Goal: Task Accomplishment & Management: Manage account settings

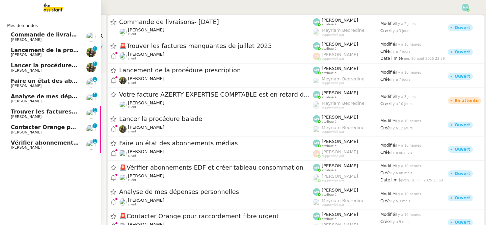
click at [15, 36] on span "Commande de livraisons- [DATE]" at bounding box center [60, 34] width 99 height 6
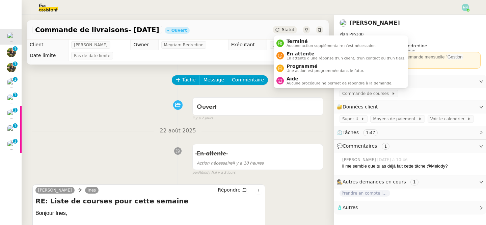
click at [293, 28] on span "Statut" at bounding box center [288, 29] width 12 height 5
click at [297, 43] on span "Terminé" at bounding box center [331, 41] width 89 height 5
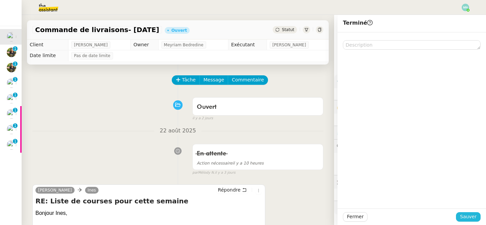
click at [469, 215] on span "Sauver" at bounding box center [468, 217] width 17 height 8
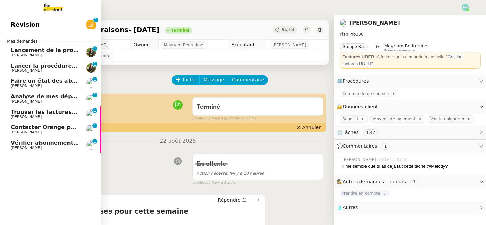
click at [15, 49] on span "Lancement de la procédure prescription" at bounding box center [72, 50] width 122 height 6
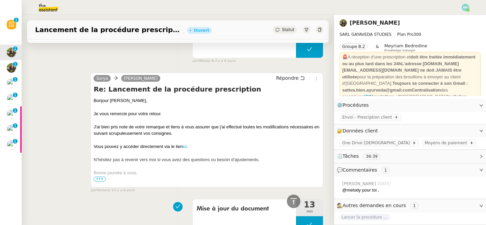
scroll to position [283, 0]
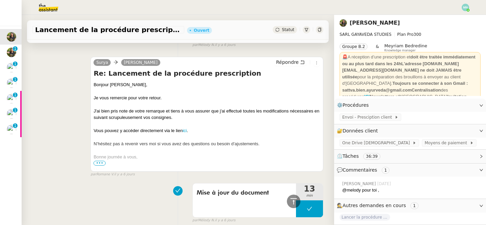
drag, startPoint x: 145, startPoint y: 160, endPoint x: 135, endPoint y: 157, distance: 9.5
click at [135, 157] on div "Bonne journée à vous," at bounding box center [207, 157] width 227 height 7
click at [100, 161] on span "•••" at bounding box center [100, 163] width 12 height 5
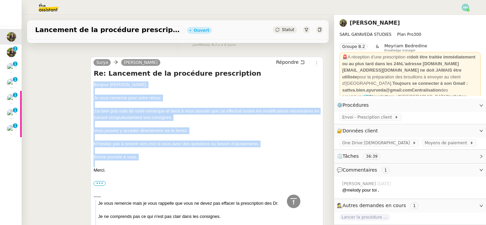
drag, startPoint x: 114, startPoint y: 167, endPoint x: 94, endPoint y: 87, distance: 82.6
click at [94, 87] on div "Bonjour Enora, Je vous remercie pour votre retour. J'ai bien pris note de votre…" at bounding box center [207, 170] width 227 height 178
copy div "Bonjour Enora, Je vous remercie pour votre retour. J'ai bien pris note de votre…"
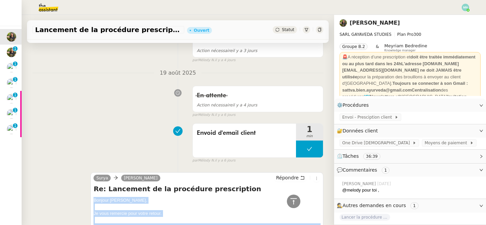
scroll to position [0, 0]
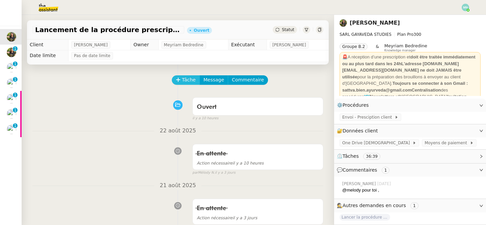
click at [185, 80] on span "Tâche" at bounding box center [189, 80] width 14 height 8
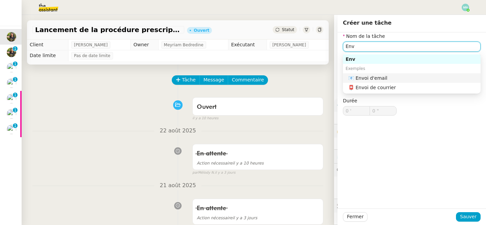
click at [379, 76] on div "📧 Envoi d'email" at bounding box center [414, 78] width 130 height 6
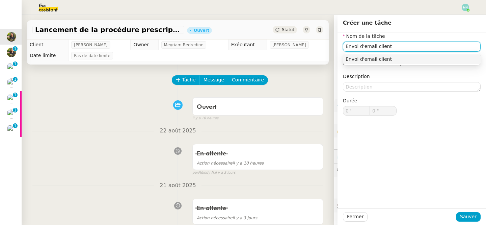
click at [431, 58] on div "Envoi d'email client" at bounding box center [412, 59] width 132 height 6
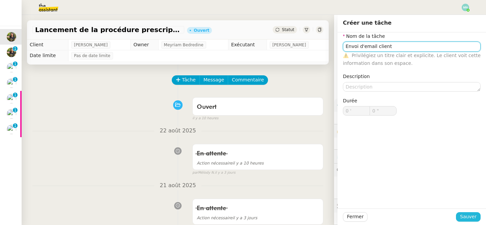
type input "Envoi d'email client"
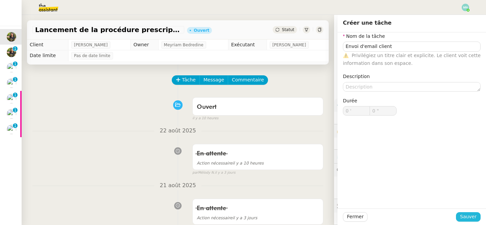
click at [476, 215] on span "Sauver" at bounding box center [468, 217] width 17 height 8
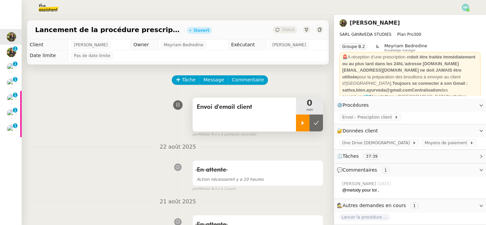
click at [307, 118] on div at bounding box center [303, 123] width 14 height 17
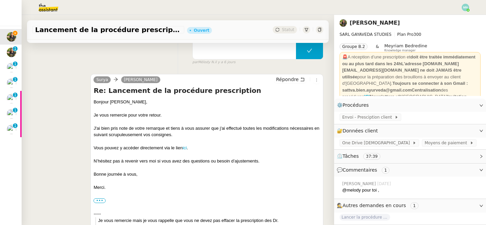
scroll to position [287, 0]
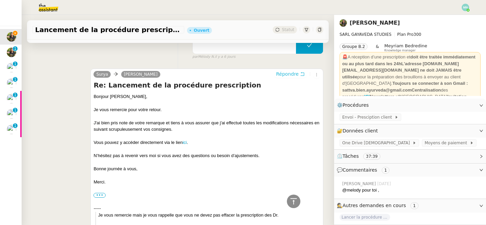
click at [292, 72] on span "Répondre" at bounding box center [287, 74] width 23 height 7
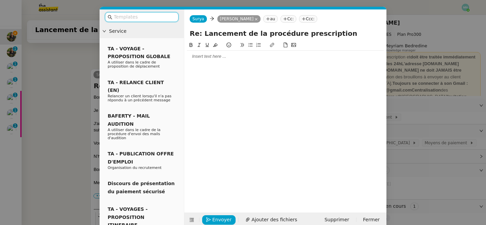
click at [210, 56] on div at bounding box center [285, 56] width 197 height 6
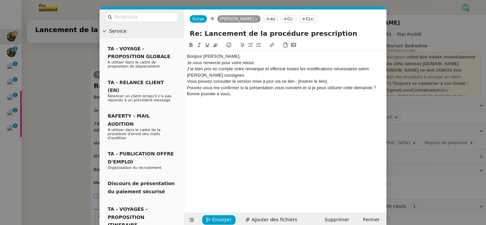
scroll to position [385, 0]
click at [221, 57] on div "Bonjour [PERSON_NAME]," at bounding box center [285, 56] width 197 height 6
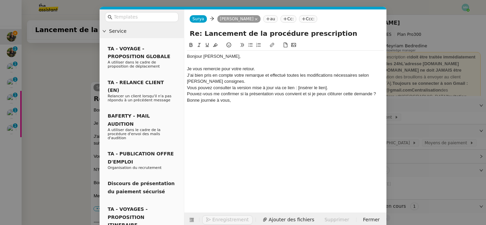
scroll to position [391, 0]
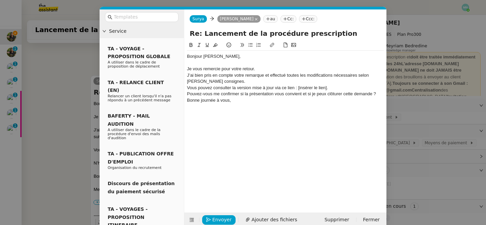
click at [267, 71] on div "Je vous remercie pour votre retour." at bounding box center [285, 69] width 197 height 6
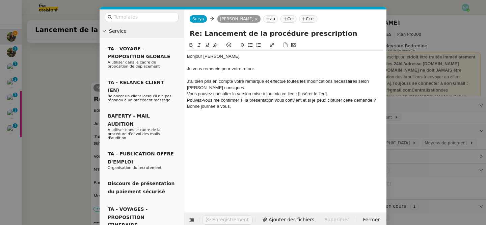
scroll to position [398, 0]
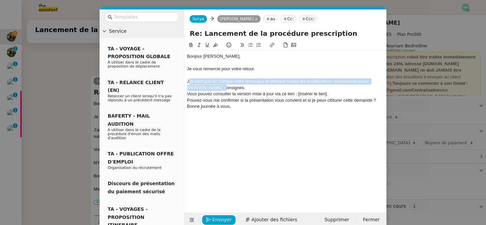
drag, startPoint x: 229, startPoint y: 86, endPoint x: 186, endPoint y: 81, distance: 42.8
click at [186, 81] on nz-spin "Bonjour Enora, Je vous remercie pour votre retour. J’ai bien pris en compte vot…" at bounding box center [285, 123] width 202 height 164
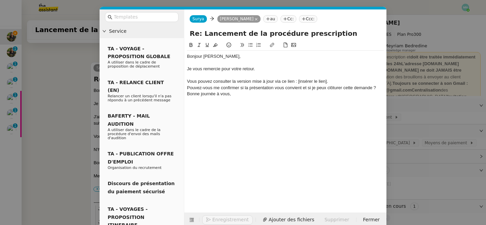
scroll to position [391, 0]
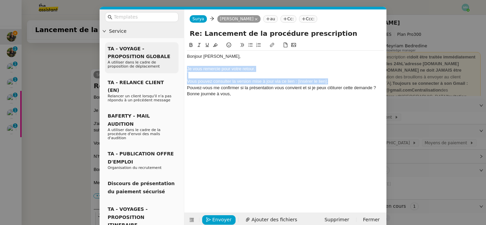
drag, startPoint x: 332, startPoint y: 80, endPoint x: 177, endPoint y: 68, distance: 155.2
click at [177, 68] on nz-layout "Service TA - VOYAGE - PROPOSITION GLOBALE A utiliser dans le cadre de propositi…" at bounding box center [243, 118] width 287 height 218
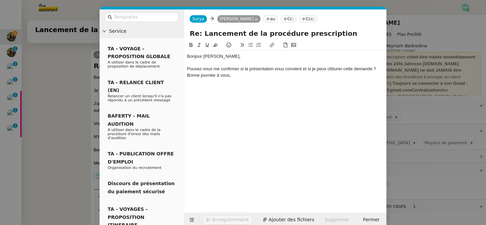
scroll to position [372, 0]
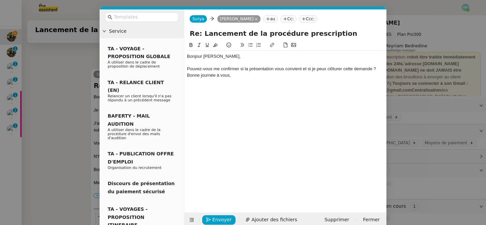
click at [379, 68] on div "Pouvez-vous me confirmer si la présentation vous convient et si je peux clôture…" at bounding box center [285, 69] width 197 height 6
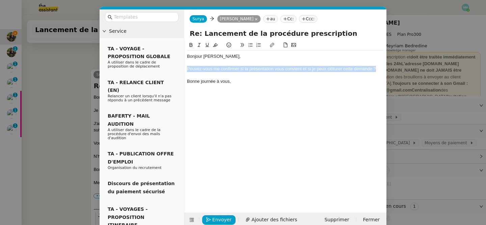
drag, startPoint x: 382, startPoint y: 69, endPoint x: 186, endPoint y: 69, distance: 195.9
click at [186, 69] on nz-spin "Bonjour Enora, Pouvez-vous me confirmer si la présentation vous convient et si …" at bounding box center [285, 123] width 202 height 164
click at [248, 44] on icon at bounding box center [250, 45] width 5 height 5
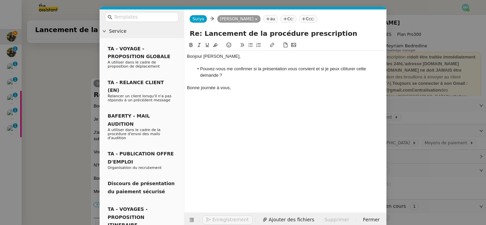
scroll to position [387, 0]
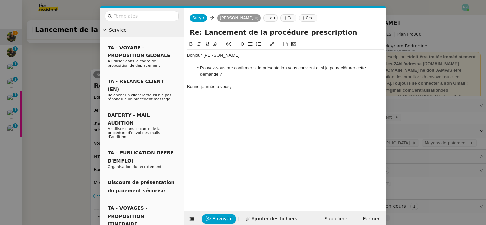
click at [228, 175] on div "Bonjour Enora, Pouvez-vous me confirmer si la présentation vous convient et si …" at bounding box center [285, 120] width 197 height 161
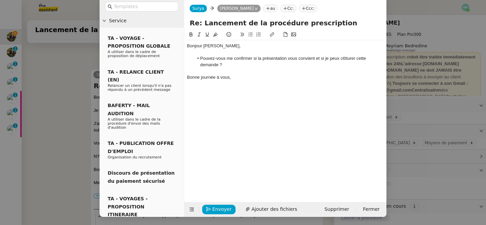
click at [234, 79] on div "Bonne journée à vous," at bounding box center [285, 77] width 197 height 6
click at [224, 208] on span "Envoyer" at bounding box center [221, 209] width 19 height 8
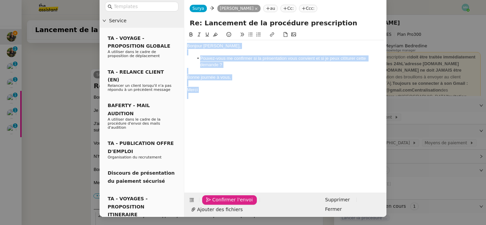
drag, startPoint x: 205, startPoint y: 93, endPoint x: 181, endPoint y: 8, distance: 87.8
click at [181, 8] on nz-layout "Service TA - VOYAGE - PROPOSITION GLOBALE A utiliser dans le cadre de propositi…" at bounding box center [243, 108] width 287 height 218
copy div "Bonjour Enora, Pouvez-vous me confirmer si la présentation vous convient et si …"
click at [235, 204] on span "Confirmer l'envoi" at bounding box center [232, 200] width 41 height 8
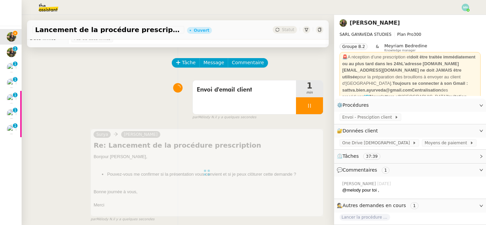
scroll to position [0, 0]
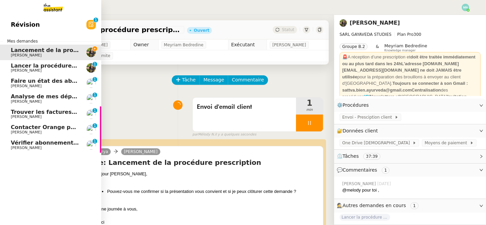
click at [32, 65] on span "Lancer la procédure balade" at bounding box center [52, 65] width 83 height 6
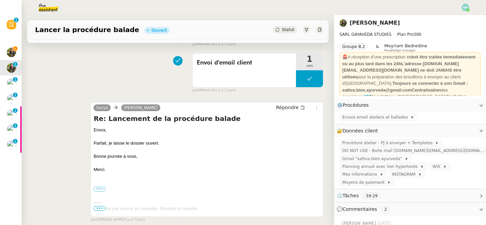
scroll to position [130, 0]
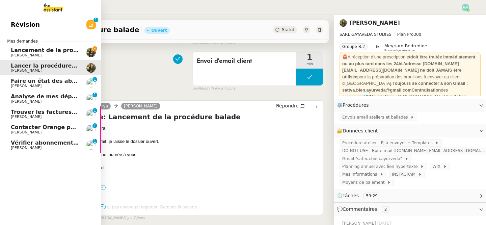
click at [20, 50] on span "Lancement de la procédure prescription" at bounding box center [72, 50] width 122 height 6
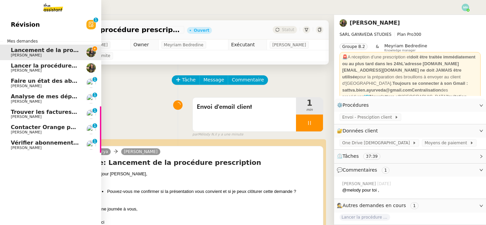
click at [18, 83] on span "Faire un état des abonnements médias" at bounding box center [70, 81] width 119 height 6
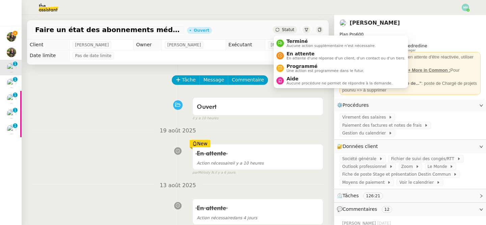
click at [287, 30] on span "Statut" at bounding box center [288, 29] width 12 height 5
click at [298, 88] on div "Terminé Aucune action supplémentaire n'est nécessaire. En attente En attente d'…" at bounding box center [341, 61] width 134 height 53
click at [298, 84] on span "Aucune procédure ne permet de répondre à la demande." at bounding box center [340, 83] width 106 height 4
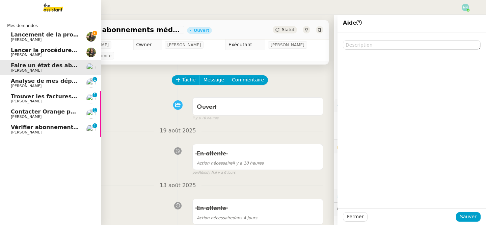
click at [43, 39] on span "[PERSON_NAME]" at bounding box center [45, 40] width 68 height 4
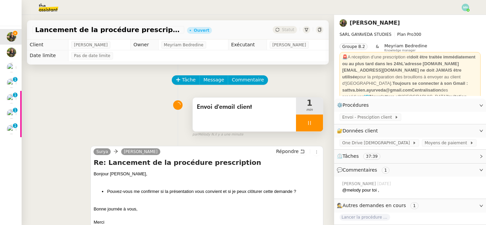
click at [301, 118] on div at bounding box center [309, 123] width 27 height 17
click at [318, 121] on icon at bounding box center [316, 122] width 5 height 5
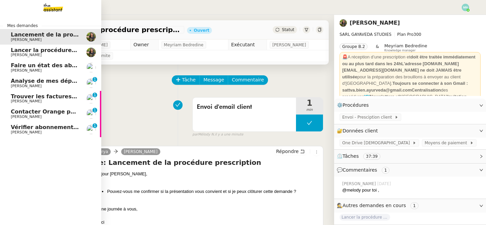
click at [35, 66] on span "Faire un état des abonnements médias" at bounding box center [70, 65] width 119 height 6
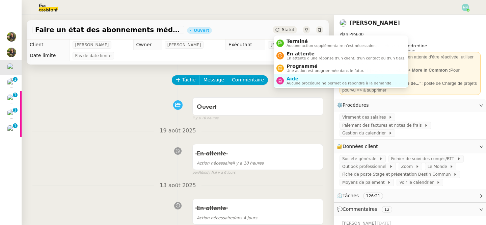
click at [292, 28] on span "Statut" at bounding box center [288, 29] width 12 height 5
click at [313, 82] on span "Aucune procédure ne permet de répondre à la demande." at bounding box center [340, 83] width 106 height 4
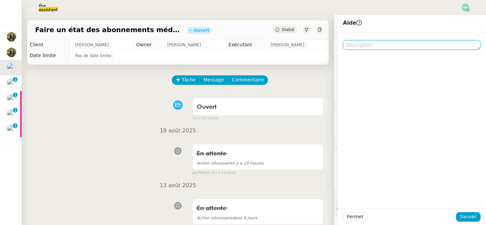
click at [375, 46] on textarea at bounding box center [412, 44] width 138 height 9
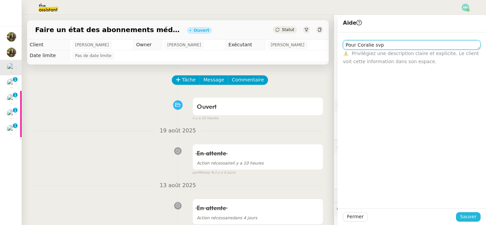
type textarea "Pour Coralie svp"
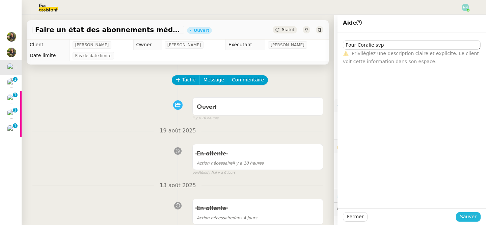
click at [471, 215] on span "Sauver" at bounding box center [468, 217] width 17 height 8
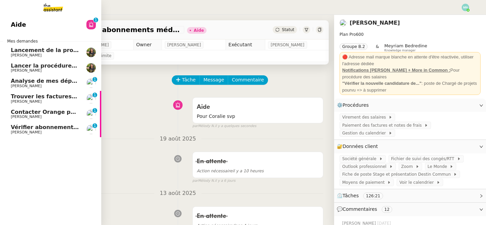
click at [28, 81] on span "Analyse de mes dépenses personnelles" at bounding box center [71, 81] width 120 height 6
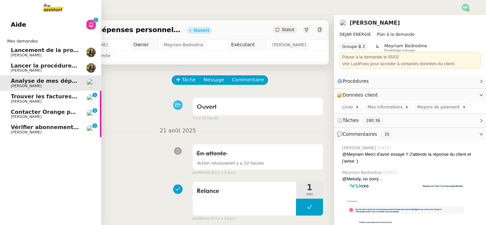
click at [69, 68] on span "Lancer la procédure balade" at bounding box center [52, 65] width 83 height 6
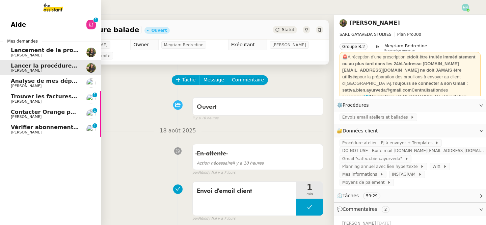
click at [39, 49] on span "Lancement de la procédure prescription" at bounding box center [72, 50] width 122 height 6
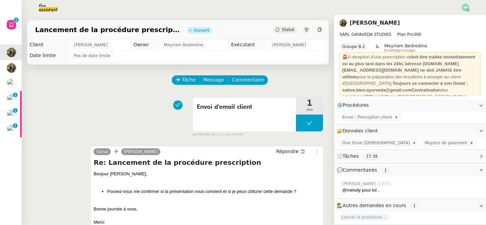
click at [283, 30] on span "Statut" at bounding box center [288, 29] width 12 height 5
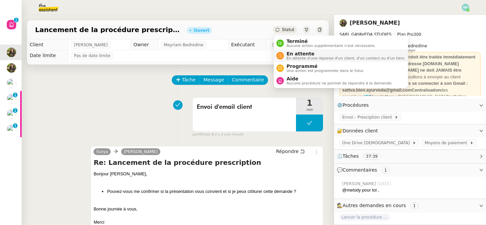
click at [308, 58] on span "En attente d'une réponse d'un client, d'un contact ou d'un tiers." at bounding box center [346, 58] width 119 height 4
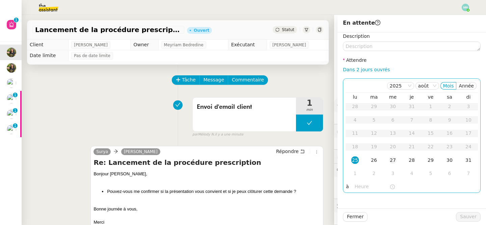
click at [395, 158] on div "27" at bounding box center [392, 159] width 7 height 7
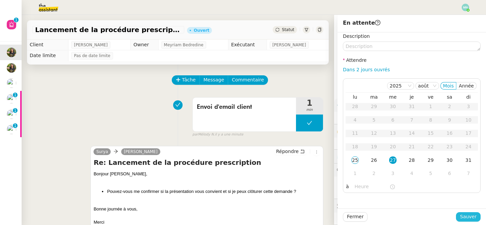
click at [471, 217] on span "Sauver" at bounding box center [468, 217] width 17 height 8
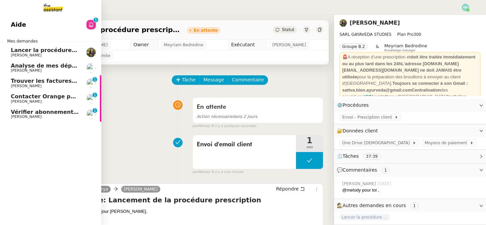
click at [22, 81] on span "Trouver les factures manquantes de juillet 2025" at bounding box center [84, 81] width 146 height 6
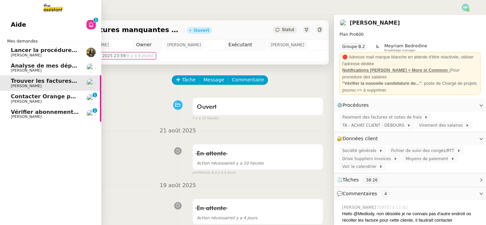
click at [34, 98] on span "Contacter Orange pour raccordement fibre urgent" at bounding box center [87, 96] width 153 height 6
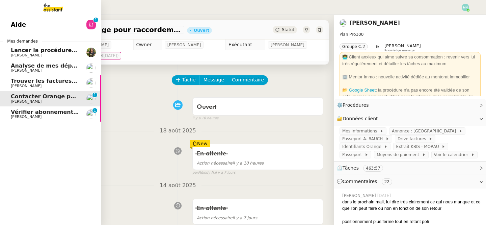
click at [42, 112] on span "Vérifier abonnements EDF et créer tableau consommation" at bounding box center [99, 112] width 177 height 6
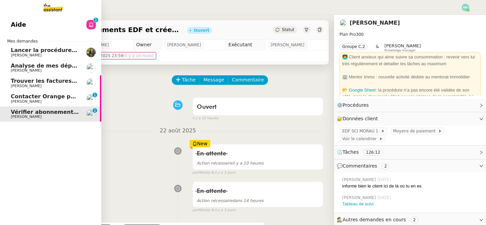
click at [42, 69] on span "[PERSON_NAME]" at bounding box center [45, 71] width 68 height 4
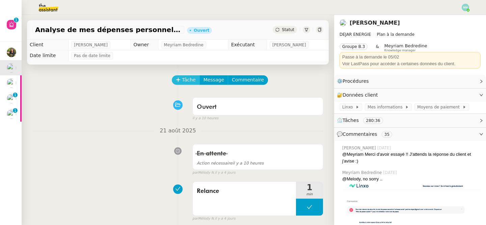
click at [184, 79] on span "Tâche" at bounding box center [189, 80] width 14 height 8
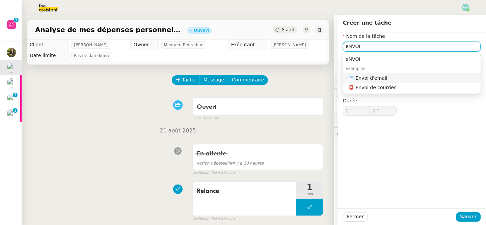
click at [374, 79] on div "📧 Envoi d'email" at bounding box center [414, 78] width 130 height 6
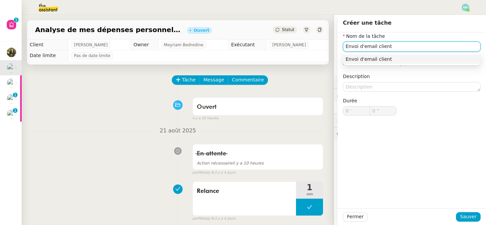
click at [389, 61] on div "Envoi d'email client" at bounding box center [412, 59] width 132 height 6
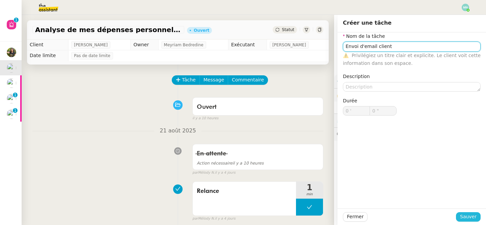
type input "Envoi d'email client"
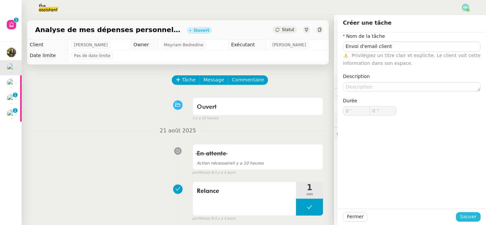
click at [476, 217] on span "Sauver" at bounding box center [468, 217] width 17 height 8
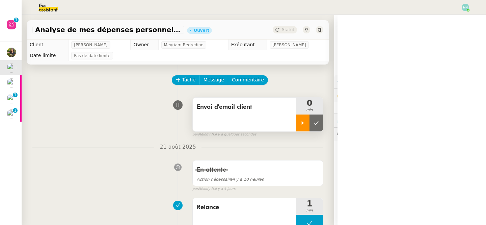
click at [300, 119] on div at bounding box center [303, 123] width 14 height 17
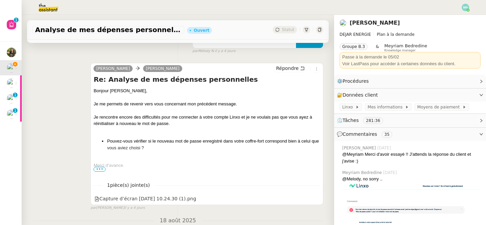
scroll to position [195, 0]
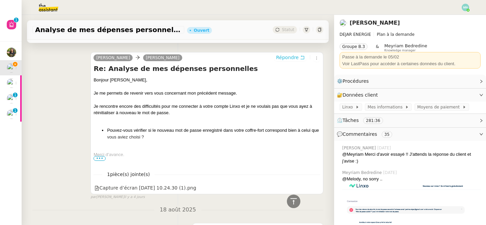
click at [287, 56] on span "Répondre" at bounding box center [287, 57] width 23 height 7
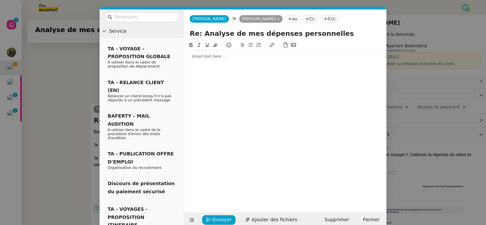
scroll to position [246, 0]
click at [156, 17] on input "text" at bounding box center [144, 17] width 61 height 8
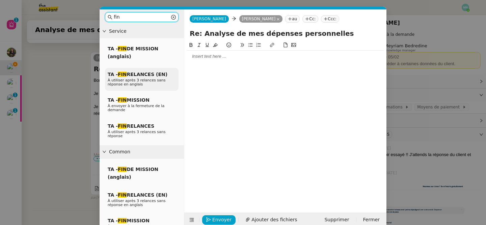
type input "fin"
click at [131, 76] on span "TA - FIN RELANCES (EN)" at bounding box center [138, 74] width 60 height 5
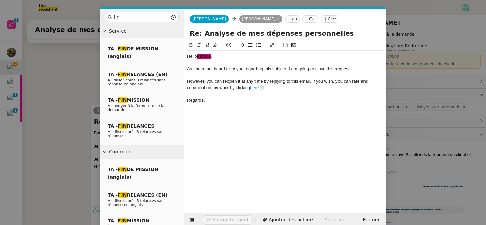
scroll to position [299, 0]
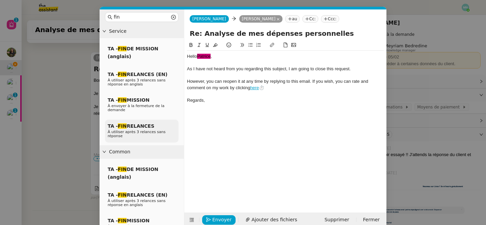
click at [147, 129] on div "TA - FIN RELANCES À utiliser après 3 relances sans réponse" at bounding box center [142, 131] width 74 height 23
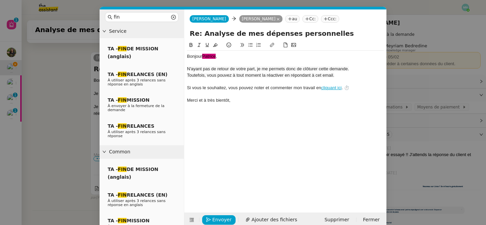
click at [218, 57] on div "Bonjour ﻿Patrice﻿ ," at bounding box center [285, 56] width 197 height 6
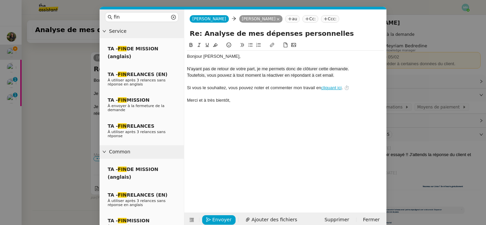
scroll to position [10, 0]
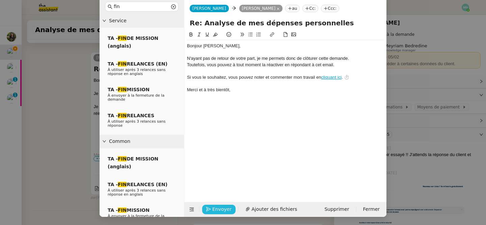
click at [218, 209] on span "Envoyer" at bounding box center [221, 209] width 19 height 8
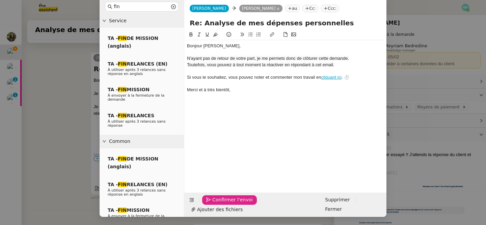
click at [220, 204] on span "Confirmer l'envoi" at bounding box center [232, 200] width 41 height 8
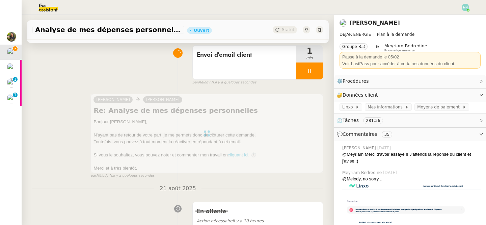
scroll to position [0, 0]
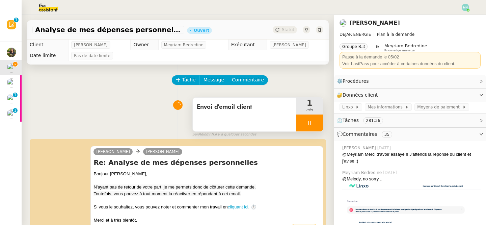
click at [303, 122] on div at bounding box center [309, 123] width 27 height 17
click at [312, 123] on button at bounding box center [317, 123] width 14 height 17
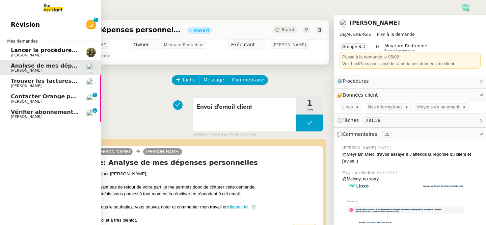
click at [42, 51] on span "Lancer la procédure balade" at bounding box center [52, 50] width 83 height 6
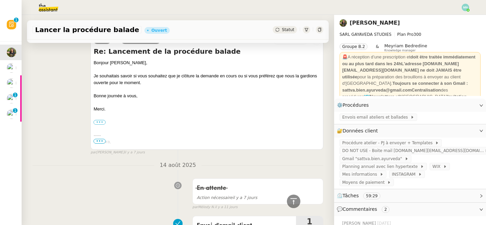
scroll to position [494, 0]
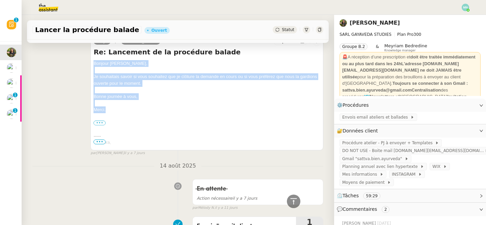
drag, startPoint x: 109, startPoint y: 109, endPoint x: 90, endPoint y: 60, distance: 52.9
click at [90, 60] on div "Surya Enora Conan Répondre Re: Lancement de la procédure balade Bonjour Enora, …" at bounding box center [177, 92] width 291 height 127
copy div "Bonjour Enora, Je souhaitais savoir si vous souhaitez que je clôture la demande…"
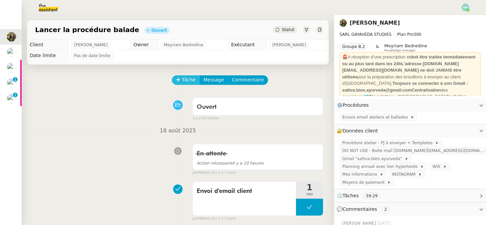
click at [188, 76] on button "Tâche" at bounding box center [186, 79] width 28 height 9
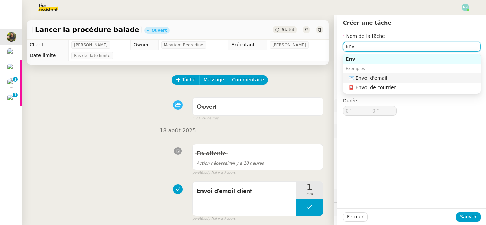
click at [395, 78] on div "📧 Envoi d'email" at bounding box center [414, 78] width 130 height 6
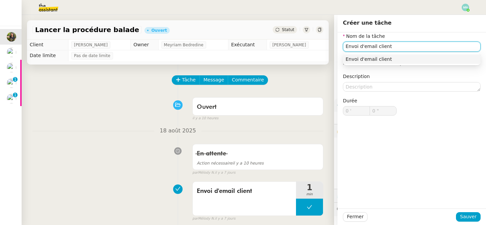
click at [401, 56] on div "Envoi d'email client" at bounding box center [412, 59] width 132 height 6
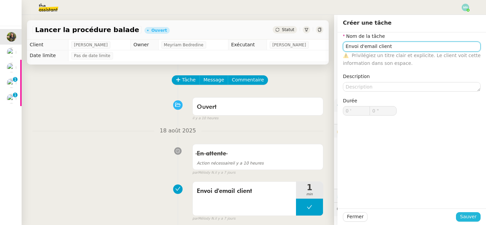
type input "Envoi d'email client"
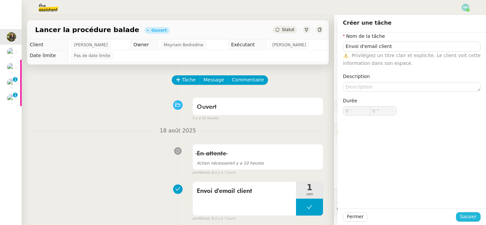
click at [474, 217] on span "Sauver" at bounding box center [468, 217] width 17 height 8
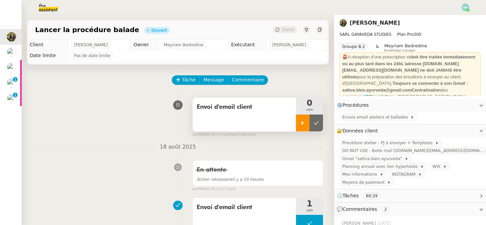
click at [298, 125] on div at bounding box center [303, 123] width 14 height 17
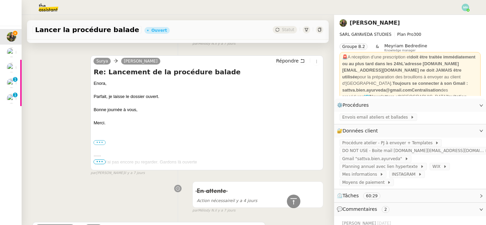
scroll to position [163, 0]
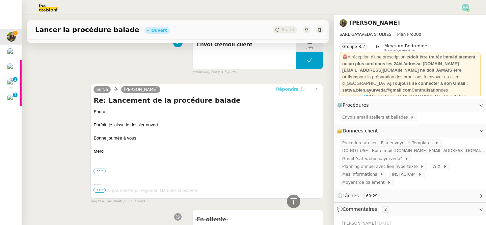
click at [293, 89] on span "Répondre" at bounding box center [287, 89] width 23 height 7
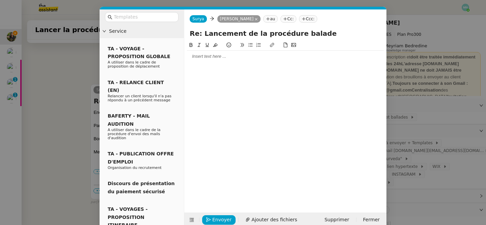
scroll to position [214, 0]
click at [219, 59] on div at bounding box center [285, 56] width 197 height 11
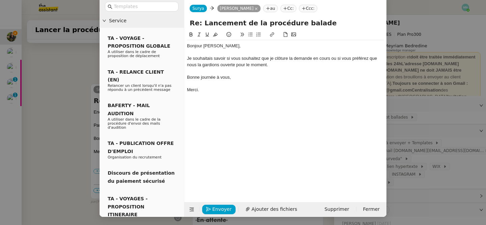
scroll to position [10, 0]
click at [268, 64] on div "Je souhaitais savoir si vous souhaitez que je clôture la demande en cours ou si…" at bounding box center [285, 61] width 197 height 12
click at [221, 211] on span "Envoyer" at bounding box center [221, 209] width 19 height 8
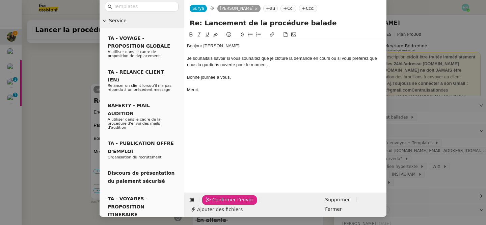
click at [221, 204] on span "Confirmer l'envoi" at bounding box center [232, 200] width 41 height 8
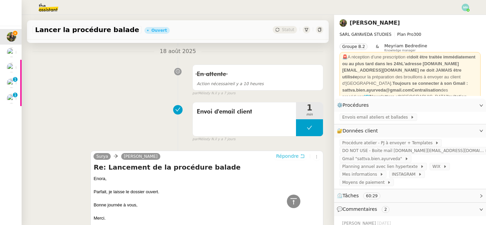
scroll to position [0, 0]
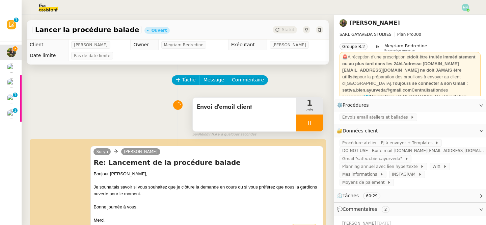
click at [306, 124] on div at bounding box center [309, 123] width 27 height 17
click at [318, 125] on icon at bounding box center [316, 122] width 5 height 5
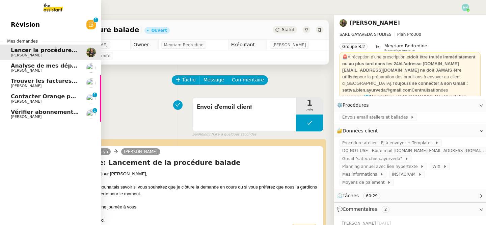
click at [30, 65] on span "Analyse de mes dépenses personnelles" at bounding box center [71, 65] width 120 height 6
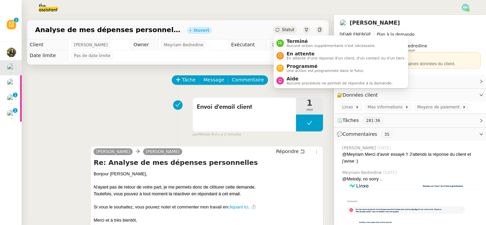
click at [293, 30] on span "Statut" at bounding box center [288, 29] width 12 height 5
drag, startPoint x: 303, startPoint y: 54, endPoint x: 297, endPoint y: 41, distance: 14.5
click at [297, 41] on ul "Terminé Aucune action supplémentaire n'est nécessaire. En attente En attente d'…" at bounding box center [341, 61] width 134 height 53
click at [297, 41] on span "Terminé" at bounding box center [331, 41] width 89 height 5
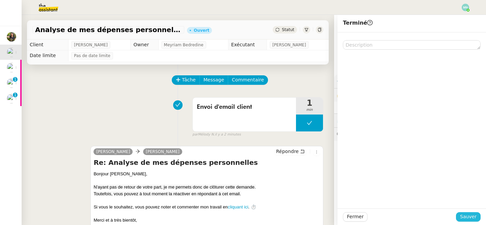
click at [478, 219] on button "Sauver" at bounding box center [468, 216] width 25 height 9
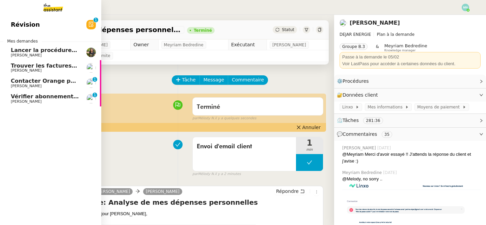
click at [21, 49] on span "Lancer la procédure balade" at bounding box center [52, 50] width 83 height 6
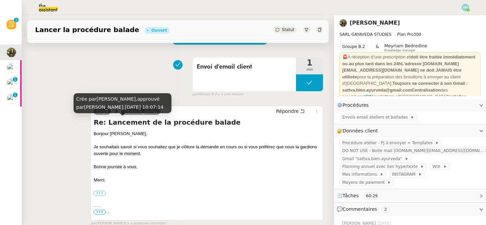
scroll to position [40, 0]
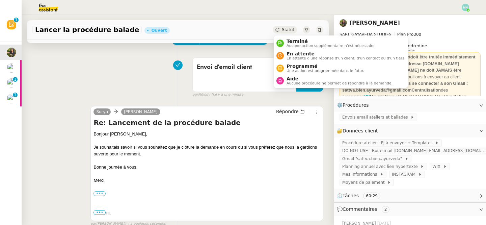
click at [286, 29] on span "Statut" at bounding box center [288, 29] width 12 height 5
click at [304, 54] on span "En attente" at bounding box center [346, 53] width 119 height 5
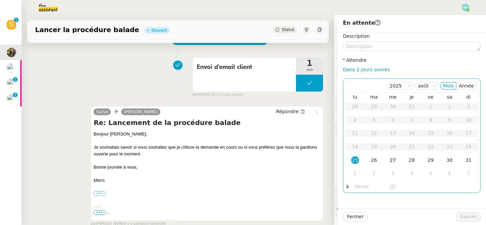
click at [398, 160] on td "27" at bounding box center [393, 161] width 19 height 14
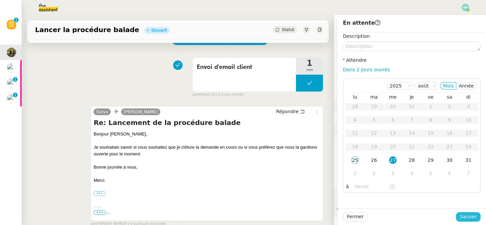
click at [473, 219] on span "Sauver" at bounding box center [468, 217] width 17 height 8
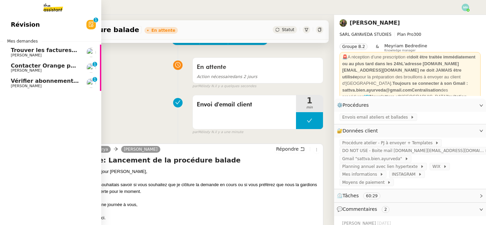
click at [22, 49] on span "Trouver les factures manquantes de juillet 2025" at bounding box center [84, 50] width 146 height 6
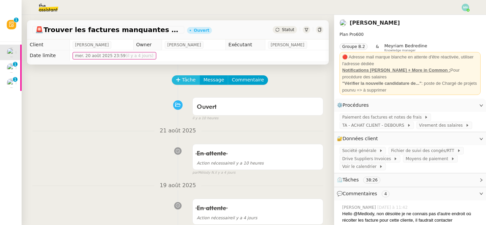
click at [184, 80] on span "Tâche" at bounding box center [189, 80] width 14 height 8
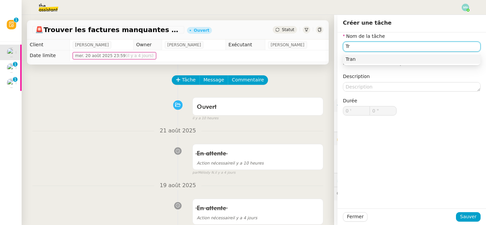
type input "T"
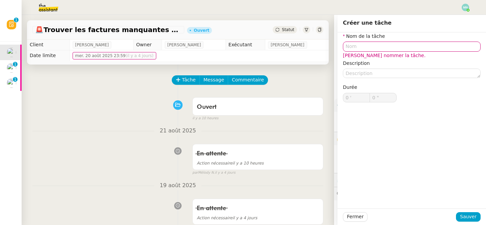
click at [299, 117] on div "il y a 10 heures" at bounding box center [258, 119] width 131 height 6
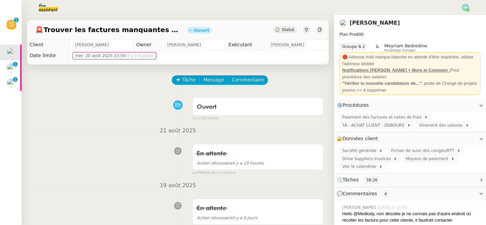
click at [290, 30] on span "Statut" at bounding box center [288, 29] width 12 height 5
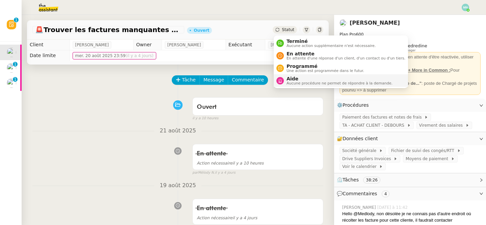
click at [296, 81] on span "Aucune procédure ne permet de répondre à la demande." at bounding box center [340, 83] width 106 height 4
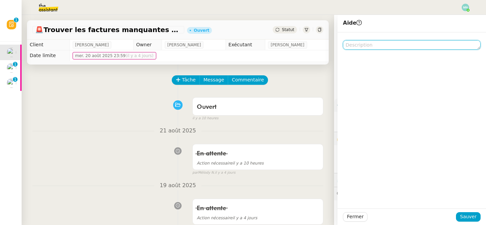
click at [399, 46] on textarea at bounding box center [412, 44] width 138 height 9
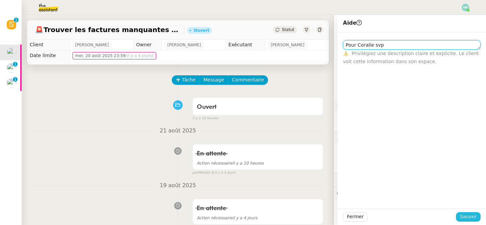
type textarea "Pour Coralie svp"
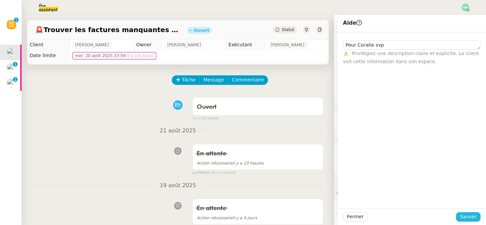
click at [467, 218] on span "Sauver" at bounding box center [468, 217] width 17 height 8
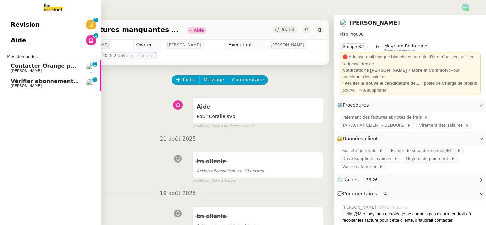
click at [24, 70] on span "[PERSON_NAME]" at bounding box center [26, 71] width 31 height 4
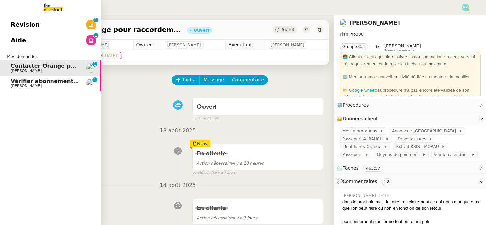
click at [23, 40] on span "Aide" at bounding box center [18, 40] width 15 height 10
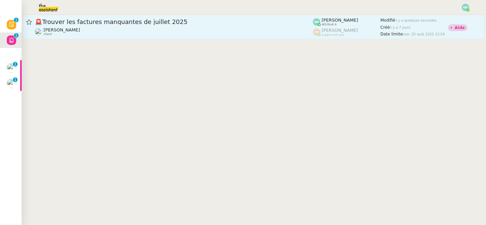
click at [190, 25] on span "🚨 Trouver les factures manquantes de juillet 2025" at bounding box center [174, 22] width 278 height 6
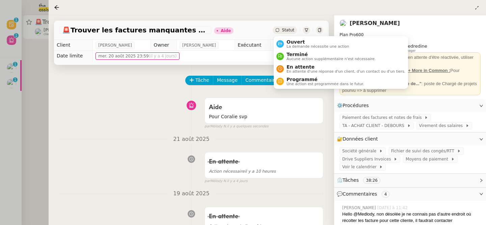
click at [288, 30] on span "Statut" at bounding box center [288, 30] width 12 height 5
click at [299, 53] on span "Terminé" at bounding box center [331, 54] width 89 height 5
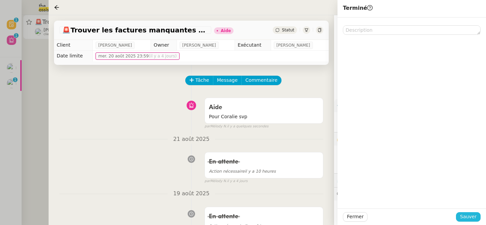
click at [470, 218] on span "Sauver" at bounding box center [468, 217] width 17 height 8
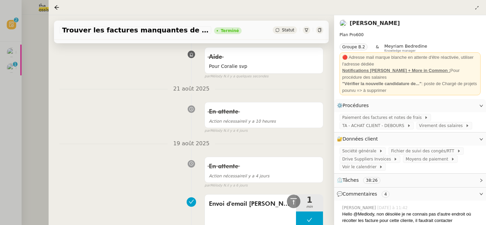
scroll to position [3, 0]
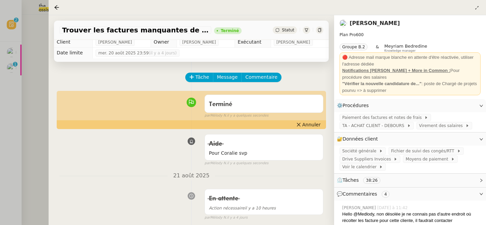
click at [3, 57] on div at bounding box center [243, 112] width 486 height 225
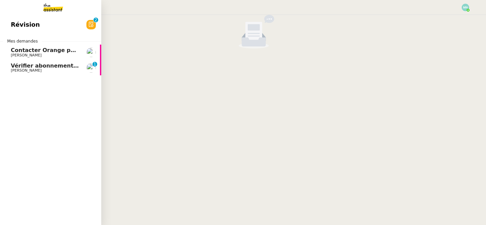
click at [12, 24] on span "Révision" at bounding box center [25, 25] width 29 height 10
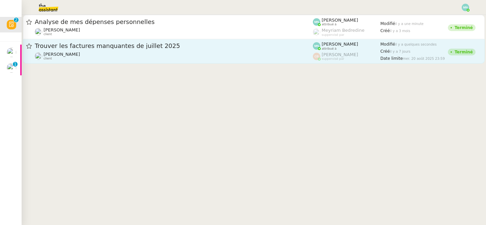
click at [108, 48] on span "Trouver les factures manquantes de juillet 2025" at bounding box center [174, 46] width 278 height 6
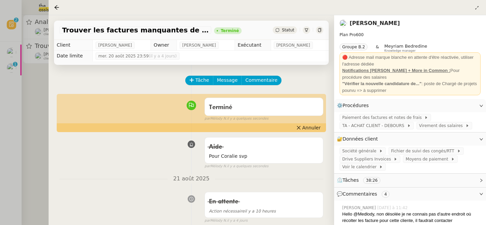
click at [28, 52] on div at bounding box center [243, 112] width 486 height 225
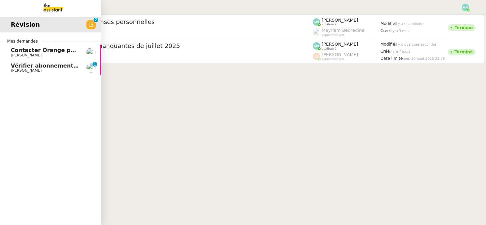
click at [14, 57] on span "[PERSON_NAME]" at bounding box center [26, 55] width 31 height 4
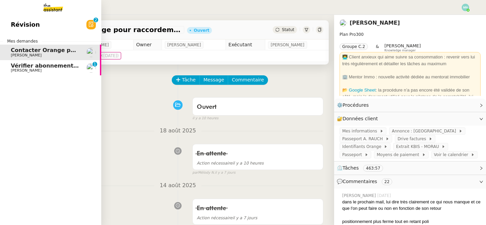
click at [29, 64] on span "Vérifier abonnements EDF et créer tableau consommation" at bounding box center [99, 65] width 177 height 6
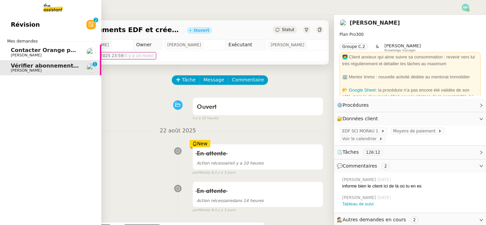
click at [32, 46] on link "Contacter Orange pour raccordement fibre urgent Aymeric RAUCH" at bounding box center [50, 53] width 101 height 16
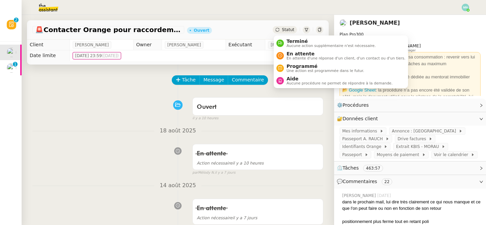
click at [288, 31] on span "Statut" at bounding box center [288, 29] width 12 height 5
click at [311, 53] on span "En attente" at bounding box center [346, 53] width 119 height 5
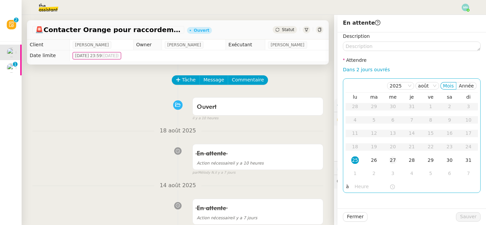
click at [395, 157] on div "27" at bounding box center [392, 159] width 7 height 7
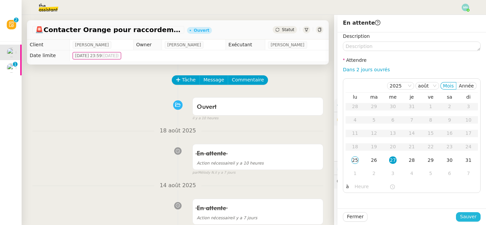
click at [477, 217] on button "Sauver" at bounding box center [468, 216] width 25 height 9
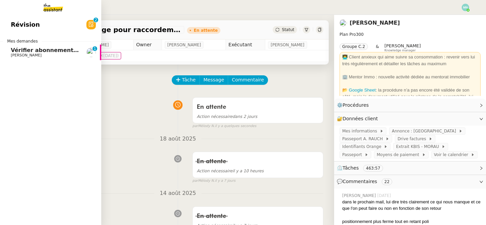
click at [25, 51] on span "Vérifier abonnements EDF et créer tableau consommation" at bounding box center [99, 50] width 177 height 6
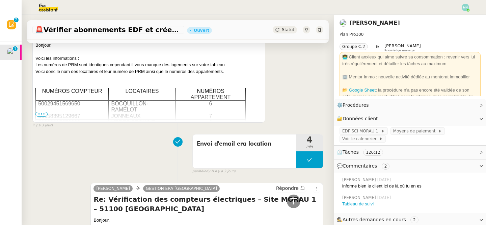
scroll to position [152, 0]
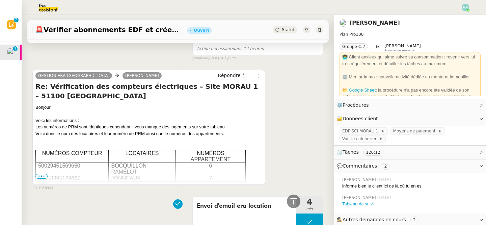
click at [40, 177] on span "•••" at bounding box center [41, 176] width 12 height 5
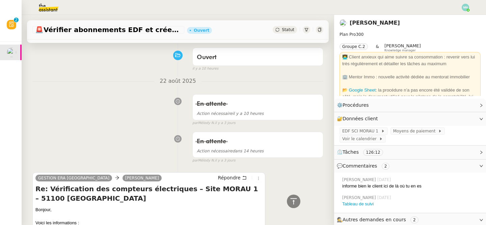
scroll to position [0, 0]
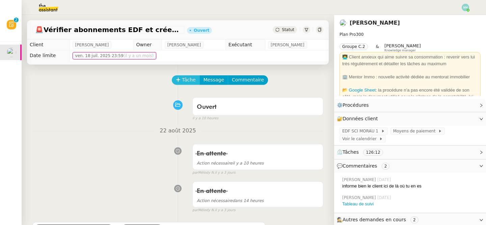
click at [188, 78] on span "Tâche" at bounding box center [189, 80] width 14 height 8
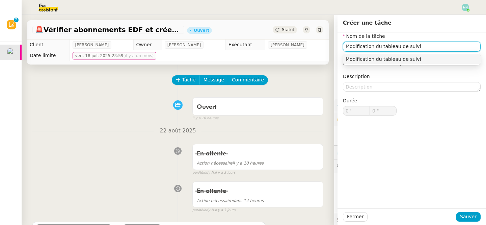
click at [391, 58] on div "Modification du tableau de suivi" at bounding box center [412, 59] width 132 height 6
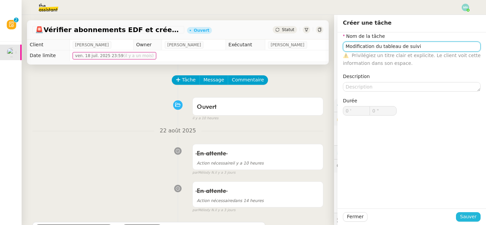
type input "Modification du tableau de suivi"
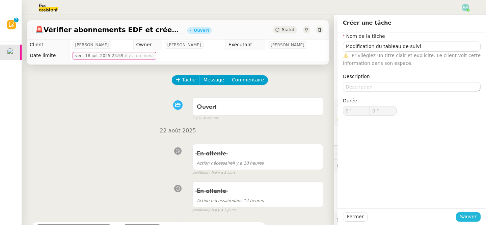
click at [467, 215] on span "Sauver" at bounding box center [468, 217] width 17 height 8
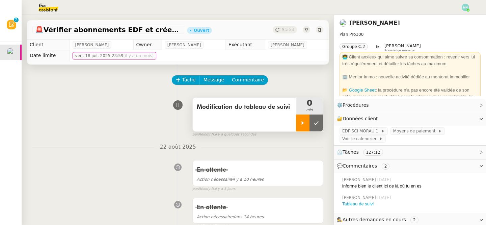
click at [305, 123] on icon at bounding box center [302, 122] width 5 height 5
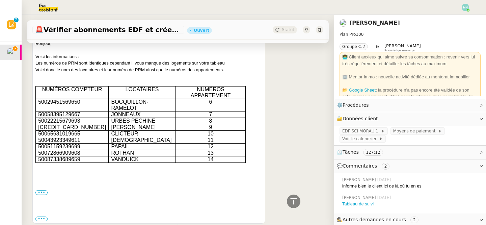
scroll to position [233, 0]
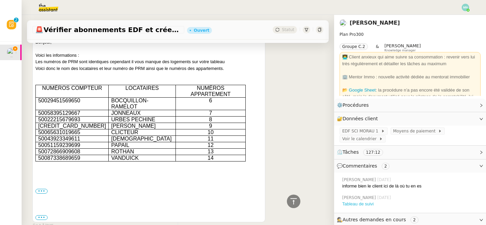
click at [360, 205] on link "Tableau de suivi" at bounding box center [358, 203] width 31 height 5
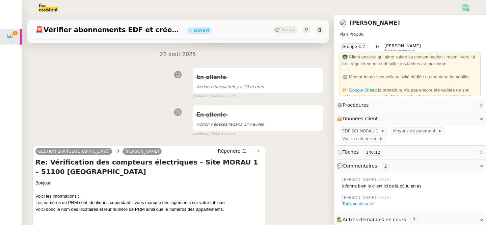
scroll to position [0, 0]
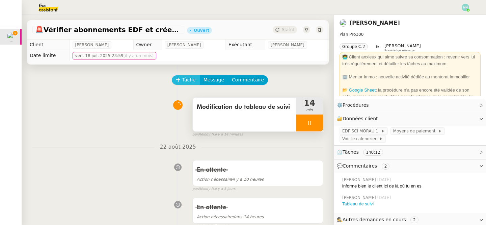
click at [181, 82] on button "Tâche" at bounding box center [186, 79] width 28 height 9
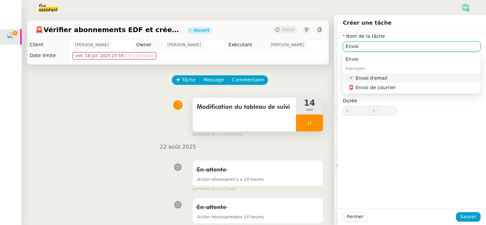
click at [376, 79] on div "📧 Envoi d'email" at bounding box center [414, 78] width 130 height 6
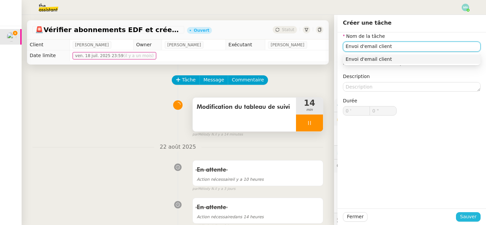
type input "Envoi d'email client"
click at [467, 219] on span "Sauver" at bounding box center [468, 217] width 17 height 8
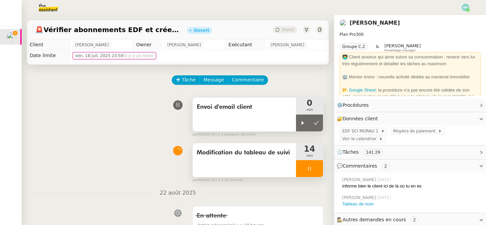
click at [259, 110] on span "Envoi d'email client" at bounding box center [244, 107] width 95 height 10
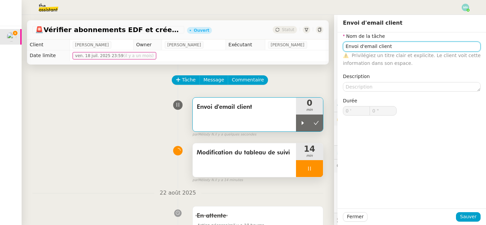
click at [399, 48] on input "Envoi d'email client" at bounding box center [412, 47] width 138 height 10
click at [393, 58] on div "Envoi d'email Era location" at bounding box center [412, 59] width 132 height 6
type input "Envoi d'email Era location"
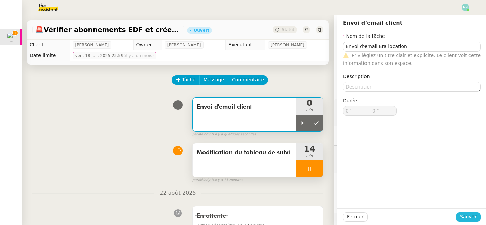
click at [472, 216] on span "Sauver" at bounding box center [468, 217] width 17 height 8
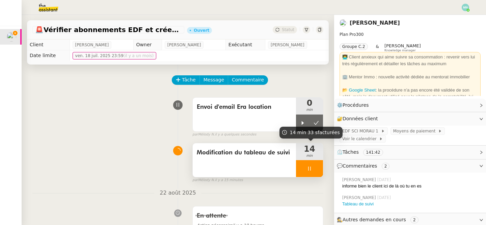
click at [303, 167] on div at bounding box center [309, 168] width 27 height 17
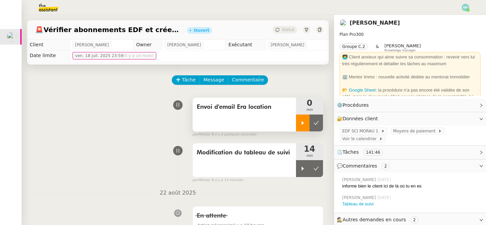
click at [306, 126] on div at bounding box center [303, 123] width 14 height 17
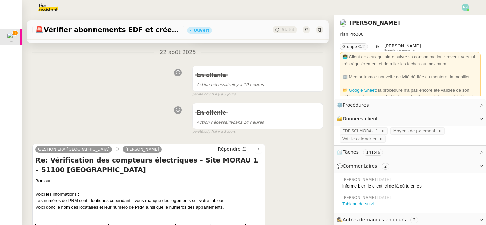
scroll to position [141, 0]
click at [234, 147] on span "Répondre" at bounding box center [229, 148] width 23 height 7
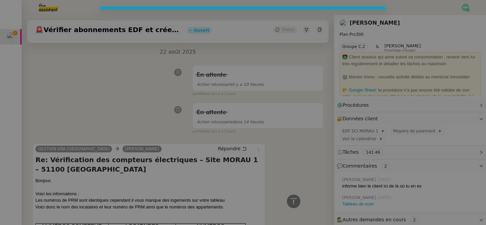
scroll to position [202, 0]
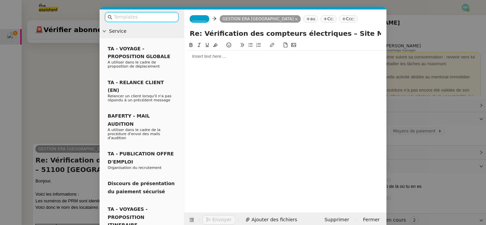
click at [231, 61] on div at bounding box center [285, 56] width 197 height 11
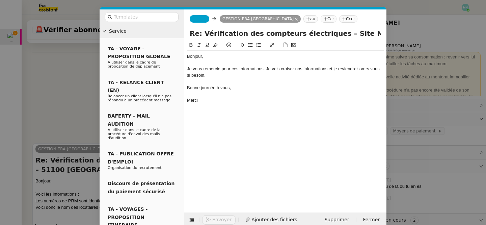
scroll to position [248, 0]
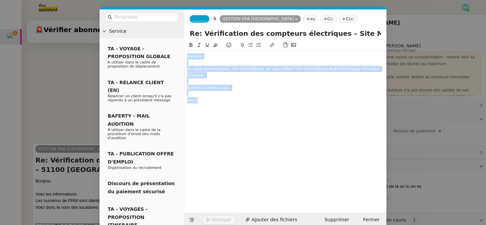
drag, startPoint x: 201, startPoint y: 101, endPoint x: 181, endPoint y: 47, distance: 57.5
click at [181, 47] on nz-layout "Service TA - VOYAGE - PROPOSITION GLOBALE A utiliser dans le cadre de propositi…" at bounding box center [243, 118] width 287 height 218
copy div "Bonjour, Je vous remercie pour ces informations. Je vais croiser nos informatio…"
click at [218, 78] on div at bounding box center [285, 81] width 197 height 6
drag, startPoint x: 207, startPoint y: 101, endPoint x: 186, endPoint y: 68, distance: 39.3
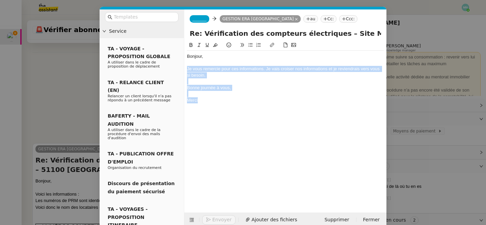
click at [186, 68] on nz-spin "Bonjour, Je vous remercie pour ces informations. Je vais croiser nos informatio…" at bounding box center [285, 123] width 202 height 164
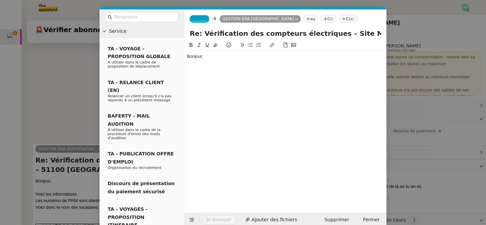
scroll to position [0, 0]
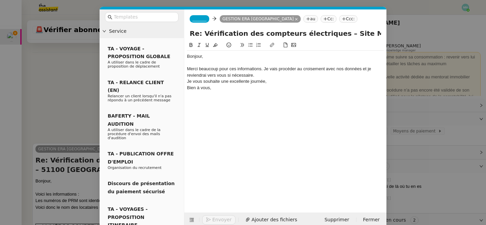
click at [266, 77] on div "Merci beaucoup pour ces informations. Je vais procéder au croisement avec nos d…" at bounding box center [285, 72] width 197 height 12
click at [273, 87] on div "Je vous souhaite une excellente journée," at bounding box center [285, 88] width 197 height 6
drag, startPoint x: 209, startPoint y: 99, endPoint x: 185, endPoint y: 99, distance: 24.7
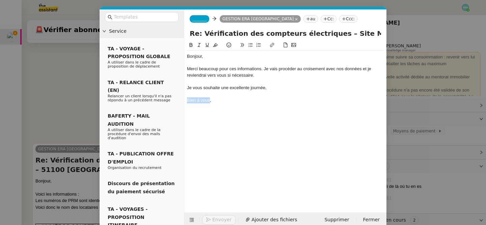
click at [185, 99] on nz-spin "Bonjour, Merci beaucoup pour ces informations. Je vais procéder au croisement a…" at bounding box center [285, 123] width 202 height 164
click at [201, 18] on span "_______" at bounding box center [200, 19] width 14 height 5
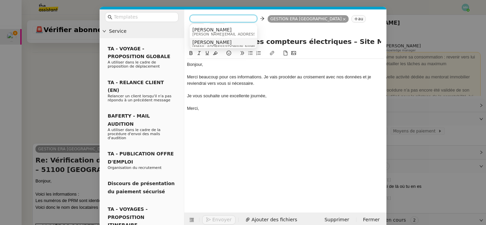
click at [215, 44] on span "[PERSON_NAME]" at bounding box center [225, 42] width 65 height 5
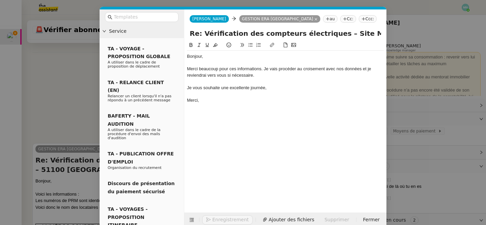
scroll to position [10, 0]
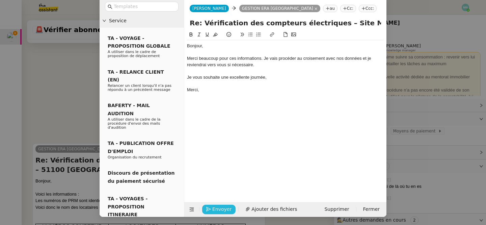
click at [218, 210] on span "Envoyer" at bounding box center [221, 209] width 19 height 8
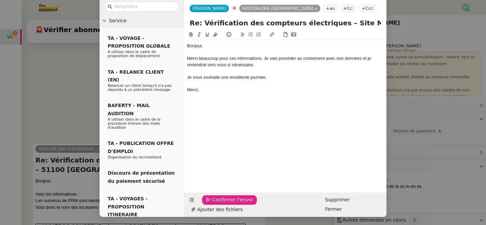
click at [218, 204] on span "Confirmer l'envoi" at bounding box center [232, 200] width 41 height 8
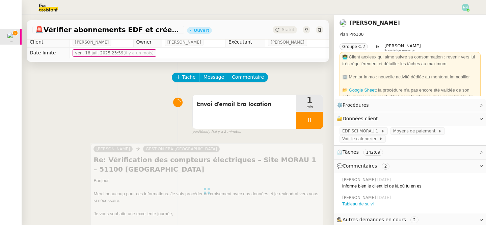
scroll to position [0, 0]
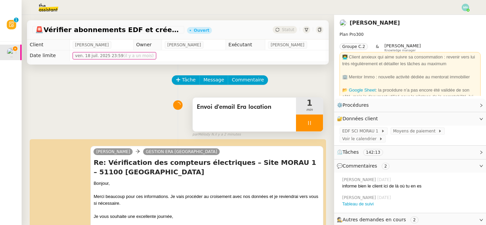
click at [306, 121] on div at bounding box center [309, 123] width 27 height 17
click at [314, 125] on icon at bounding box center [316, 122] width 5 height 5
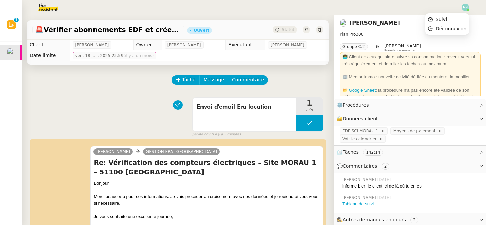
click at [469, 7] on img at bounding box center [465, 7] width 7 height 7
click at [458, 16] on li "Suivi" at bounding box center [448, 19] width 44 height 9
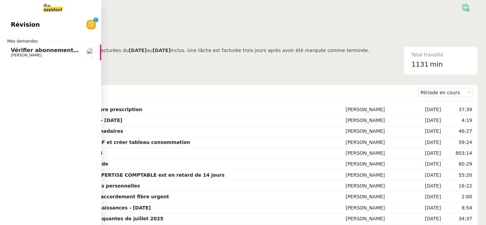
click at [18, 55] on span "[PERSON_NAME]" at bounding box center [26, 55] width 31 height 4
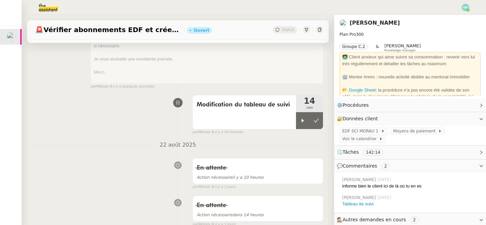
scroll to position [131, 0]
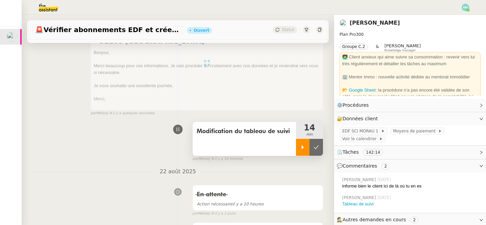
click at [303, 149] on icon at bounding box center [302, 147] width 5 height 5
click at [304, 149] on div at bounding box center [309, 147] width 27 height 17
click at [314, 149] on icon at bounding box center [316, 147] width 5 height 5
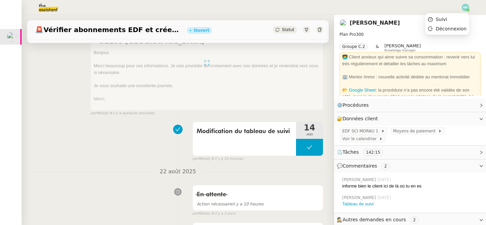
click at [466, 8] on img at bounding box center [465, 7] width 7 height 7
click at [455, 18] on li "Suivi" at bounding box center [448, 19] width 44 height 9
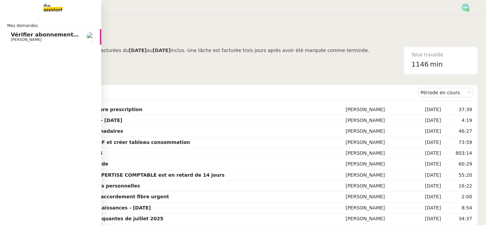
click at [14, 38] on span "[PERSON_NAME]" at bounding box center [26, 39] width 31 height 4
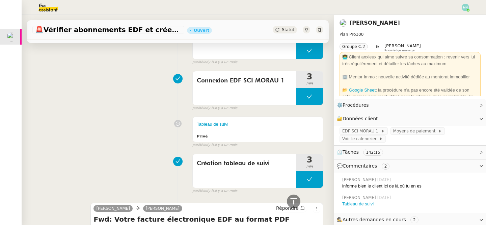
scroll to position [6266, 0]
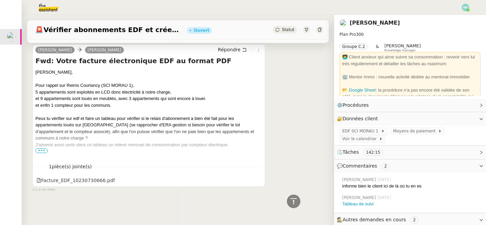
click at [43, 152] on span "•••" at bounding box center [41, 150] width 12 height 5
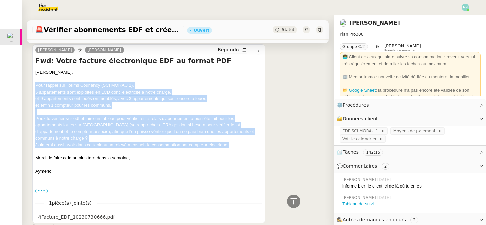
drag, startPoint x: 35, startPoint y: 87, endPoint x: 232, endPoint y: 147, distance: 206.0
click at [232, 147] on div "[PERSON_NAME], Pour rappel sur Reims Courlancy (SCI MORAU 1), 5 appartements so…" at bounding box center [148, 131] width 227 height 125
copy div "Pour rappel sur Reims Courlancy (SCI MORAU 1), 5 appartements sont exploités en…"
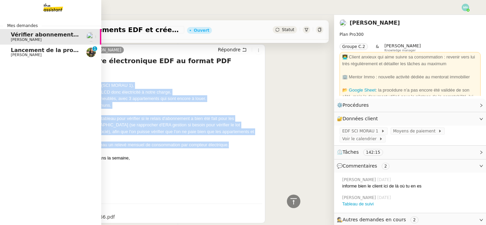
click at [18, 53] on span "[PERSON_NAME]" at bounding box center [26, 55] width 31 height 4
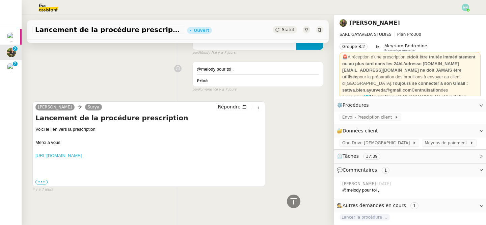
scroll to position [1339, 0]
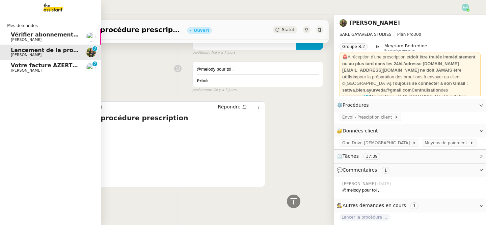
click at [42, 71] on span "[PERSON_NAME]" at bounding box center [26, 70] width 31 height 4
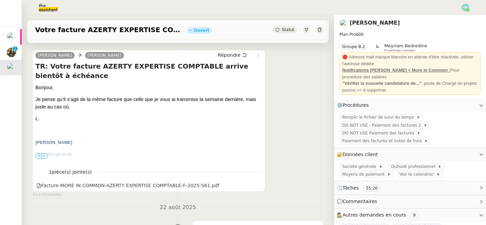
scroll to position [92, 0]
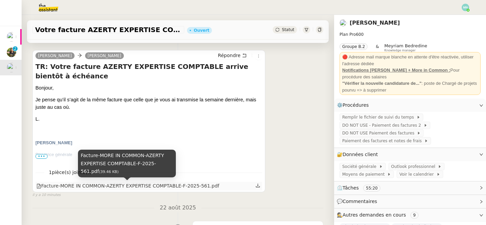
click at [129, 184] on div "Facture-MORE IN COMMON-AZERTY EXPERTISE COMPTABLE-F-2025-561.pdf" at bounding box center [127, 186] width 183 height 8
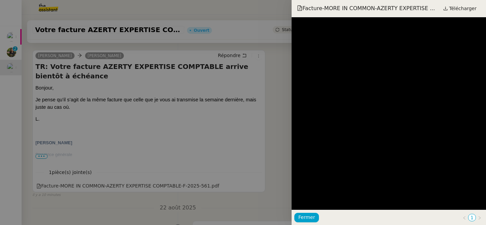
click at [214, 132] on div at bounding box center [243, 112] width 486 height 225
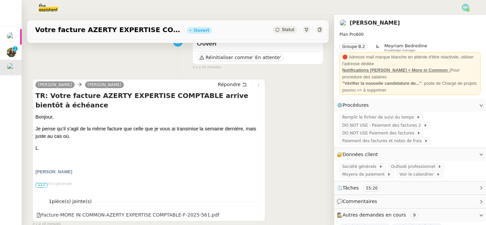
scroll to position [64, 0]
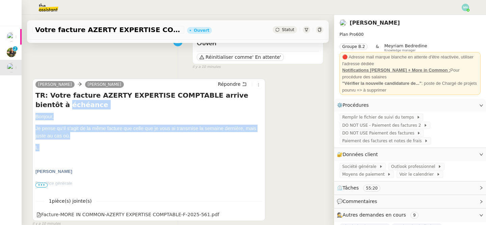
drag, startPoint x: 52, startPoint y: 147, endPoint x: 34, endPoint y: 108, distance: 42.8
click at [34, 108] on div "Laurence de Nervaux Camille Beau Répondre TR: Votre facture AZERTY EXPERTISE CO…" at bounding box center [148, 150] width 233 height 143
click at [47, 132] on p "Je pense qu’il s’agit de la même facture que celle que je vous ai transmise la …" at bounding box center [148, 132] width 227 height 15
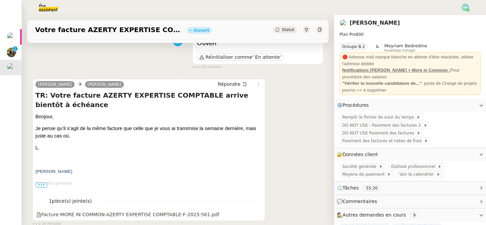
scroll to position [0, 0]
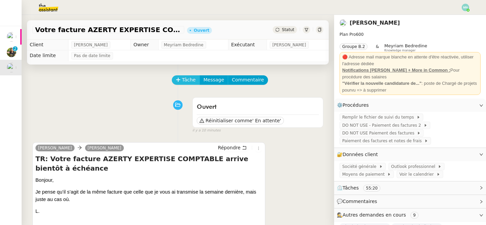
click at [185, 80] on span "Tâche" at bounding box center [189, 80] width 14 height 8
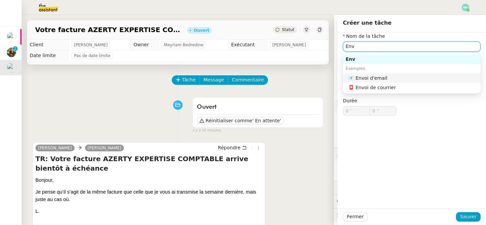
click at [401, 78] on div "📧 Envoi d'email" at bounding box center [414, 78] width 130 height 6
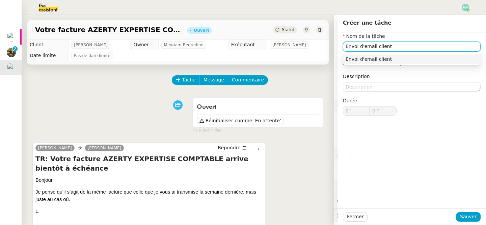
click at [429, 58] on div "Envoi d'email client" at bounding box center [412, 59] width 132 height 6
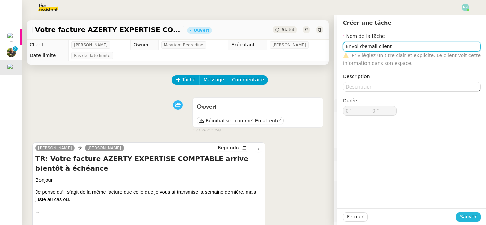
type input "Envoi d'email client"
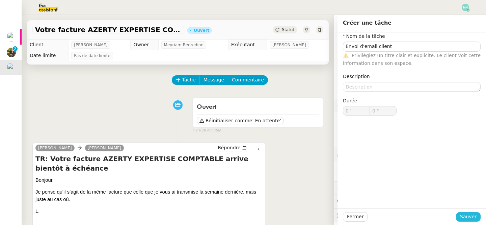
click at [475, 218] on span "Sauver" at bounding box center [468, 217] width 17 height 8
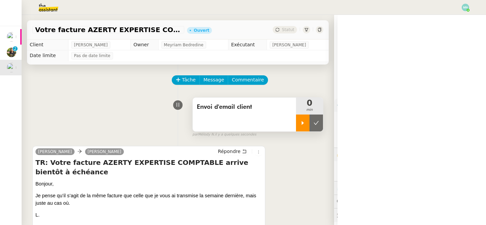
click at [304, 124] on icon at bounding box center [302, 122] width 5 height 5
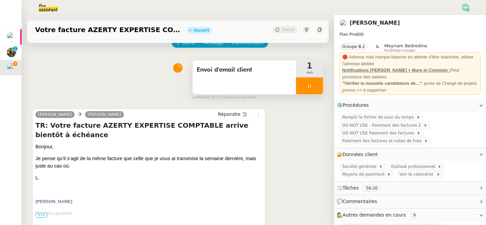
scroll to position [39, 0]
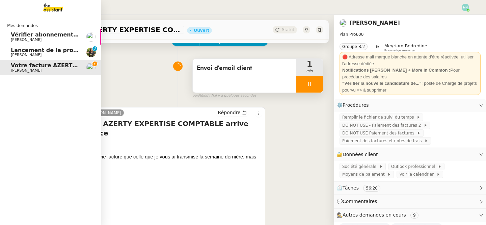
click at [18, 55] on span "[PERSON_NAME]" at bounding box center [26, 55] width 31 height 4
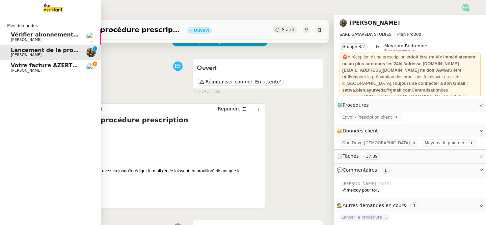
click at [42, 68] on span "Votre facture AZERTY EXPERTISE COMPTABLE est en retard de 14 jours" at bounding box center [119, 65] width 217 height 6
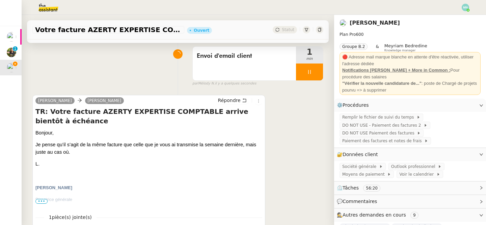
scroll to position [57, 0]
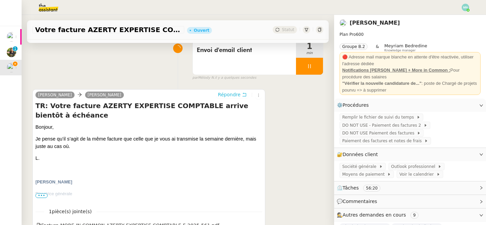
click at [237, 93] on span "Répondre" at bounding box center [229, 94] width 23 height 7
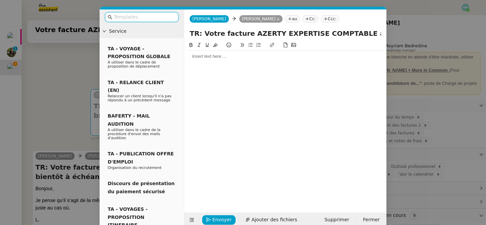
click at [222, 62] on div at bounding box center [285, 121] width 197 height 161
click at [212, 53] on div at bounding box center [285, 56] width 197 height 6
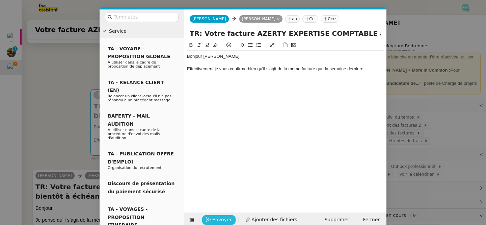
click at [224, 220] on span "Envoyer" at bounding box center [221, 220] width 19 height 8
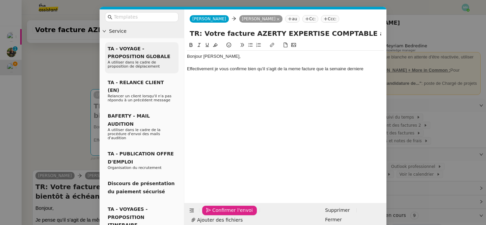
drag, startPoint x: 367, startPoint y: 70, endPoint x: 165, endPoint y: 49, distance: 203.4
click at [165, 49] on nz-layout "Service TA - VOYAGE - PROPOSITION GLOBALE A utiliser dans le cadre de propositi…" at bounding box center [243, 118] width 287 height 218
copy div "Bonjour Laurence, Effectivement je vous confirme bien qu'il s'agit de la meme f…"
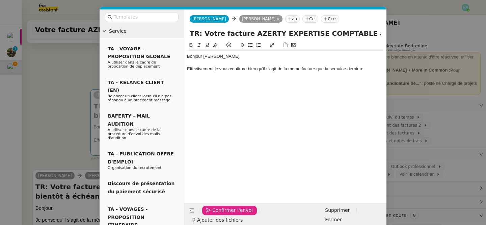
click at [275, 101] on div "Bonjour Laurence, Effectivement je vous confirme bien qu'il s'agit de la meme f…" at bounding box center [285, 116] width 197 height 151
drag, startPoint x: 369, startPoint y: 72, endPoint x: 183, endPoint y: 70, distance: 185.5
click at [183, 70] on nz-layout "Service TA - VOYAGE - PROPOSITION GLOBALE A utiliser dans le cadre de propositi…" at bounding box center [243, 118] width 287 height 218
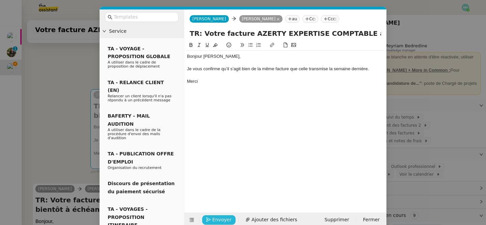
click at [231, 123] on div "Bonjour Laurence, Je vous confirme qu’il s’agit bien de la même facture que cel…" at bounding box center [285, 121] width 197 height 161
click at [11, 111] on nz-modal-container "Service TA - VOYAGE - PROPOSITION GLOBALE A utiliser dans le cadre de propositi…" at bounding box center [243, 112] width 486 height 225
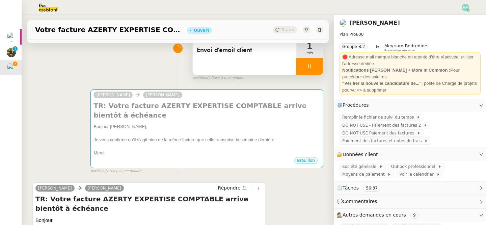
click at [303, 66] on div at bounding box center [309, 66] width 27 height 17
click at [317, 66] on icon at bounding box center [316, 66] width 5 height 5
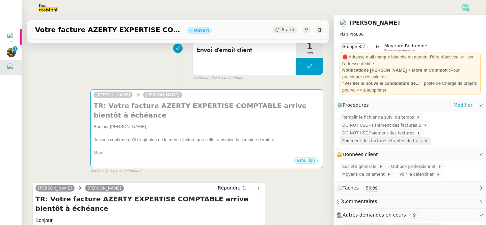
click at [382, 143] on span "Paiement des factures et notes de frais" at bounding box center [384, 140] width 82 height 7
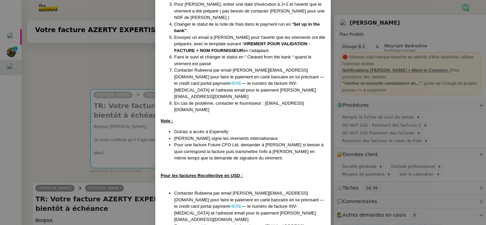
scroll to position [550, 0]
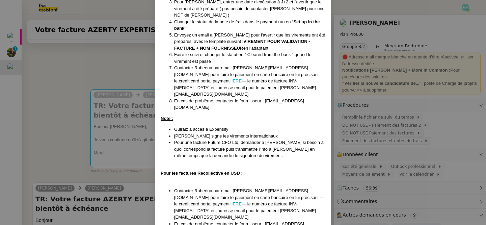
click at [122, 129] on nz-modal-container "​​Procédure créée le 29/07/2025 Contexte : Laurence De Nervaux, de Destin Commu…" at bounding box center [243, 112] width 486 height 225
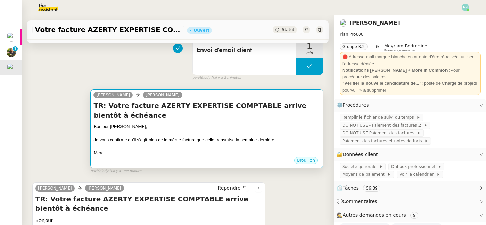
click at [190, 135] on div at bounding box center [207, 133] width 227 height 7
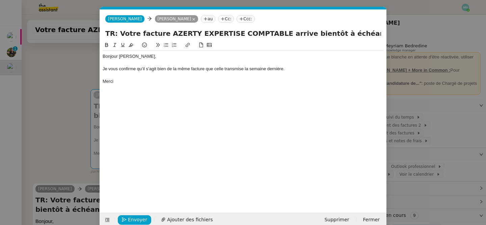
scroll to position [10, 0]
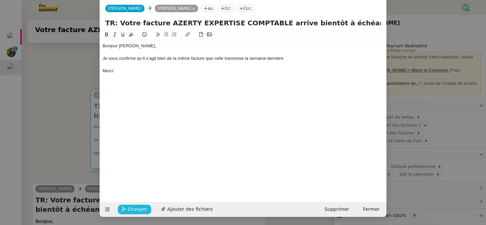
click at [133, 210] on span "Envoyer" at bounding box center [137, 209] width 19 height 8
click at [133, 210] on span "Confirmer l'envoi" at bounding box center [148, 209] width 41 height 8
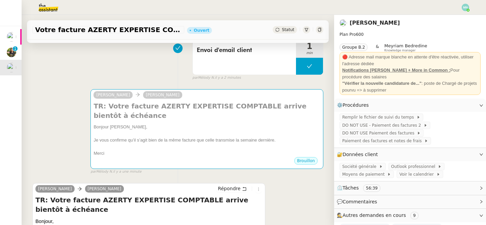
scroll to position [4, 0]
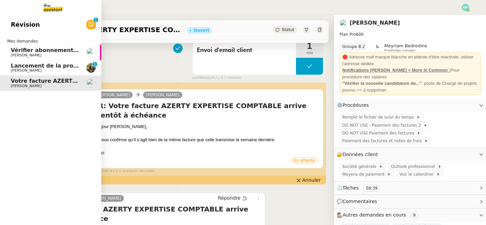
click at [23, 63] on span "Lancement de la procédure prescription" at bounding box center [72, 65] width 122 height 6
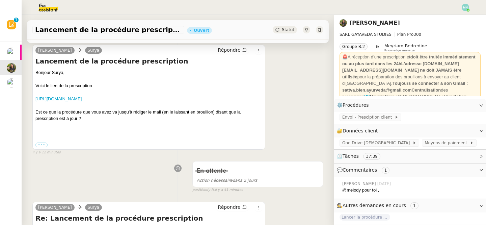
scroll to position [102, 0]
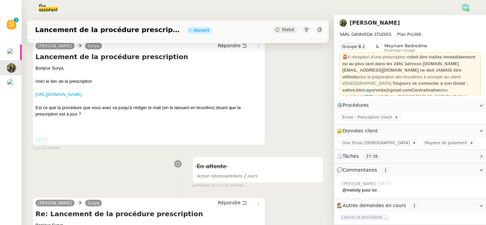
click at [116, 97] on div "[URL][DOMAIN_NAME]" at bounding box center [148, 94] width 227 height 7
click at [82, 97] on link "[URL][DOMAIN_NAME]" at bounding box center [58, 94] width 46 height 5
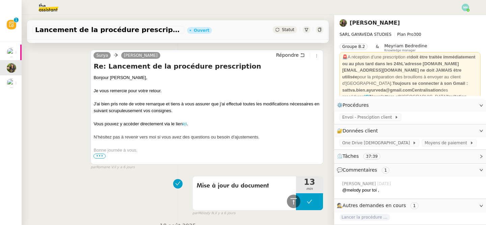
scroll to position [729, 0]
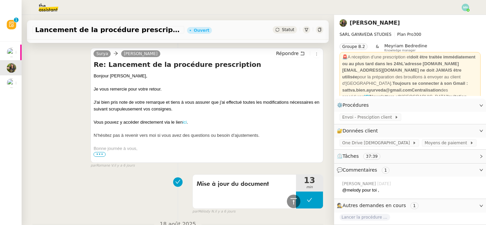
click at [186, 125] on link "ici" at bounding box center [185, 122] width 4 height 5
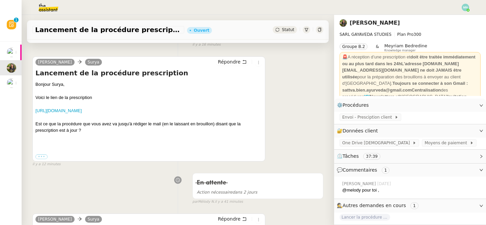
scroll to position [0, 0]
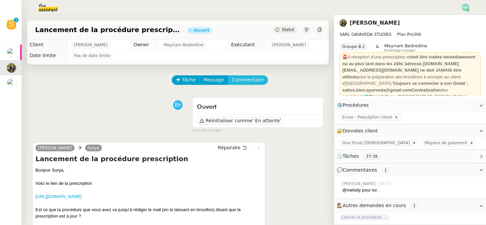
click at [249, 80] on span "Commentaire" at bounding box center [248, 80] width 32 height 8
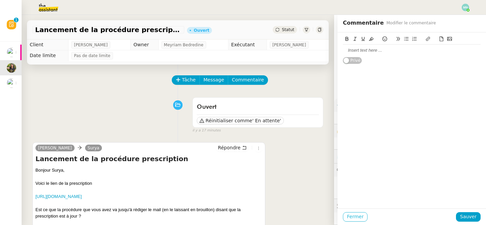
click at [356, 217] on span "Fermer" at bounding box center [355, 217] width 17 height 8
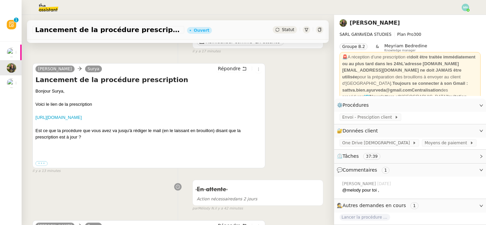
scroll to position [80, 0]
click at [362, 117] on span "Envoi - Presciption client" at bounding box center [369, 117] width 52 height 7
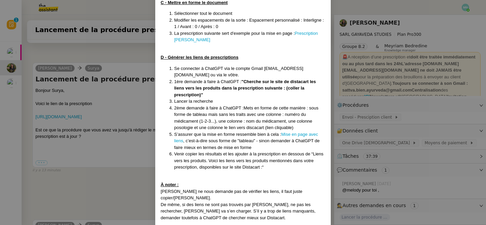
scroll to position [317, 0]
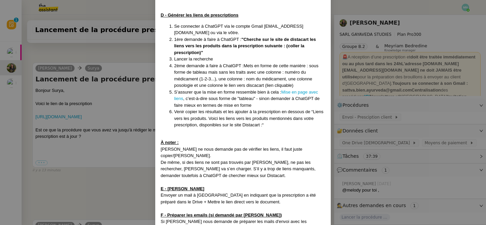
click at [110, 185] on nz-modal-container "Créée le [DATE] MAJ le [DATE] Contexte : La cliente souhaite que nous préparion…" at bounding box center [243, 112] width 486 height 225
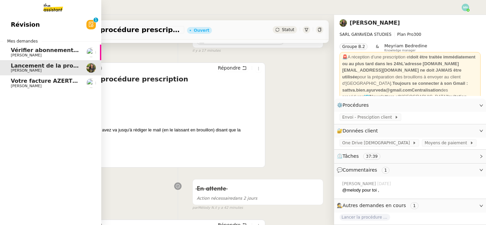
click at [21, 86] on span "[PERSON_NAME]" at bounding box center [26, 86] width 31 height 4
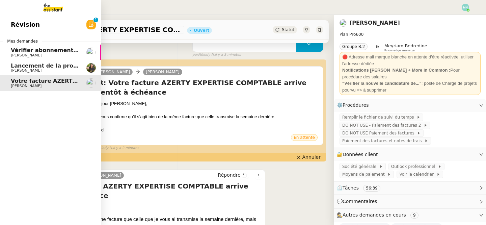
click at [28, 69] on span "[PERSON_NAME]" at bounding box center [26, 70] width 31 height 4
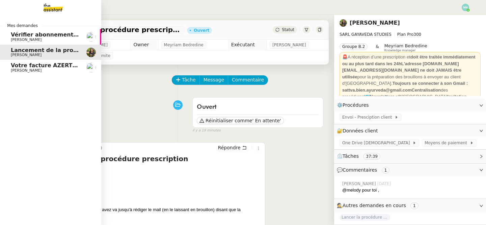
click at [21, 66] on span "Votre facture AZERTY EXPERTISE COMPTABLE est en retard de 14 jours" at bounding box center [119, 65] width 217 height 6
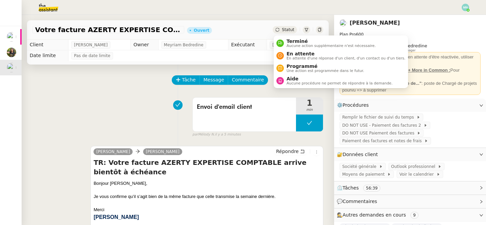
click at [288, 31] on span "Statut" at bounding box center [288, 29] width 12 height 5
click at [305, 54] on span "En attente" at bounding box center [346, 53] width 119 height 5
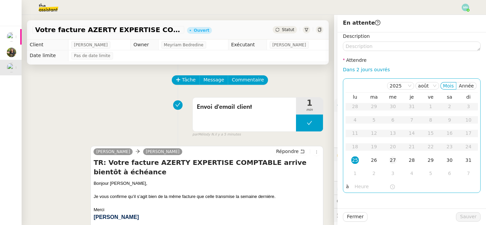
click at [394, 160] on div "27" at bounding box center [392, 159] width 7 height 7
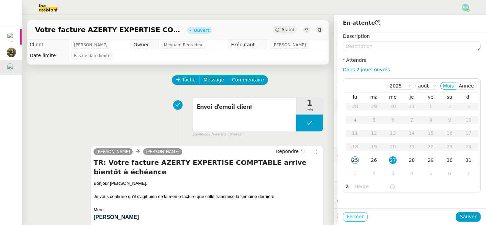
click at [356, 215] on span "Fermer" at bounding box center [355, 217] width 17 height 8
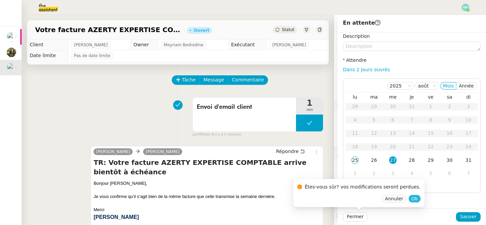
click at [412, 199] on span "Ok" at bounding box center [415, 198] width 6 height 7
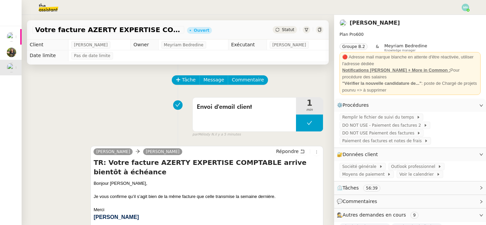
click at [288, 26] on div "Statut" at bounding box center [285, 29] width 24 height 7
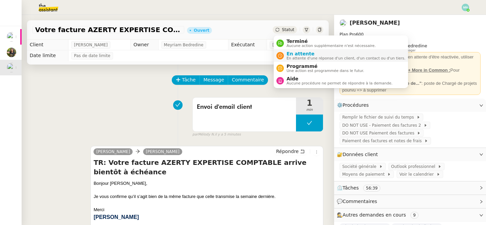
click at [333, 58] on span "En attente d'une réponse d'un client, d'un contact ou d'un tiers." at bounding box center [346, 58] width 119 height 4
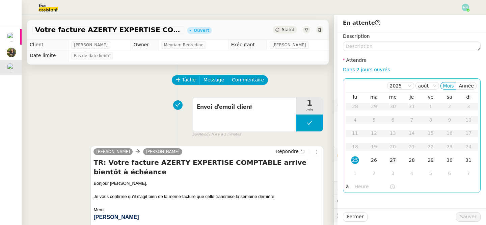
click at [397, 158] on td "27" at bounding box center [393, 161] width 19 height 14
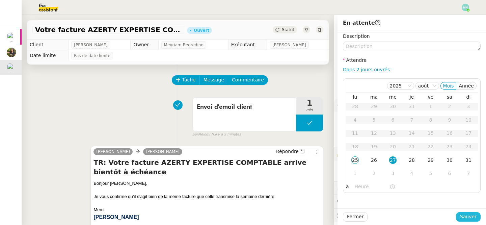
click at [473, 217] on span "Sauver" at bounding box center [468, 217] width 17 height 8
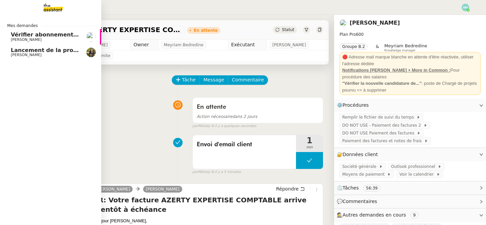
click at [22, 39] on span "[PERSON_NAME]" at bounding box center [26, 39] width 31 height 4
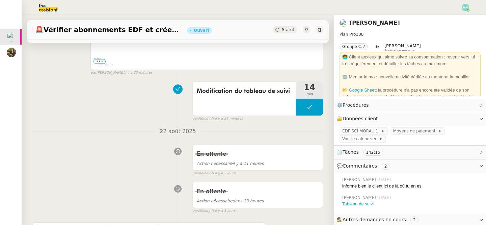
scroll to position [200, 0]
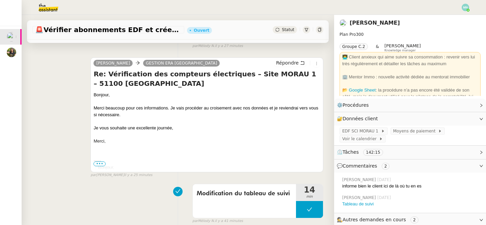
scroll to position [72, 0]
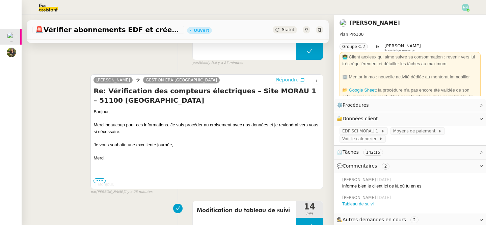
click at [293, 83] on span "Répondre" at bounding box center [287, 79] width 23 height 7
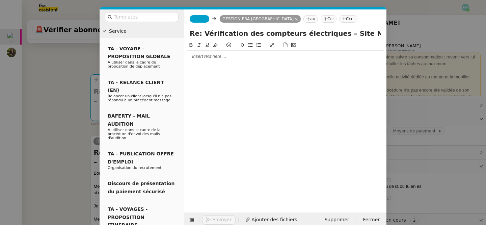
click at [225, 65] on div at bounding box center [285, 121] width 197 height 161
click at [211, 59] on div at bounding box center [285, 56] width 197 height 6
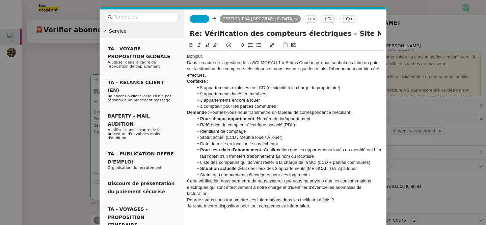
click at [200, 19] on span "_______" at bounding box center [200, 19] width 14 height 5
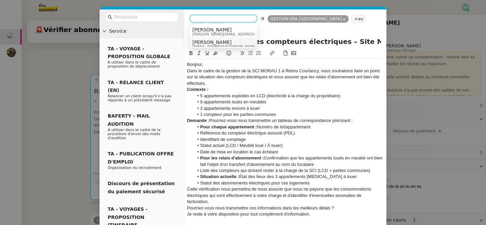
click at [213, 41] on span "[PERSON_NAME]" at bounding box center [225, 42] width 65 height 5
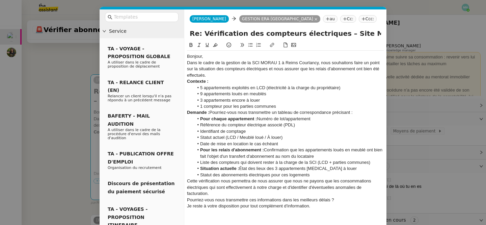
click at [216, 56] on div "Bonjour," at bounding box center [285, 56] width 197 height 6
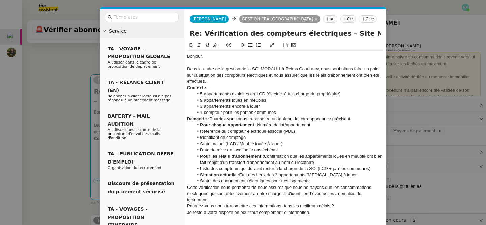
click at [224, 83] on div "Dans le cadre de la gestion de la SCI MORAU 1 à Reims Courlancy, nous souhaiton…" at bounding box center [285, 75] width 197 height 19
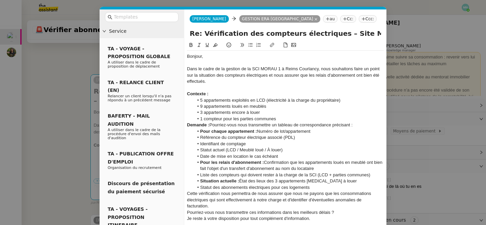
click at [220, 93] on div "Contexte :" at bounding box center [285, 94] width 197 height 6
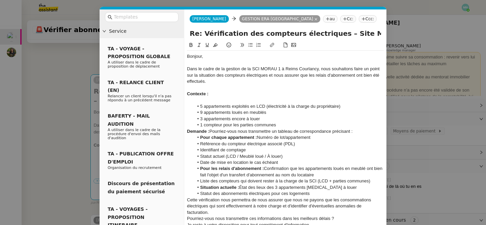
click at [291, 123] on li "1 compteur pour les parties communes" at bounding box center [289, 125] width 191 height 6
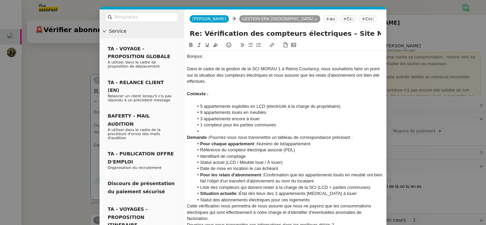
click at [362, 137] on div "Demande : Pourriez-vous nous transmettre un tableau de correspondance précisant…" at bounding box center [285, 137] width 197 height 6
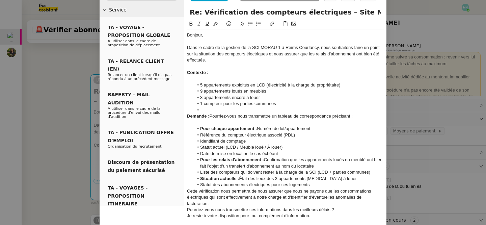
scroll to position [23, 0]
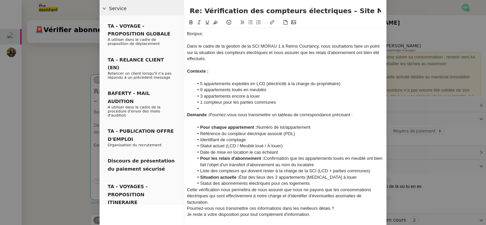
click at [257, 127] on strong "Pour chaque appartement :" at bounding box center [228, 127] width 57 height 5
click at [0, 0] on lt-em ":" at bounding box center [0, 0] width 0 height 0
click at [286, 155] on li "Pour les relais d'abonnement : Confirmation que les appartements loués en meubl…" at bounding box center [289, 161] width 191 height 12
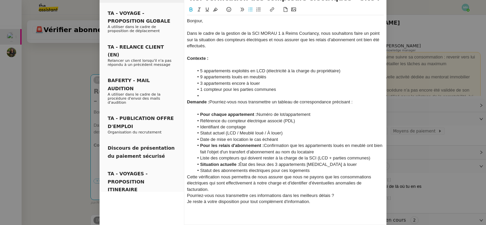
click at [268, 124] on li "Identifiant de comptage" at bounding box center [289, 127] width 191 height 6
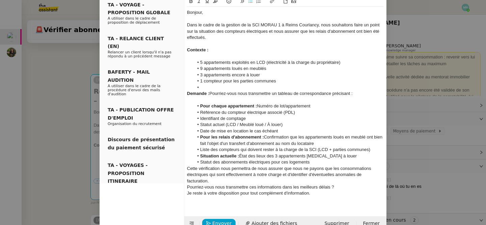
scroll to position [45, 0]
click at [296, 131] on li "Date de mise en location le cas échéant" at bounding box center [289, 130] width 191 height 6
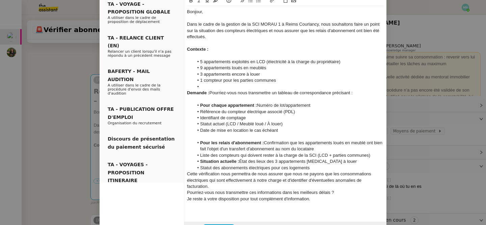
click at [320, 148] on li "Pour les relais d'abonnement : Confirmation que les appartements loués en meubl…" at bounding box center [289, 146] width 191 height 12
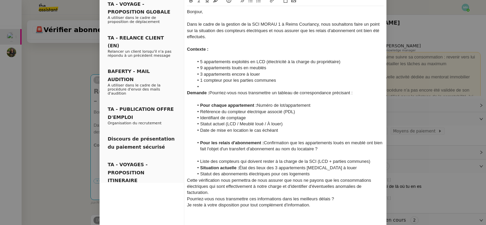
click at [264, 142] on li "Pour les relais d'abonnement : Confirmation que les appartements loués en meubl…" at bounding box center [289, 146] width 191 height 12
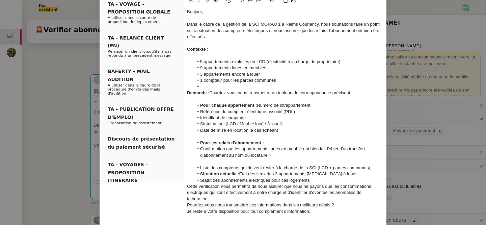
click at [227, 163] on div at bounding box center [285, 161] width 197 height 6
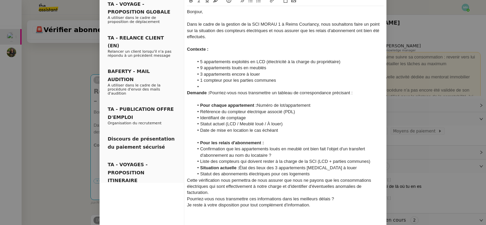
click at [372, 160] on li "Liste des compteurs qui doivent rester à la charge de la SCI (LCD + parties com…" at bounding box center [289, 161] width 191 height 6
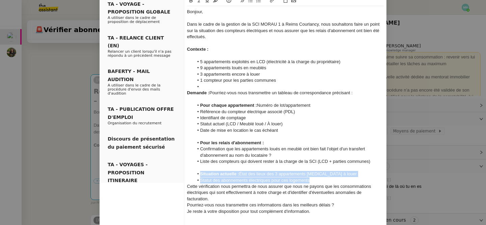
drag, startPoint x: 325, startPoint y: 178, endPoint x: 196, endPoint y: 174, distance: 128.8
click at [196, 174] on ul "Situation actuelle : État des lieux des 3 appartements encore à louer Statut de…" at bounding box center [285, 177] width 197 height 12
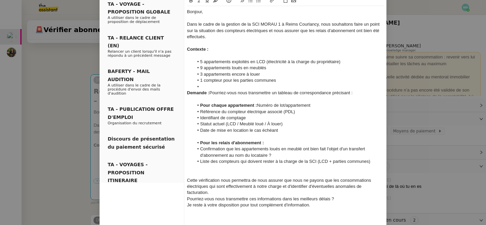
click at [224, 190] on div "Cette vérification nous permettra de nous assurer que nous ne payons que les co…" at bounding box center [285, 186] width 197 height 19
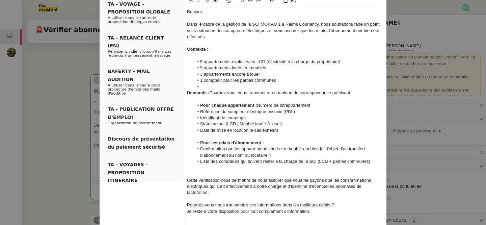
click at [350, 205] on div "Pourriez-vous nous transmettre ces informations dans les meilleurs délais ?" at bounding box center [285, 205] width 197 height 6
click at [42, 92] on nz-modal-container "Service TA - VOYAGE - PROPOSITION GLOBALE A utiliser dans le cadre de propositi…" at bounding box center [243, 112] width 486 height 225
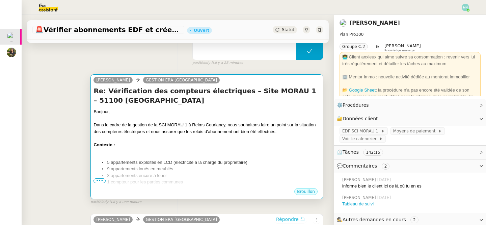
scroll to position [0, 0]
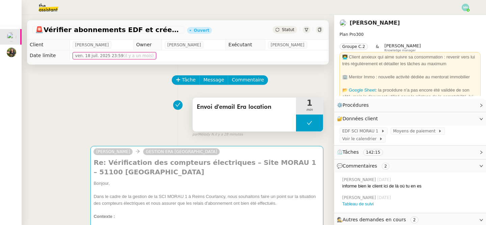
click at [303, 120] on button at bounding box center [309, 123] width 27 height 17
click at [302, 122] on icon at bounding box center [303, 123] width 2 height 4
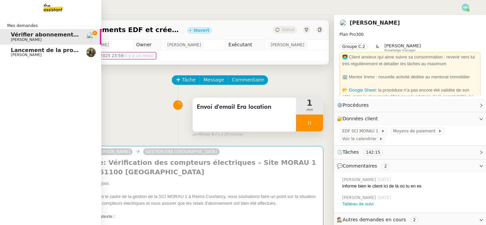
click at [18, 54] on span "[PERSON_NAME]" at bounding box center [26, 55] width 31 height 4
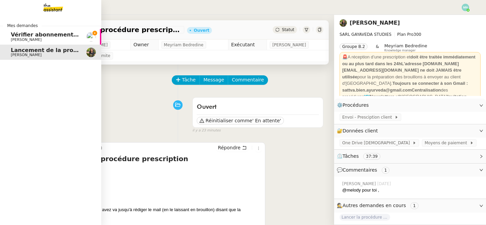
click at [19, 33] on span "Vérifier abonnements EDF et créer tableau consommation" at bounding box center [99, 34] width 177 height 6
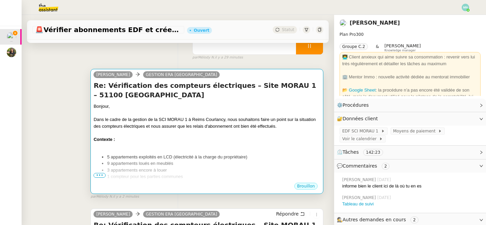
scroll to position [72, 0]
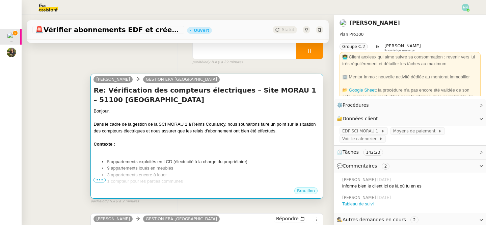
click at [194, 151] on div at bounding box center [207, 150] width 227 height 7
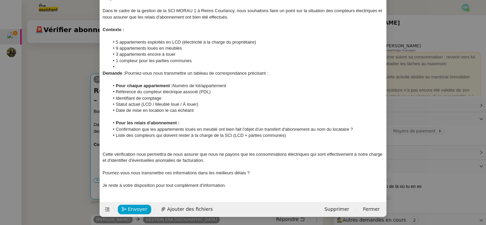
scroll to position [45, 0]
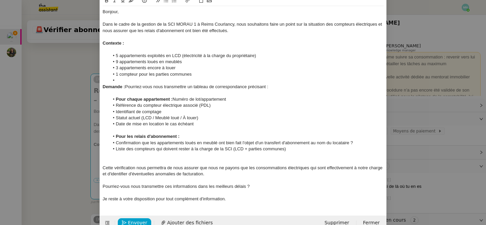
click at [122, 79] on li at bounding box center [246, 80] width 275 height 6
drag, startPoint x: 171, startPoint y: 98, endPoint x: 106, endPoint y: 100, distance: 65.2
click at [106, 100] on ul "Pour chaque appartement : Numéro de lot/appartement Référence du compteur élect…" at bounding box center [243, 111] width 281 height 31
click at [175, 97] on li "Pour chaque appartement : Numéro de lot/appartement" at bounding box center [246, 99] width 275 height 6
drag, startPoint x: 175, startPoint y: 97, endPoint x: 115, endPoint y: 98, distance: 60.5
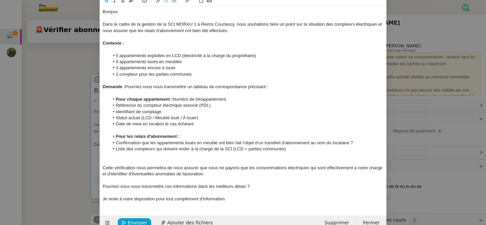
click at [115, 98] on li "Pour chaque appartement : Numéro de lot/appartement" at bounding box center [246, 99] width 275 height 6
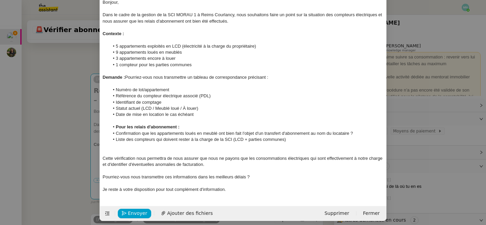
scroll to position [54, 0]
click at [115, 126] on li "Pour les relais d'abonnement :" at bounding box center [246, 127] width 275 height 6
click at [171, 127] on div "Pour les relais d'abonnement :" at bounding box center [243, 127] width 281 height 6
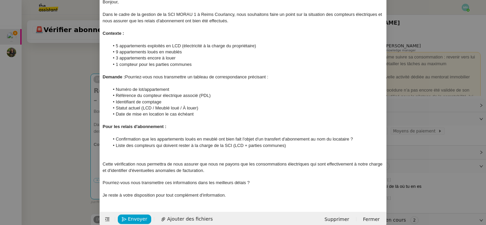
click at [47, 131] on nz-modal-container "Service TA - VOYAGE - PROPOSITION GLOBALE A utiliser dans le cadre de propositi…" at bounding box center [243, 112] width 486 height 225
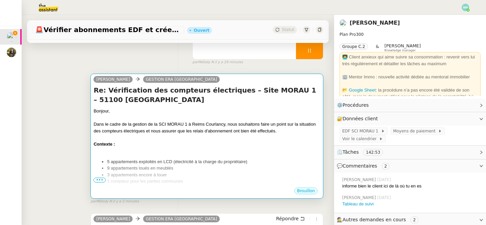
click at [169, 132] on div "Dans le cadre de la gestion de la SCI MORAU 1 à Reims Courlancy, nous souhaiton…" at bounding box center [207, 127] width 227 height 13
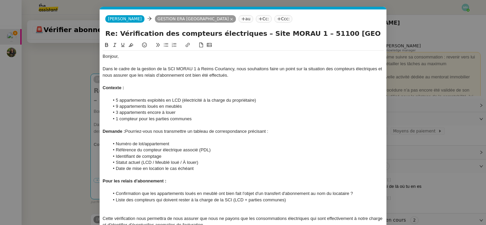
scroll to position [0, 14]
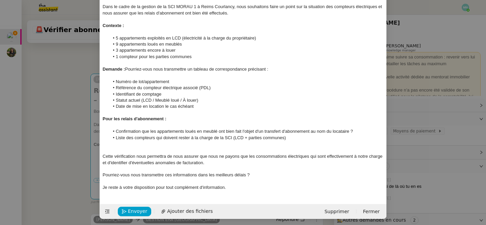
click at [77, 132] on nz-modal-container "Service TA - VOYAGE - PROPOSITION GLOBALE A utiliser dans le cadre de propositi…" at bounding box center [243, 112] width 486 height 225
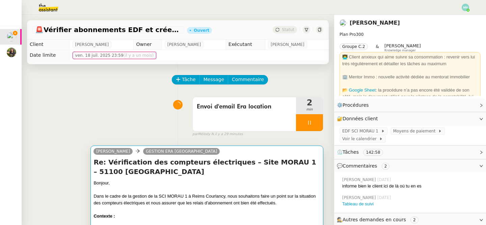
scroll to position [0, 0]
click at [183, 174] on h4 "Re: Vérification des compteurs électriques – Site MORAU 1 – 51100 [GEOGRAPHIC_D…" at bounding box center [207, 167] width 227 height 19
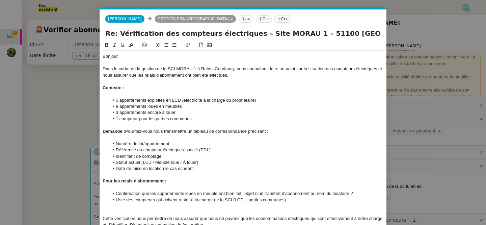
scroll to position [0, 14]
click at [268, 69] on div "Dans le cadre de la gestion de la SCI MORAU 1 à Reims Courlancy, nous souhaiton…" at bounding box center [243, 72] width 281 height 12
click at [246, 70] on div "Dans le cadre de la gestion de la SCI MORAU 1 à Reims Courlancy, nous souhaiton…" at bounding box center [243, 72] width 281 height 12
click at [269, 74] on div "Dans le cadre de la gestion de la SCI MORAU 1 à Reims Courlancy, je souhaitons …" at bounding box center [243, 72] width 281 height 12
click at [256, 71] on div "Dans le cadre de la gestion de la SCI MORAU 1 à Reims Courlancy, je souhaitons …" at bounding box center [243, 72] width 281 height 12
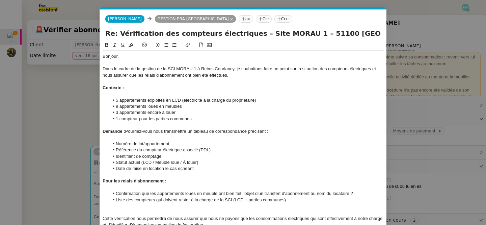
click at [0, 0] on lt-span "je souhait e" at bounding box center [0, 0] width 0 height 0
drag, startPoint x: 373, startPoint y: 69, endPoint x: 386, endPoint y: 69, distance: 13.9
click at [386, 69] on nz-spin "Bonjour, Dans le cadre de la gestion de la SCI MORAU 1 à Reims Courlancy, je so…" at bounding box center [243, 149] width 287 height 217
click at [248, 90] on div "Contexte :" at bounding box center [243, 88] width 281 height 6
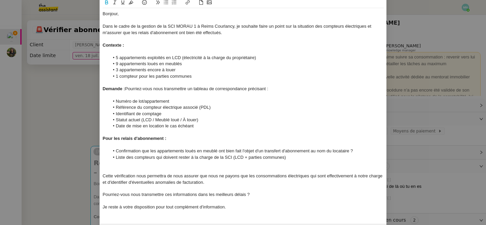
scroll to position [65, 0]
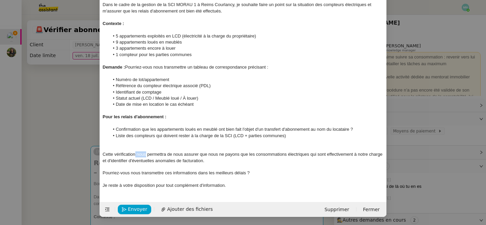
drag, startPoint x: 146, startPoint y: 155, endPoint x: 135, endPoint y: 155, distance: 10.5
click at [135, 155] on div "Cette vérification nous permettra de nous assurer que nous ne payons que les co…" at bounding box center [243, 157] width 281 height 12
click at [180, 154] on div "Cette vérification me permettra de nous assurer que nous ne payons que les cons…" at bounding box center [243, 157] width 281 height 12
click at [203, 165] on div at bounding box center [243, 167] width 281 height 6
click at [199, 157] on div "Cette vérification me permettra de m'assurer que nous ne payons que les consomm…" at bounding box center [243, 157] width 281 height 12
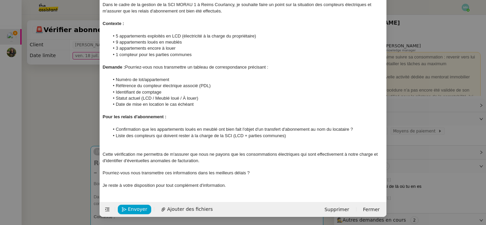
drag, startPoint x: 198, startPoint y: 154, endPoint x: 229, endPoint y: 154, distance: 30.7
click at [229, 154] on div "Cette vérification me permettra de m'assurer que nous ne payons que les consomm…" at bounding box center [243, 157] width 281 height 12
drag, startPoint x: 231, startPoint y: 154, endPoint x: 190, endPoint y: 155, distance: 41.6
click at [190, 155] on div "Cette vérification me permettra de m'assurer que nous ne payons que les consomm…" at bounding box center [243, 157] width 281 height 12
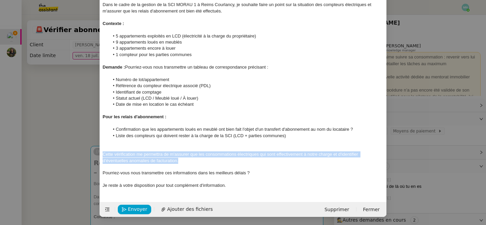
drag, startPoint x: 184, startPoint y: 163, endPoint x: 90, endPoint y: 154, distance: 94.3
click at [90, 154] on nz-modal-container "Service TA - VOYAGE - PROPOSITION GLOBALE A utiliser dans le cadre de propositi…" at bounding box center [243, 112] width 486 height 225
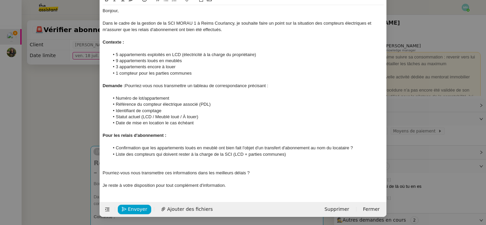
scroll to position [40, 0]
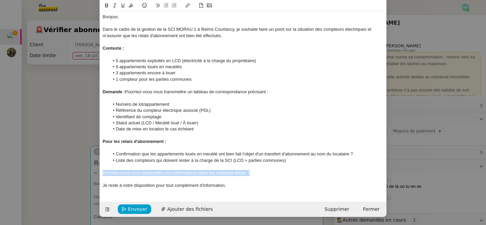
drag, startPoint x: 257, startPoint y: 172, endPoint x: 97, endPoint y: 172, distance: 160.8
click at [97, 172] on nz-modal-container "Service TA - VOYAGE - PROPOSITION GLOBALE A utiliser dans le cadre de propositi…" at bounding box center [243, 112] width 486 height 225
click at [195, 179] on div at bounding box center [243, 179] width 281 height 6
click at [248, 173] on div "Pourriez-vous nous transmettre ces informations dans les meilleurs délais ?" at bounding box center [243, 173] width 281 height 6
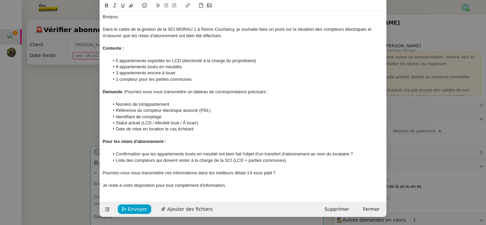
drag, startPoint x: 278, startPoint y: 170, endPoint x: 150, endPoint y: 181, distance: 128.5
click at [150, 181] on div "Bonjour, Dans le cadre de la gestion de la SCI MORAU 1 à Reims Courlancy, je so…" at bounding box center [243, 101] width 281 height 180
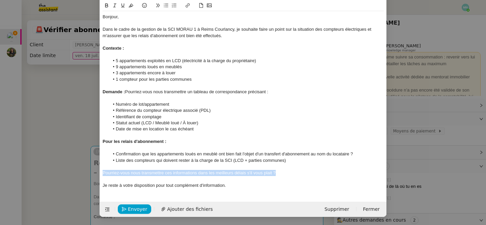
drag, startPoint x: 280, startPoint y: 173, endPoint x: 101, endPoint y: 175, distance: 179.0
click at [101, 175] on nz-spin "Bonjour, Dans le cadre de la gestion de la SCI MORAU 1 à Reims Courlancy, je so…" at bounding box center [243, 98] width 287 height 192
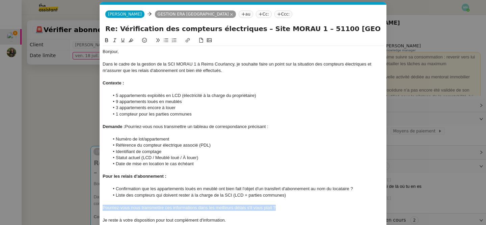
scroll to position [0, 0]
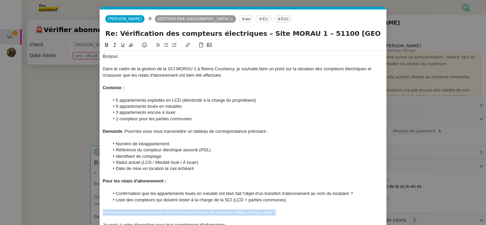
click at [166, 44] on icon at bounding box center [166, 45] width 5 height 5
click at [195, 142] on li "Numéro de lot/appartement" at bounding box center [246, 144] width 275 height 6
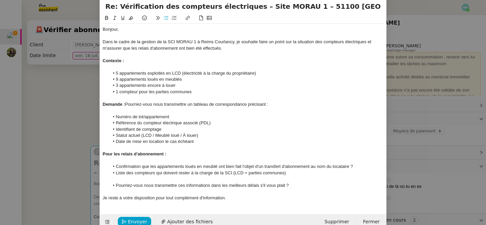
scroll to position [40, 0]
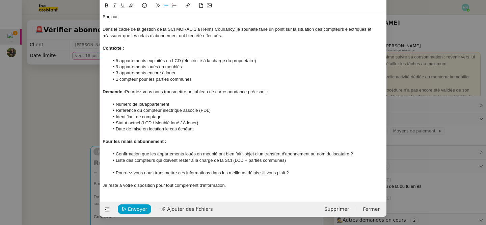
click at [241, 184] on div "Je reste à votre disposition pour tout complément d'information." at bounding box center [243, 185] width 281 height 6
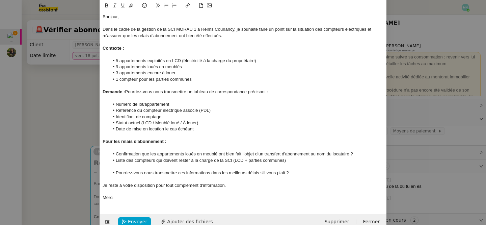
click at [65, 166] on nz-modal-container "Service TA - VOYAGE - PROPOSITION GLOBALE A utiliser dans le cadre de propositi…" at bounding box center [243, 112] width 486 height 225
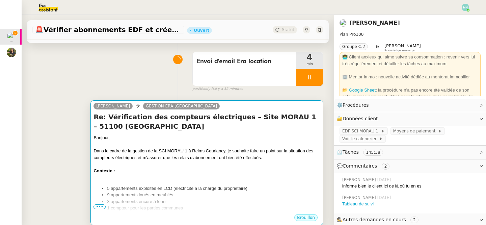
scroll to position [28, 0]
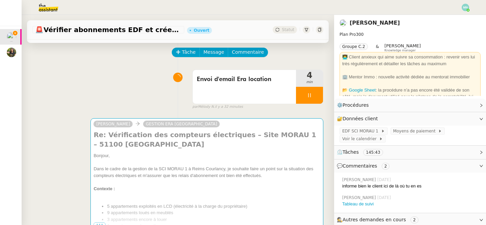
click at [466, 8] on img at bounding box center [465, 7] width 7 height 7
click at [448, 17] on span "Suivi" at bounding box center [441, 19] width 11 height 5
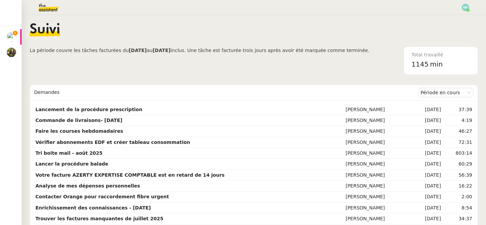
scroll to position [15, 0]
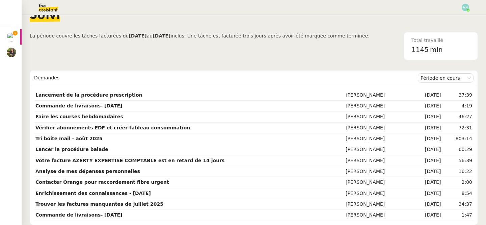
click at [47, 6] on img at bounding box center [43, 7] width 52 height 15
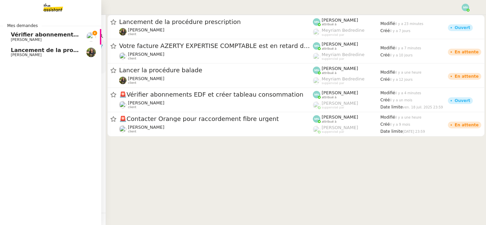
click at [20, 40] on span "[PERSON_NAME]" at bounding box center [26, 39] width 31 height 4
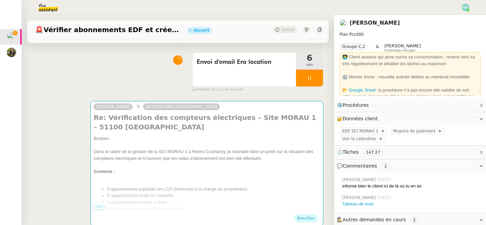
scroll to position [27, 0]
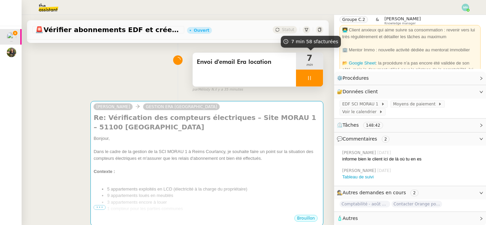
click at [305, 73] on div at bounding box center [309, 78] width 27 height 17
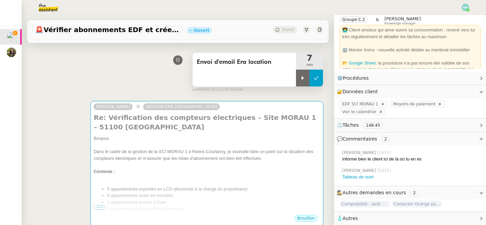
click at [318, 75] on button at bounding box center [317, 78] width 14 height 17
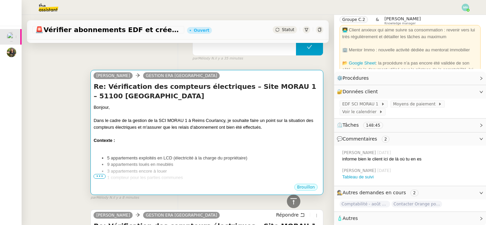
scroll to position [0, 0]
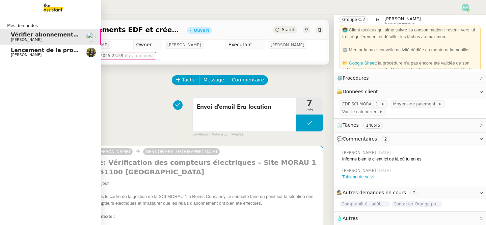
click at [25, 54] on span "[PERSON_NAME]" at bounding box center [26, 55] width 31 height 4
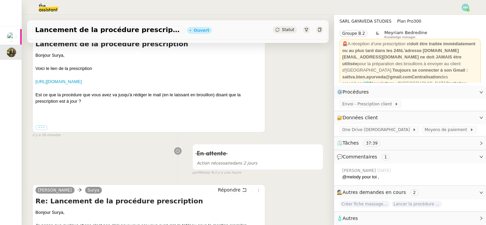
scroll to position [116, 0]
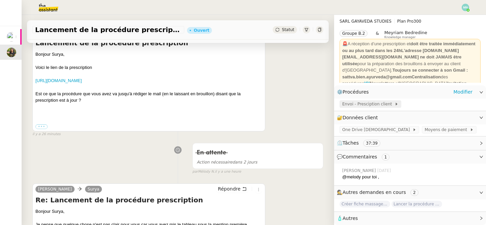
click at [364, 105] on span "Envoi - Presciption client" at bounding box center [369, 104] width 52 height 7
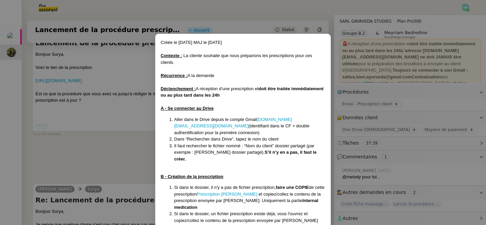
click at [132, 117] on nz-modal-container "Créée le [DATE] MAJ le [DATE] Contexte : La cliente souhaite que nous préparion…" at bounding box center [243, 112] width 486 height 225
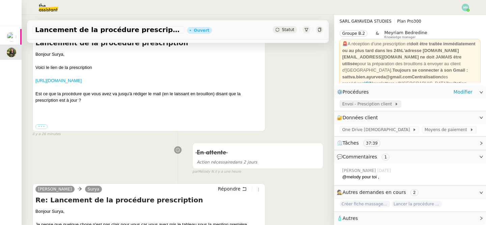
click at [373, 104] on span "Envoi - Presciption client" at bounding box center [369, 104] width 52 height 7
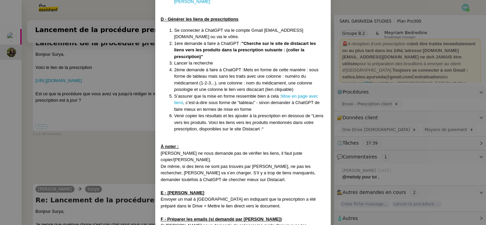
scroll to position [317, 0]
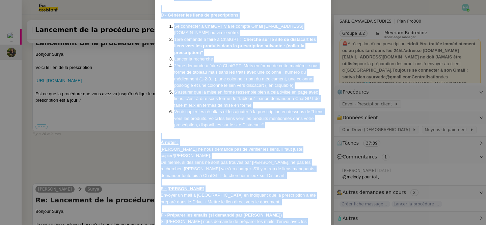
drag, startPoint x: 160, startPoint y: 57, endPoint x: 323, endPoint y: 208, distance: 221.8
copy div "Loremips : Do sitamet consecte adi elit seddoeiusm tem incididuntutl etdo mag a…"
click at [109, 87] on nz-modal-container "Créée le [DATE] MAJ le [DATE] Contexte : La cliente souhaite que nous préparion…" at bounding box center [243, 112] width 486 height 225
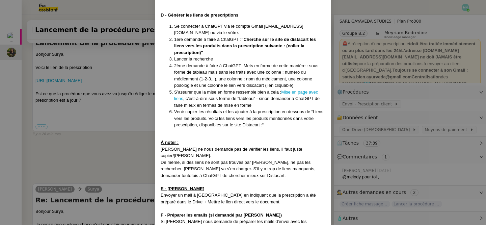
scroll to position [283, 0]
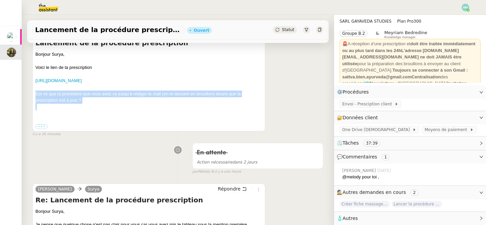
drag, startPoint x: 84, startPoint y: 111, endPoint x: 27, endPoint y: 97, distance: 58.1
copy div "Est ce que la procédure que vous avez va jusqu'à rédiger le mail (en le laissan…"
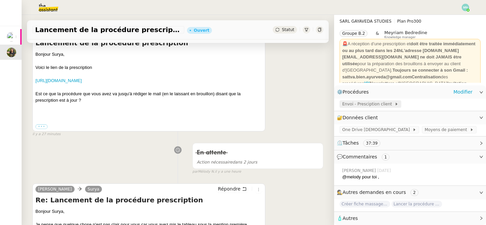
click at [377, 106] on span "Envoi - Presciption client" at bounding box center [369, 104] width 52 height 7
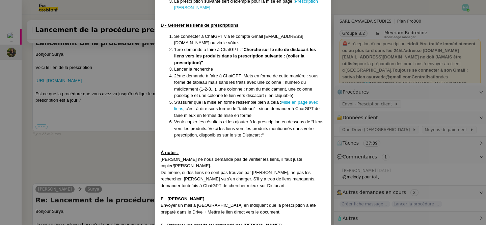
scroll to position [317, 0]
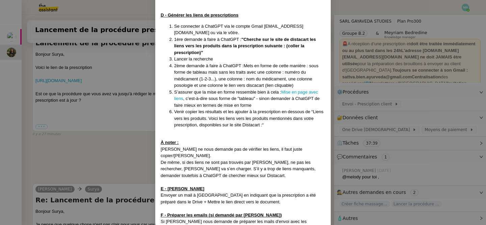
click at [112, 153] on nz-modal-container "Créée le [DATE] MAJ le [DATE] Contexte : La cliente souhaite que nous préparion…" at bounding box center [243, 112] width 486 height 225
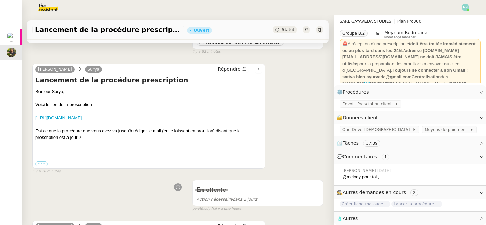
scroll to position [80, 0]
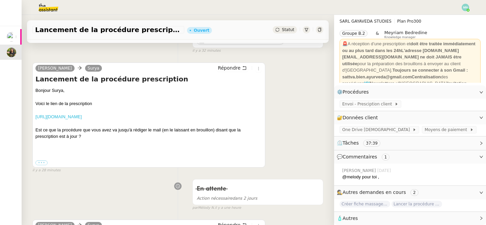
click at [82, 119] on link "[URL][DOMAIN_NAME]" at bounding box center [58, 116] width 46 height 5
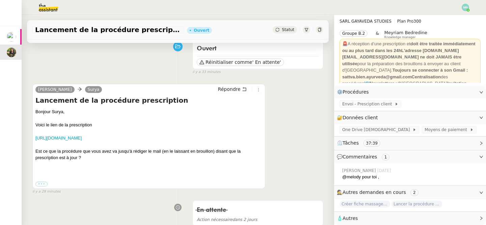
scroll to position [0, 0]
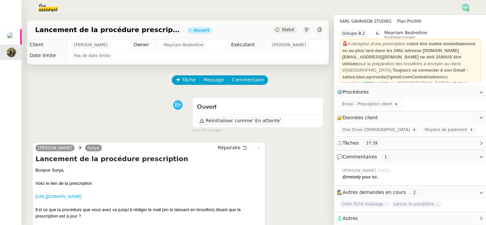
click at [278, 179] on div "[PERSON_NAME] Répondre Lancement de la procédure prescription Bonjour Surya, Vo…" at bounding box center [177, 194] width 291 height 117
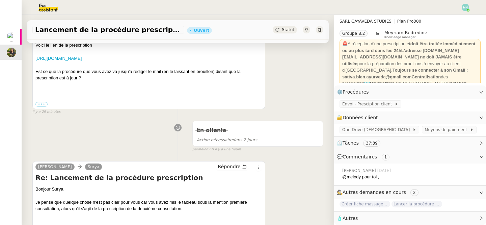
scroll to position [139, 0]
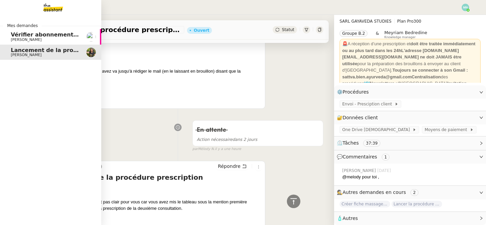
click at [22, 39] on span "[PERSON_NAME]" at bounding box center [26, 39] width 31 height 4
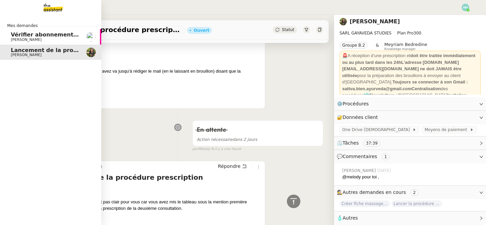
scroll to position [27, 0]
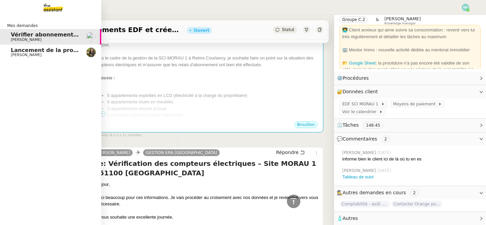
click at [21, 53] on span "[PERSON_NAME]" at bounding box center [26, 55] width 31 height 4
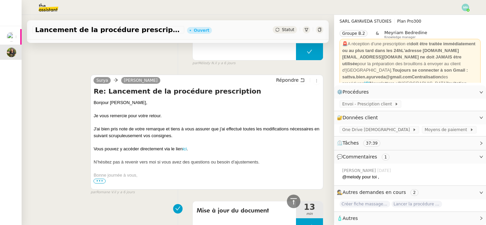
scroll to position [729, 0]
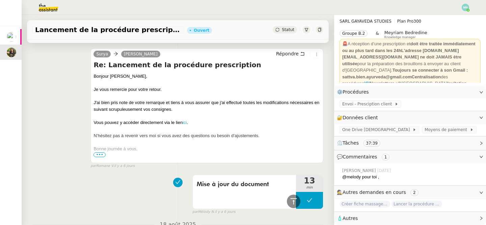
click at [187, 125] on link "ici" at bounding box center [185, 122] width 4 height 5
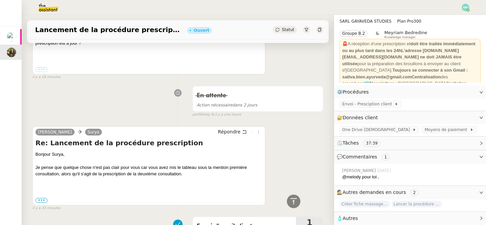
scroll to position [185, 0]
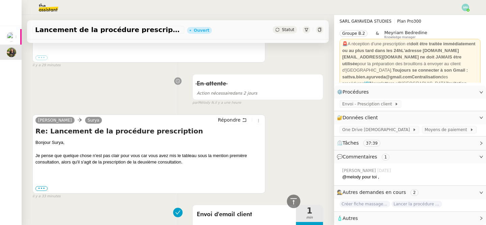
drag, startPoint x: 187, startPoint y: 171, endPoint x: 33, endPoint y: 160, distance: 153.8
click at [33, 160] on div "[PERSON_NAME] Répondre Re: Lancement de la procédure prescription Bonjour [PERS…" at bounding box center [148, 154] width 233 height 79
copy div "Je pense que quelque chose n'est pas clair pour vous car vous avez mis le table…"
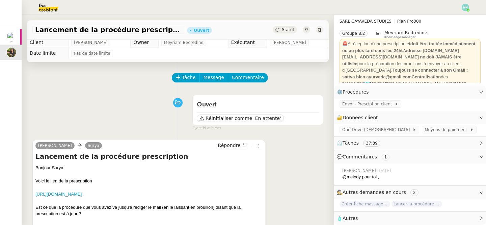
scroll to position [0, 0]
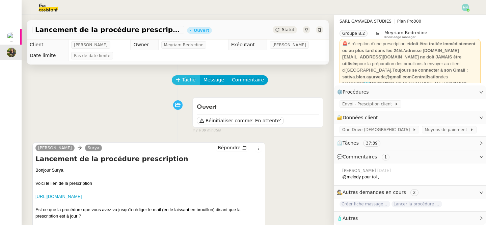
click at [188, 82] on span "Tâche" at bounding box center [189, 80] width 14 height 8
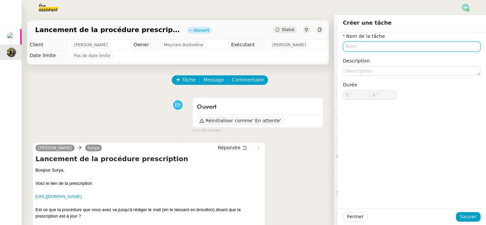
click at [393, 48] on input "text" at bounding box center [412, 47] width 138 height 10
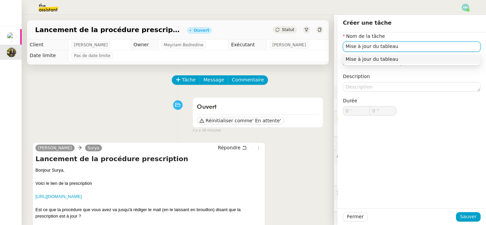
click at [403, 60] on div "Mise à jour du tableau" at bounding box center [412, 59] width 132 height 6
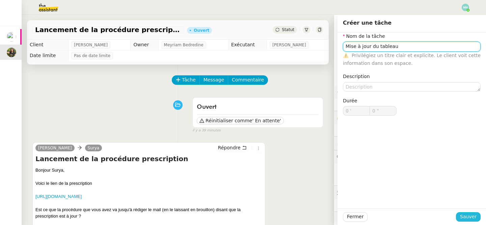
type input "Mise à jour du tableau"
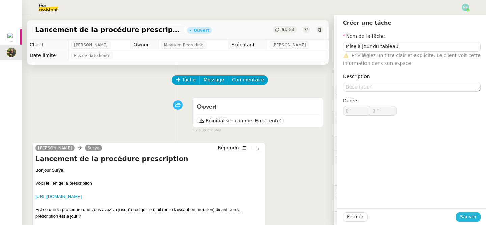
click at [471, 219] on span "Sauver" at bounding box center [468, 217] width 17 height 8
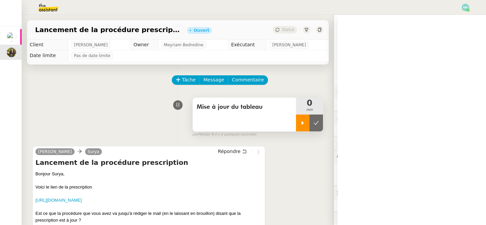
click at [299, 127] on div at bounding box center [303, 123] width 14 height 17
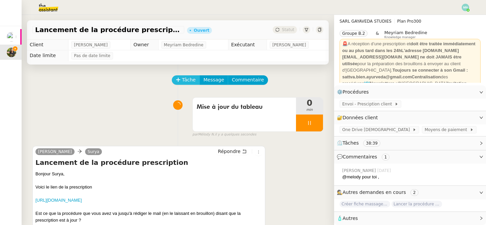
click at [183, 81] on span "Tâche" at bounding box center [189, 80] width 14 height 8
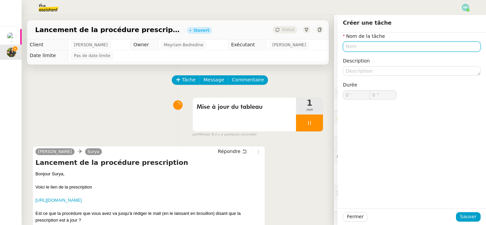
click at [359, 48] on input "text" at bounding box center [412, 47] width 138 height 10
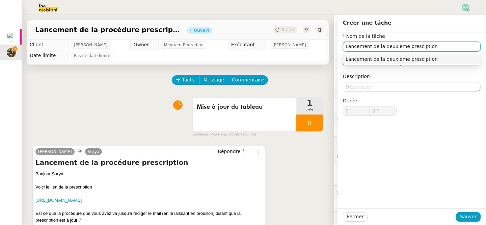
click at [427, 57] on div "Lancement de la deuxième presciption" at bounding box center [412, 59] width 132 height 6
type input "Lancement de la deuxième presciption"
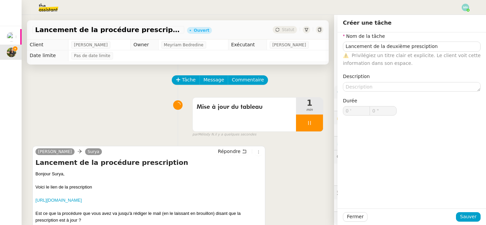
click at [470, 212] on div "Fermer Sauver" at bounding box center [412, 216] width 149 height 17
click at [473, 219] on span "Sauver" at bounding box center [468, 217] width 17 height 8
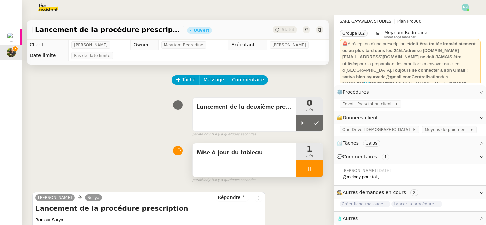
click at [274, 160] on div "Mise à jour du tableau" at bounding box center [244, 160] width 103 height 34
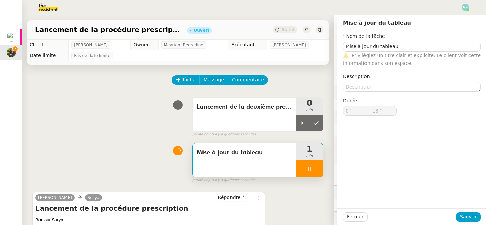
type input "Mise à jour du tableau"
type input "0 '"
type input "19 ""
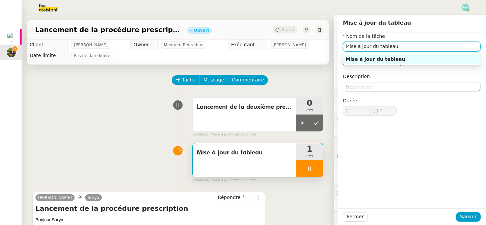
click at [404, 49] on input "Mise à jour du tableau" at bounding box center [412, 47] width 138 height 10
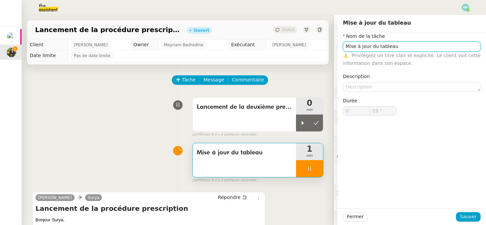
type input "Mise à jour du tableau P"
type input "20 ""
type input "Mise à jour du tableau pres"
type input "21 ""
type input "Mise à jour du tableau presc"
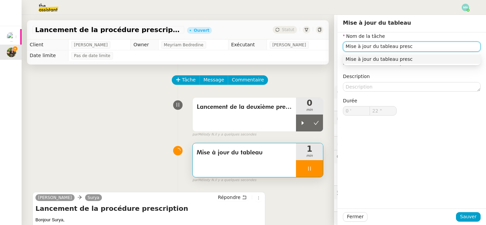
type input "23 ""
type input "Mise à jour du tableau prescript"
type input "24 ""
type input "Mise à jour du tableau prescription"
type input "25 ""
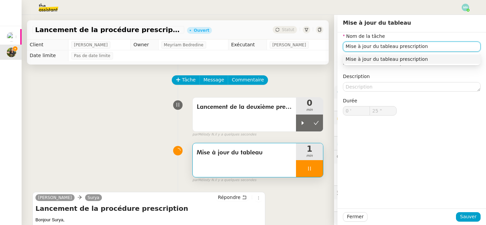
type input "Mise à jour du tableau prescription 1"
click at [425, 59] on div "Mise à jour du tableau prescription 1" at bounding box center [412, 59] width 132 height 6
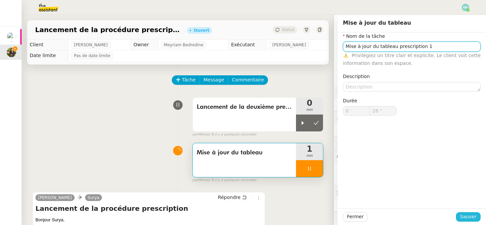
type input "29 ""
type input "Mise à jour du tableau prescription 1"
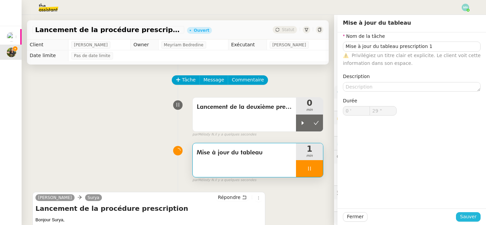
click at [477, 218] on button "Sauver" at bounding box center [468, 216] width 25 height 9
type input "30 ""
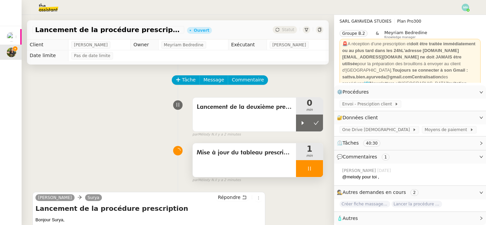
click at [304, 167] on div at bounding box center [309, 168] width 27 height 17
click at [315, 170] on icon at bounding box center [316, 168] width 5 height 5
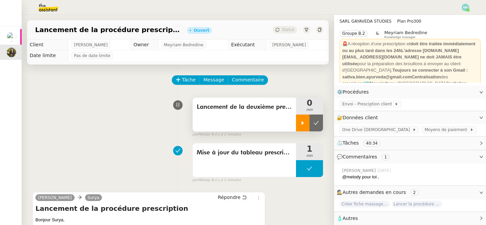
click at [303, 117] on div at bounding box center [303, 123] width 14 height 17
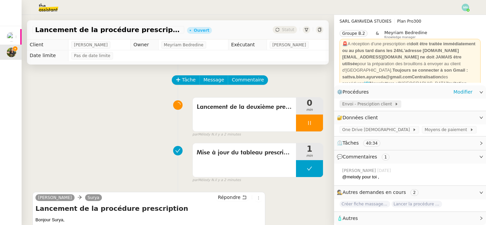
click at [366, 103] on span "Envoi - Presciption client" at bounding box center [369, 104] width 52 height 7
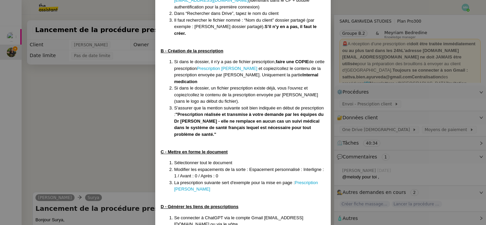
scroll to position [120, 0]
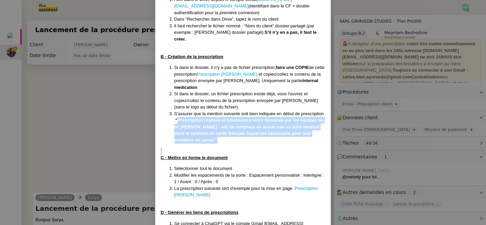
drag, startPoint x: 178, startPoint y: 106, endPoint x: 222, endPoint y: 132, distance: 51.2
click at [222, 132] on div "Créée le [DATE] MAJ le [DATE] Contexte : La cliente souhaite que nous préparion…" at bounding box center [243, 177] width 165 height 516
click at [222, 131] on div "Créée le [DATE] MAJ le [DATE] Contexte : La cliente souhaite que nous préparion…" at bounding box center [243, 177] width 165 height 516
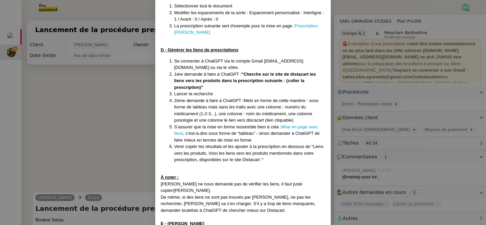
scroll to position [317, 0]
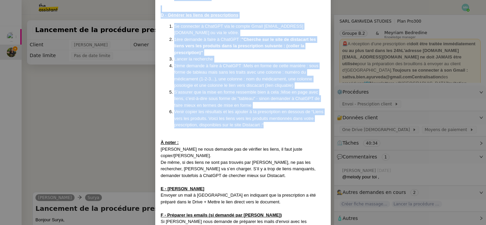
drag, startPoint x: 174, startPoint y: 60, endPoint x: 275, endPoint y: 110, distance: 112.6
copy div "Lo ipsu do sitamet, co a'e s doe te incidid utlaboreetdo, magna ali ENIMA mi ve…"
click at [95, 107] on nz-modal-container "Créée le [DATE] MAJ le [DATE] Contexte : La cliente souhaite que nous préparion…" at bounding box center [243, 112] width 486 height 225
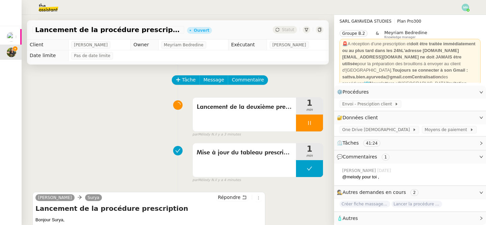
scroll to position [283, 0]
click at [358, 101] on span "Envoi - Presciption client" at bounding box center [369, 104] width 52 height 7
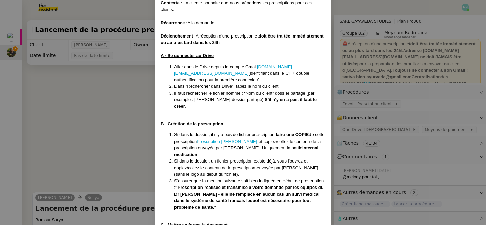
scroll to position [52, 0]
click at [395, 126] on nz-modal-container "Créée le [DATE] MAJ le [DATE] Contexte : La cliente souhaite que nous préparion…" at bounding box center [243, 112] width 486 height 225
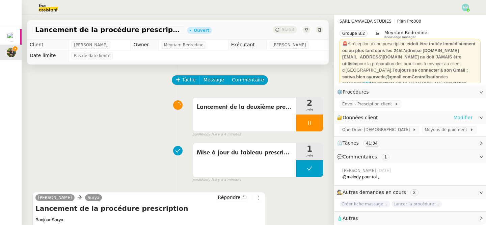
click at [468, 119] on link "Modifier" at bounding box center [463, 118] width 19 height 8
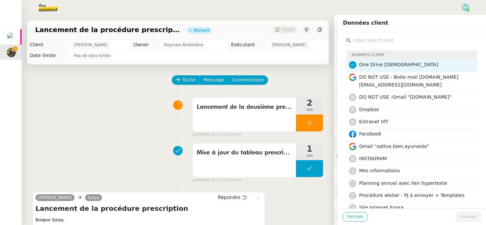
click at [355, 219] on span "Fermer" at bounding box center [355, 217] width 17 height 8
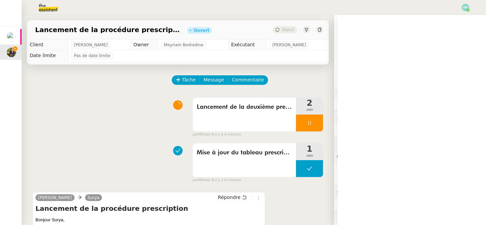
click at [364, 127] on span "One Drive [DEMOGRAPHIC_DATA]" at bounding box center [378, 129] width 70 height 7
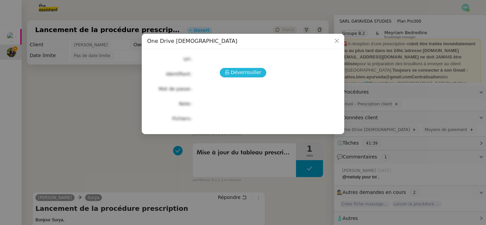
click at [252, 76] on span "Déverrouiller" at bounding box center [246, 73] width 31 height 8
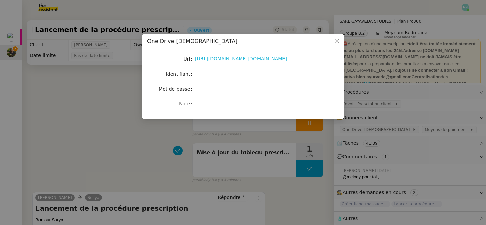
click at [240, 60] on link "[URL][DOMAIN_NAME][DOMAIN_NAME]" at bounding box center [241, 58] width 92 height 5
click at [188, 127] on nz-modal-container "One Drive Ayurveda Url [URL][DOMAIN_NAME][DOMAIN_NAME] Identifiant Mot de passe…" at bounding box center [243, 112] width 486 height 225
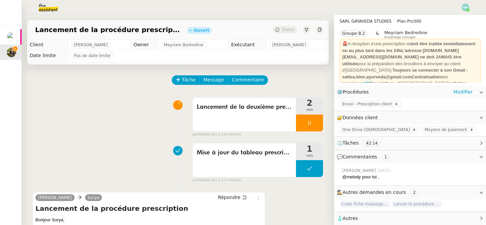
click at [368, 108] on div "Envoi - Presciption client" at bounding box center [410, 105] width 152 height 12
click at [370, 99] on div "Envoi - Presciption client" at bounding box center [410, 105] width 152 height 12
click at [370, 102] on span "Envoi - Presciption client" at bounding box center [369, 104] width 52 height 7
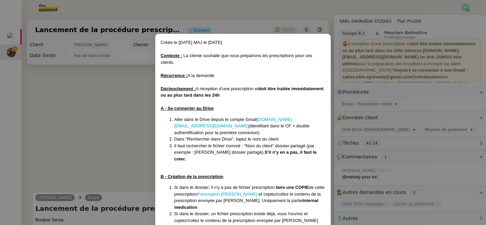
click at [463, 9] on nz-modal-container "Créée le [DATE] MAJ le [DATE] Contexte : La cliente souhaite que nous préparion…" at bounding box center [243, 112] width 486 height 225
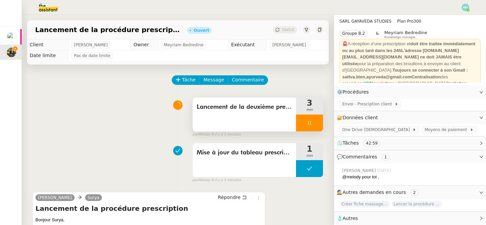
click at [307, 119] on div at bounding box center [309, 123] width 27 height 17
click at [320, 120] on button at bounding box center [317, 123] width 14 height 17
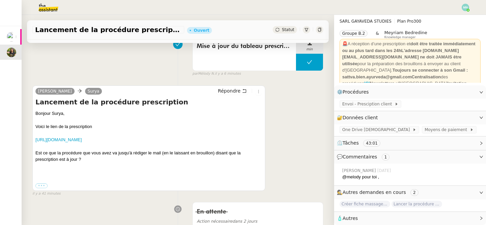
scroll to position [107, 0]
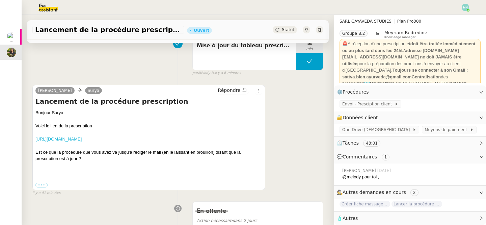
click at [82, 142] on link "[URL][DOMAIN_NAME]" at bounding box center [58, 138] width 46 height 5
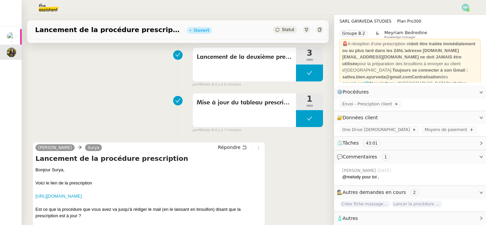
scroll to position [0, 0]
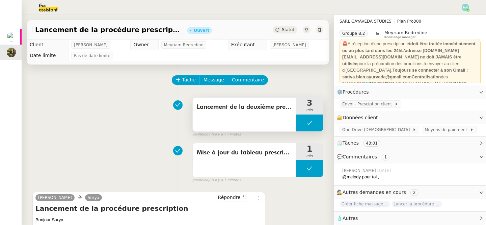
click at [306, 127] on button at bounding box center [309, 123] width 27 height 17
click at [304, 125] on icon at bounding box center [302, 122] width 5 height 5
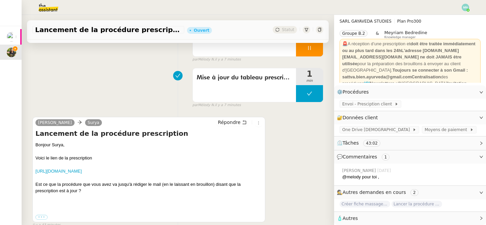
scroll to position [75, 0]
click at [360, 106] on span "Envoi - Presciption client" at bounding box center [369, 104] width 52 height 7
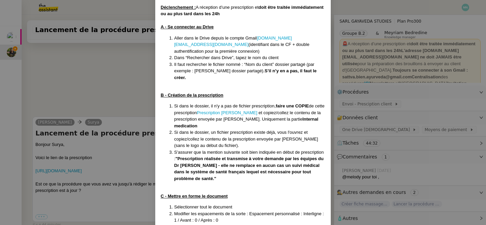
scroll to position [90, 0]
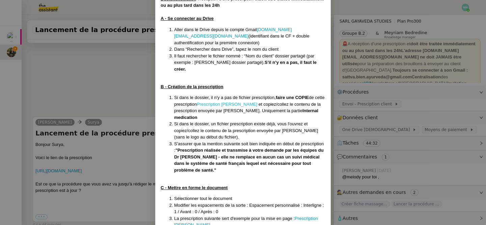
click at [234, 102] on link "Prescription [PERSON_NAME]" at bounding box center [227, 104] width 60 height 5
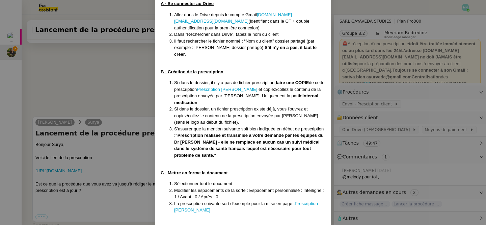
scroll to position [107, 0]
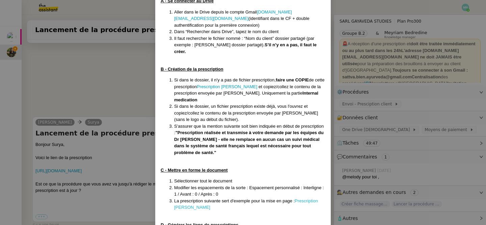
click at [308, 198] on link "Prescription [PERSON_NAME]" at bounding box center [246, 204] width 144 height 12
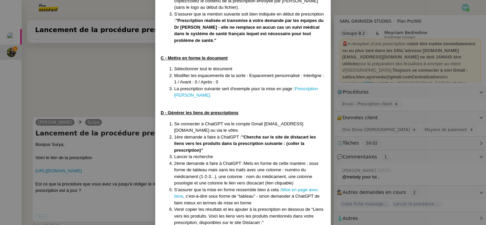
scroll to position [241, 0]
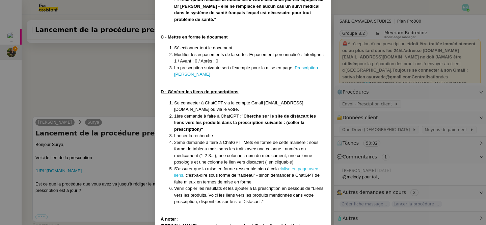
click at [299, 166] on link "Mise en page avec liens" at bounding box center [246, 172] width 144 height 12
click at [256, 89] on div "D - Générer les liens de prescriptions" at bounding box center [243, 92] width 165 height 7
click at [257, 114] on li "1ère demande à faire à ChatGPT : " Cherche sur le site de distacart les liens v…" at bounding box center [249, 123] width 151 height 20
click at [212, 114] on strong "Cherche sur le site de distacart les liens vers les produits dans la prescripti…" at bounding box center [245, 123] width 142 height 18
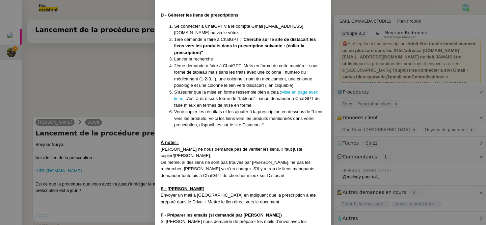
scroll to position [316, 0]
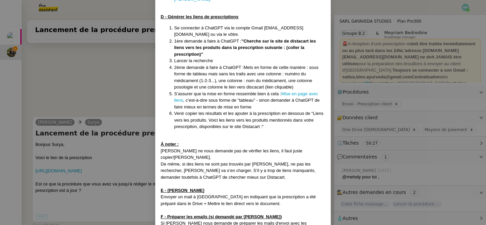
click at [141, 108] on nz-modal-container "Créée le [DATE] MAJ le [DATE] Contexte : La cliente souhaite que nous préparion…" at bounding box center [243, 112] width 486 height 225
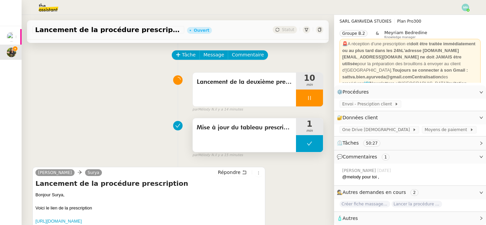
scroll to position [0, 0]
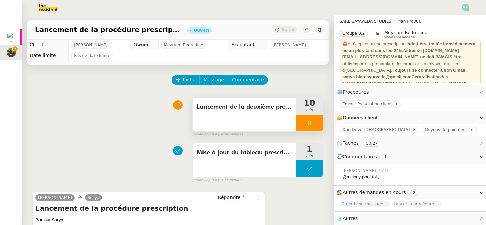
click at [300, 122] on div at bounding box center [309, 123] width 27 height 17
click at [317, 123] on icon at bounding box center [316, 122] width 5 height 5
click at [302, 123] on button at bounding box center [309, 123] width 27 height 17
click at [302, 123] on icon at bounding box center [303, 123] width 2 height 4
click at [302, 126] on div at bounding box center [309, 123] width 27 height 17
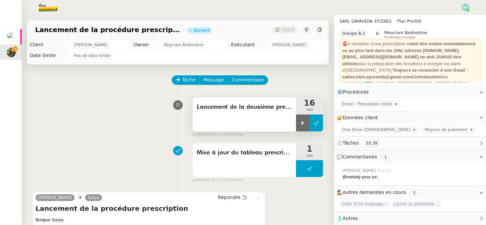
click at [311, 126] on button at bounding box center [317, 123] width 14 height 17
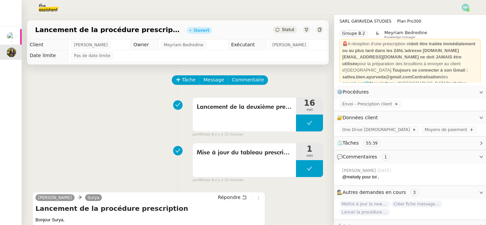
scroll to position [21, 0]
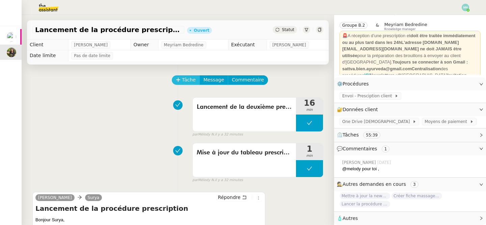
click at [186, 80] on span "Tâche" at bounding box center [189, 80] width 14 height 8
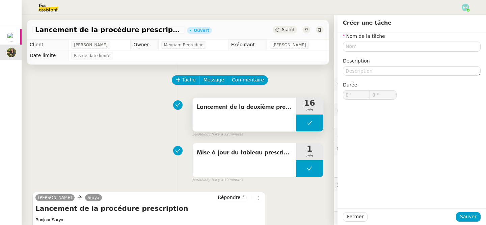
click at [302, 125] on button at bounding box center [309, 123] width 27 height 17
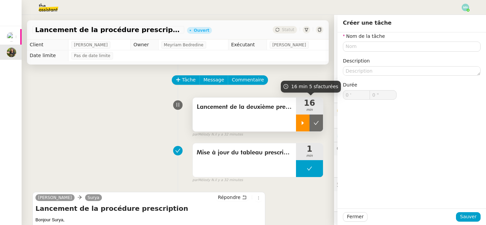
click at [302, 123] on icon at bounding box center [303, 123] width 2 height 4
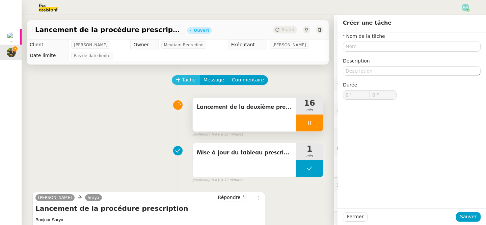
click at [185, 81] on span "Tâche" at bounding box center [189, 80] width 14 height 8
click at [386, 42] on div at bounding box center [412, 47] width 138 height 10
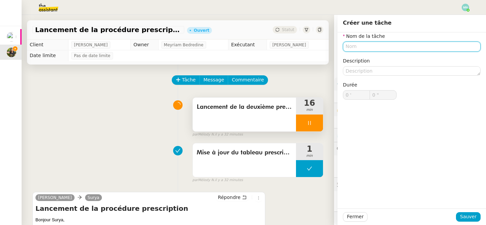
click at [379, 44] on input "text" at bounding box center [412, 47] width 138 height 10
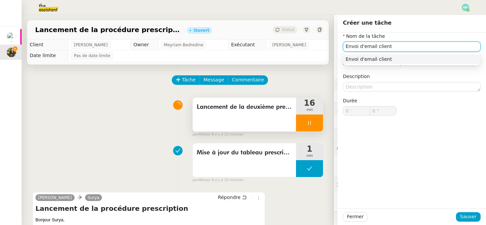
click at [407, 59] on div "Envoi d'email client" at bounding box center [412, 59] width 132 height 6
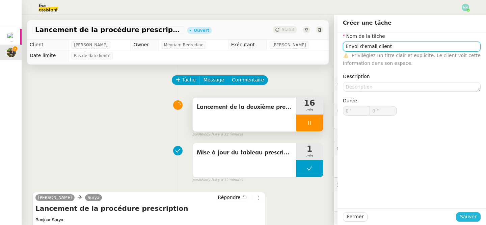
type input "Envoi d'email client"
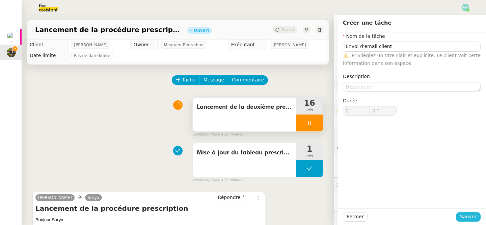
click at [473, 217] on span "Sauver" at bounding box center [468, 217] width 17 height 8
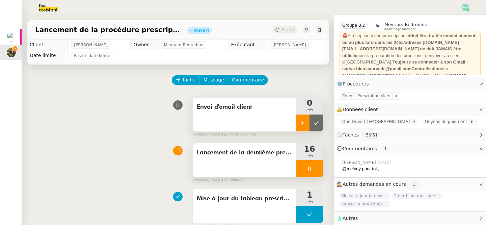
click at [300, 121] on div at bounding box center [303, 123] width 14 height 17
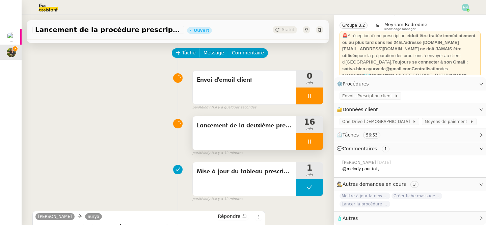
scroll to position [27, 0]
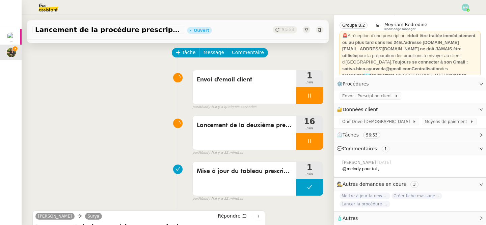
click at [306, 136] on div at bounding box center [309, 141] width 27 height 17
click at [303, 136] on div at bounding box center [303, 141] width 14 height 17
click at [302, 93] on div at bounding box center [309, 95] width 27 height 17
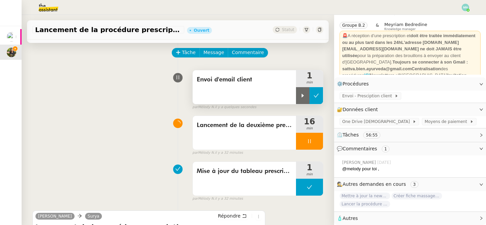
click at [315, 98] on button at bounding box center [317, 95] width 14 height 17
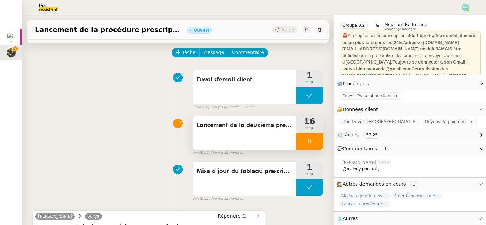
click at [303, 133] on div at bounding box center [309, 141] width 27 height 17
click at [319, 140] on icon at bounding box center [316, 141] width 5 height 5
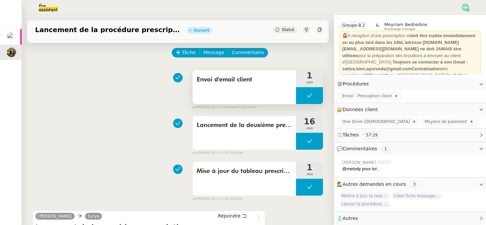
click at [306, 93] on button at bounding box center [309, 95] width 27 height 17
click at [304, 94] on icon at bounding box center [302, 95] width 5 height 5
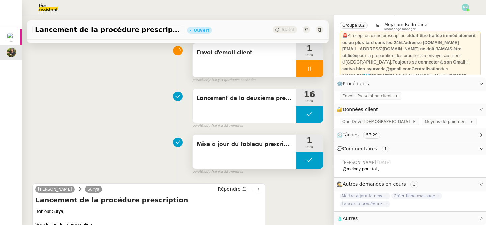
scroll to position [53, 0]
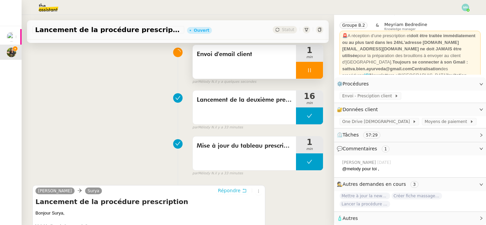
click at [230, 191] on span "Répondre" at bounding box center [229, 190] width 23 height 7
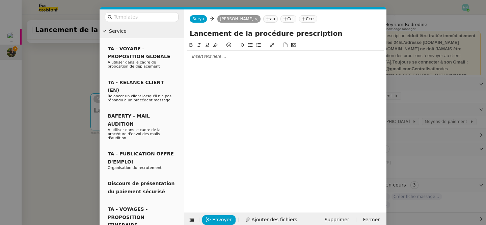
scroll to position [22, 0]
click at [199, 60] on div at bounding box center [285, 56] width 197 height 11
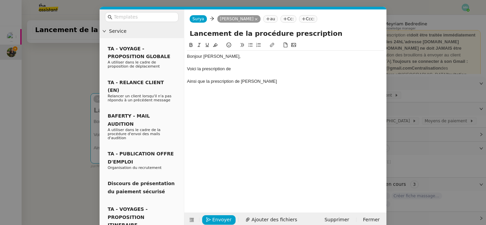
click at [242, 66] on div "Voici la prescription de" at bounding box center [285, 69] width 197 height 6
click at [275, 83] on div "Ainsi que la prescription de [PERSON_NAME]" at bounding box center [285, 81] width 197 height 6
click at [82, 135] on nz-modal-container "Service TA - VOYAGE - PROPOSITION GLOBALE A utiliser dans le cadre de propositi…" at bounding box center [243, 112] width 486 height 225
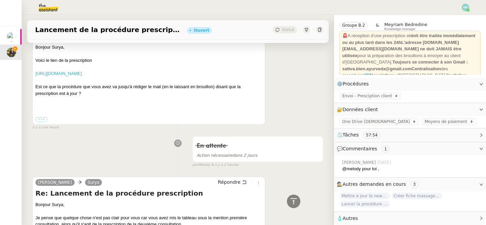
scroll to position [309, 0]
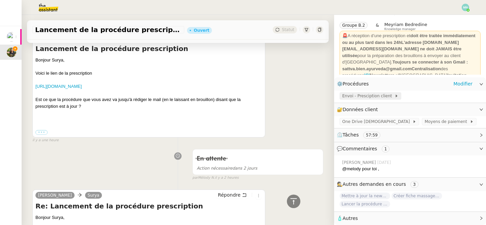
click at [379, 98] on span "Envoi - Presciption client" at bounding box center [369, 96] width 52 height 7
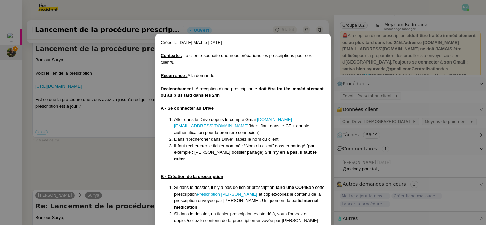
click at [111, 146] on nz-modal-container "Créée le [DATE] MAJ le [DATE] Contexte : La cliente souhaite que nous préparion…" at bounding box center [243, 112] width 486 height 225
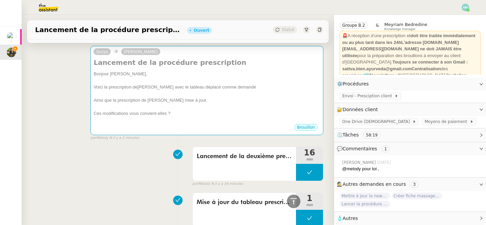
scroll to position [95, 0]
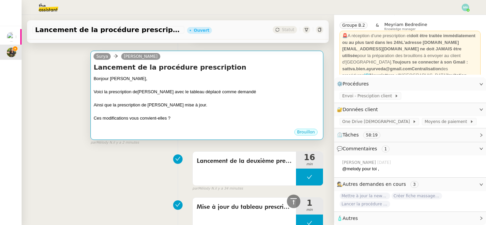
click at [190, 103] on div "Ainsi que la prescription de [PERSON_NAME] mise à jour." at bounding box center [207, 105] width 227 height 7
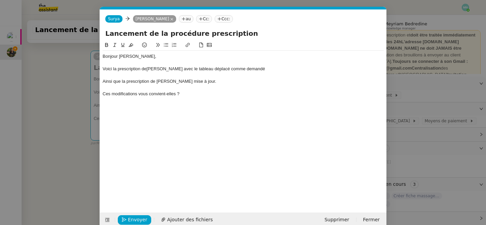
scroll to position [0, 14]
click at [188, 96] on div "Ces modifications vous convient-elles ?" at bounding box center [243, 94] width 281 height 6
click at [53, 123] on nz-modal-container "Service TA - VOYAGE - PROPOSITION GLOBALE A utiliser dans le cadre de propositi…" at bounding box center [243, 112] width 486 height 225
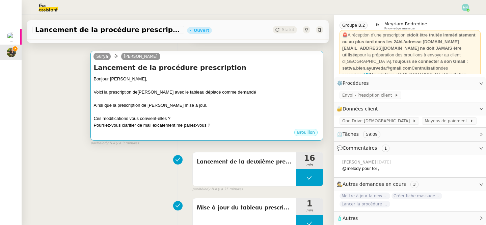
scroll to position [21, 0]
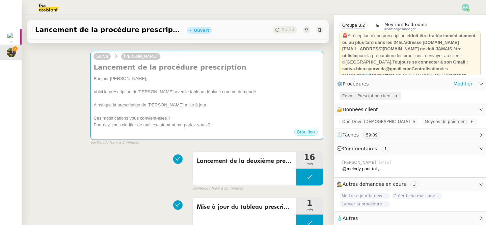
click at [370, 96] on span "Envoi - Presciption client" at bounding box center [369, 96] width 52 height 7
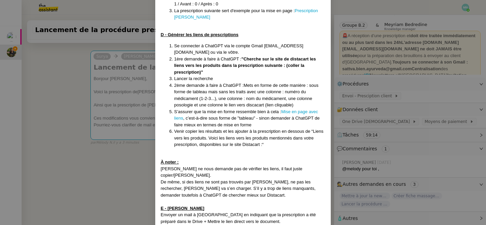
scroll to position [300, 0]
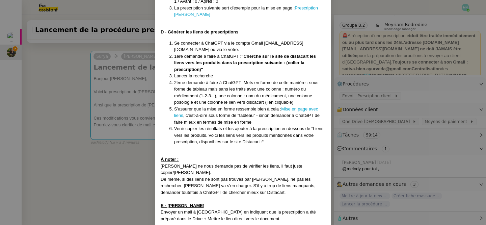
click at [79, 125] on nz-modal-container "Créée le [DATE] MAJ le [DATE] Contexte : La cliente souhaite que nous préparion…" at bounding box center [243, 112] width 486 height 225
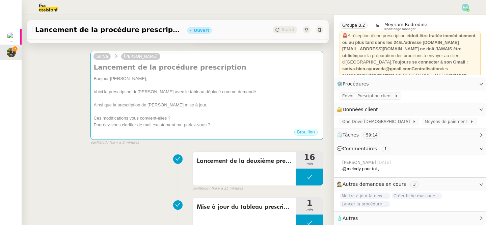
scroll to position [283, 0]
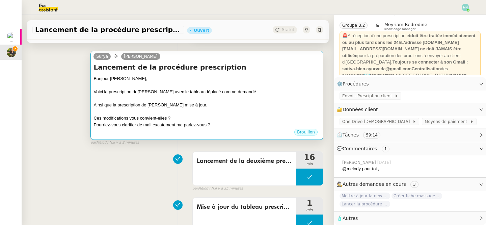
click at [207, 131] on div "Brouillon" at bounding box center [207, 133] width 227 height 10
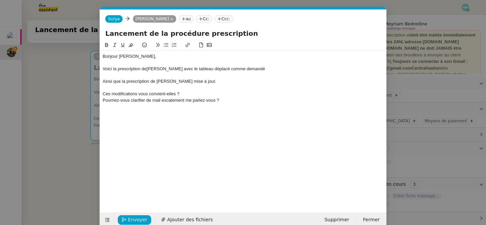
scroll to position [0, 14]
click at [235, 102] on div "Pourriez-vous clarifier de mail excatement me parlez-vous ?" at bounding box center [243, 100] width 281 height 6
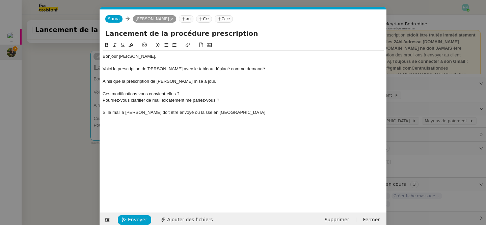
scroll to position [0, 0]
drag, startPoint x: 137, startPoint y: 113, endPoint x: 124, endPoint y: 113, distance: 13.9
click at [124, 113] on div "Si le mail à [PERSON_NAME] doit être envoyé ou laissé en [GEOGRAPHIC_DATA]" at bounding box center [243, 112] width 281 height 6
click at [98, 106] on nz-modal-container "Service TA - VOYAGE - PROPOSITION GLOBALE A utiliser dans le cadre de propositi…" at bounding box center [243, 112] width 486 height 225
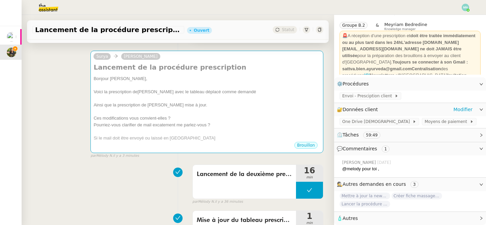
scroll to position [21, 0]
click at [374, 98] on span "Envoi - Presciption client" at bounding box center [369, 96] width 52 height 7
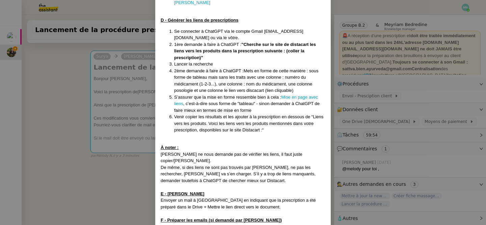
scroll to position [317, 0]
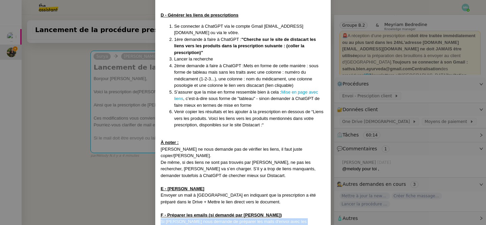
drag, startPoint x: 160, startPoint y: 202, endPoint x: 318, endPoint y: 207, distance: 157.9
click at [318, 218] on div "Si [PERSON_NAME] nous demande de préparer les mails d'envoi avec les prescripti…" at bounding box center [243, 228] width 165 height 20
copy div "Si [PERSON_NAME] nous demande de préparer les mails d'envoi avec les prescripti…"
click at [123, 124] on nz-modal-container "Créée le [DATE] MAJ le [DATE] Contexte : La cliente souhaite que nous préparion…" at bounding box center [243, 112] width 486 height 225
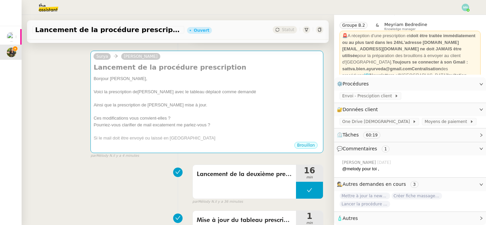
scroll to position [283, 0]
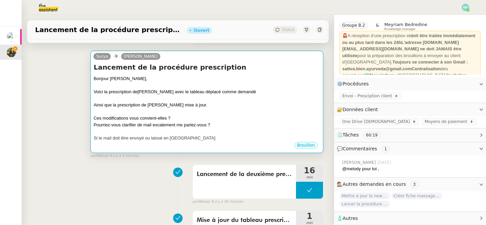
click at [214, 146] on div "Brouillon" at bounding box center [207, 146] width 227 height 10
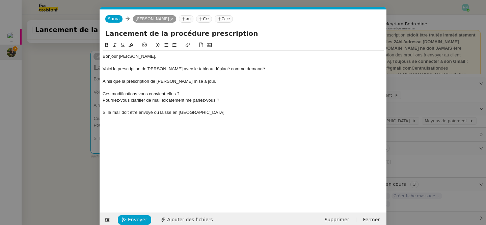
scroll to position [0, 14]
drag, startPoint x: 213, startPoint y: 109, endPoint x: 103, endPoint y: 101, distance: 110.7
click at [103, 101] on div "Bonjour [PERSON_NAME], Voici la prescription de [PERSON_NAME] avec le tableau d…" at bounding box center [243, 85] width 281 height 68
drag, startPoint x: 203, startPoint y: 114, endPoint x: 198, endPoint y: 114, distance: 4.7
click at [198, 114] on div "Si le mail doit être envoyé ou laissé en [GEOGRAPHIC_DATA]" at bounding box center [243, 112] width 281 height 6
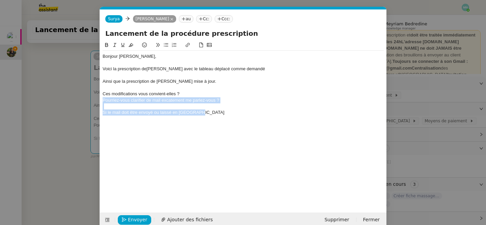
drag, startPoint x: 207, startPoint y: 114, endPoint x: 97, endPoint y: 102, distance: 111.2
click at [97, 102] on nz-modal-container "Service TA - VOYAGE - PROPOSITION GLOBALE A utiliser dans le cadre de propositi…" at bounding box center [243, 112] width 486 height 225
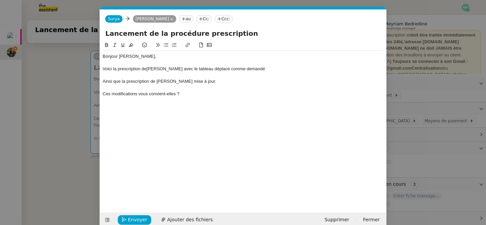
scroll to position [0, 0]
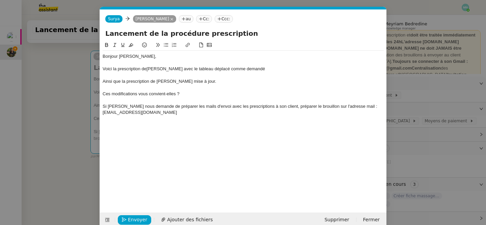
click at [118, 105] on div "Si [PERSON_NAME] nous demande de préparer les mails d'envoi avec les prescripti…" at bounding box center [243, 109] width 281 height 12
click at [274, 106] on div "Si vous nous demande de préparer les mails d'envoi avec les prescriptions à son…" at bounding box center [243, 109] width 281 height 12
click at [182, 117] on div "Bonjour [PERSON_NAME], Voici la prescription de [PERSON_NAME] avec le tableau d…" at bounding box center [243, 85] width 281 height 68
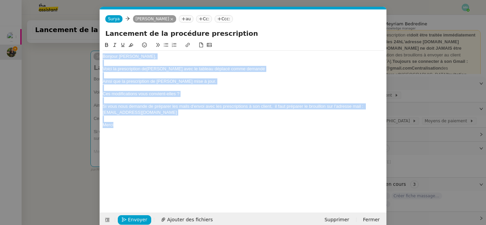
drag, startPoint x: 122, startPoint y: 127, endPoint x: 86, endPoint y: 25, distance: 108.0
click at [86, 25] on nz-modal-container "Service TA - VOYAGE - PROPOSITION GLOBALE A utiliser dans le cadre de propositi…" at bounding box center [243, 112] width 486 height 225
copy div "Bonjour [PERSON_NAME], Voici la prescription de [PERSON_NAME] avec le tableau d…"
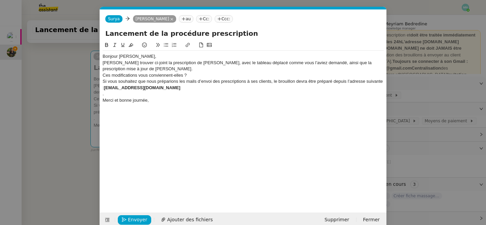
click at [138, 55] on div "Bonjour [PERSON_NAME]," at bounding box center [243, 56] width 281 height 6
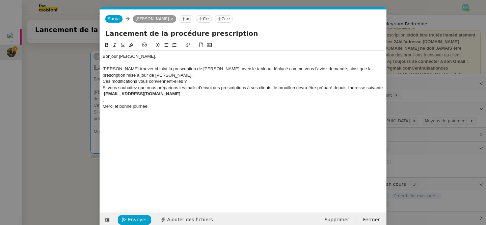
click at [151, 72] on div "[PERSON_NAME] trouver ci-joint la prescription de [PERSON_NAME], avec le tablea…" at bounding box center [243, 72] width 281 height 12
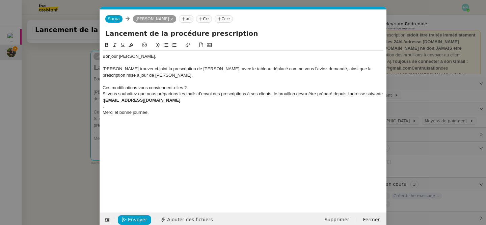
click at [194, 87] on div "Ces modifications vous conviennent-elles ?" at bounding box center [243, 88] width 281 height 6
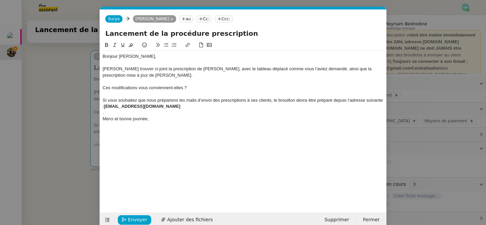
drag, startPoint x: 194, startPoint y: 106, endPoint x: 99, endPoint y: 97, distance: 95.0
click at [99, 97] on nz-modal-container "Service TA - VOYAGE - PROPOSITION GLOBALE A utiliser dans le cadre de propositi…" at bounding box center [243, 112] width 486 height 225
click at [185, 94] on div at bounding box center [243, 94] width 281 height 6
drag, startPoint x: 191, startPoint y: 89, endPoint x: 100, endPoint y: 87, distance: 90.5
click at [100, 88] on form "[PERSON_NAME] au Cc: Ccc: Lancement de la procédure prescription Bonjour [PERSO…" at bounding box center [243, 118] width 287 height 218
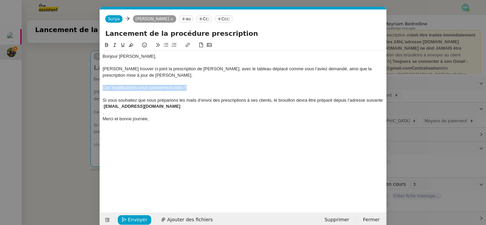
click at [166, 44] on icon at bounding box center [166, 45] width 5 height 5
click at [171, 128] on div at bounding box center [243, 125] width 281 height 6
click at [106, 113] on div "." at bounding box center [243, 112] width 281 height 6
click at [104, 107] on div "Si vous souhaitez que nous préparions les mails d’envoi des prescriptions à ses…" at bounding box center [243, 103] width 281 height 12
click at [156, 122] on div at bounding box center [243, 125] width 281 height 6
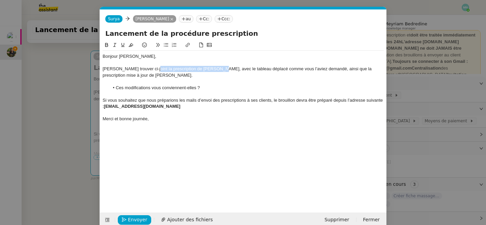
drag, startPoint x: 216, startPoint y: 68, endPoint x: 147, endPoint y: 71, distance: 68.3
click at [147, 71] on div "[PERSON_NAME] trouver ci-joint la prescription de [PERSON_NAME], avec le tablea…" at bounding box center [243, 72] width 281 height 12
click at [188, 44] on icon at bounding box center [187, 45] width 5 height 5
type input "la prescription de [PERSON_NAME]"
paste input "[URL][DOMAIN_NAME]"
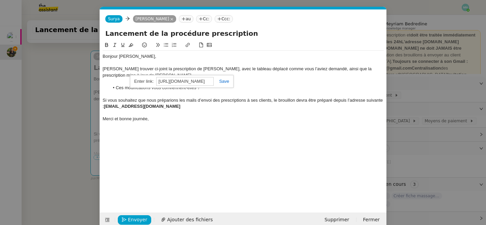
scroll to position [0, 236]
click at [225, 80] on link at bounding box center [222, 81] width 16 height 5
click at [264, 82] on div at bounding box center [243, 81] width 281 height 6
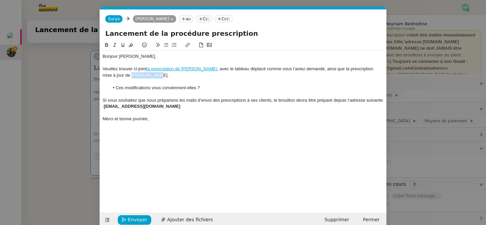
drag, startPoint x: 143, startPoint y: 76, endPoint x: 121, endPoint y: 75, distance: 22.0
click at [121, 75] on div "[PERSON_NAME] trouver ci-joint la prescription de [PERSON_NAME] , avec le table…" at bounding box center [243, 72] width 281 height 12
click at [188, 46] on icon at bounding box center [187, 45] width 5 height 5
type input "[PERSON_NAME]"
paste input "[URL][DOMAIN_NAME]"
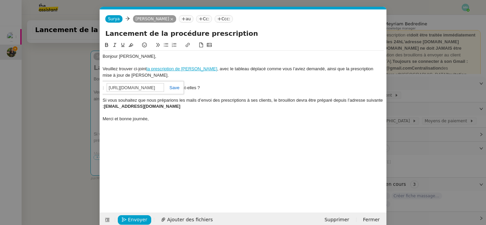
scroll to position [0, 242]
type input "[URL][DOMAIN_NAME]"
click at [176, 89] on link at bounding box center [172, 87] width 16 height 5
click at [192, 81] on div at bounding box center [243, 81] width 281 height 6
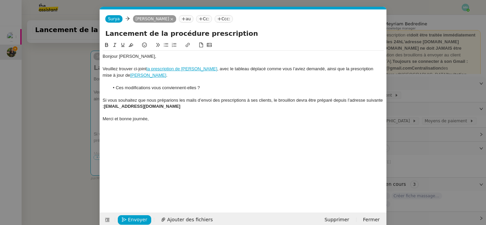
click at [53, 142] on nz-modal-container "Service TA - VOYAGE - PROPOSITION GLOBALE A utiliser dans le cadre de propositi…" at bounding box center [243, 112] width 486 height 225
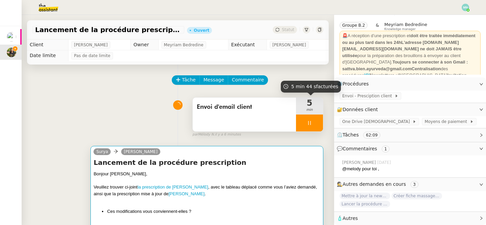
click at [256, 172] on div "Bonjour [PERSON_NAME]," at bounding box center [207, 174] width 227 height 7
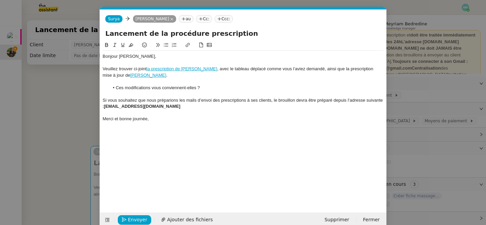
scroll to position [10, 0]
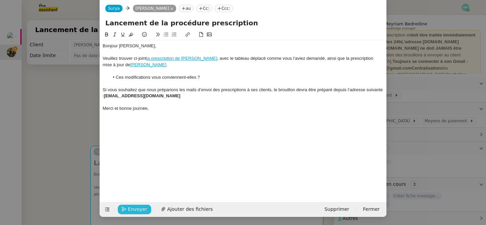
click at [137, 211] on span "Envoyer" at bounding box center [137, 209] width 19 height 8
click at [137, 211] on span "Confirmer l'envoi" at bounding box center [148, 209] width 41 height 8
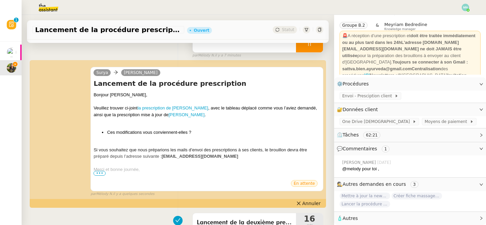
scroll to position [61, 0]
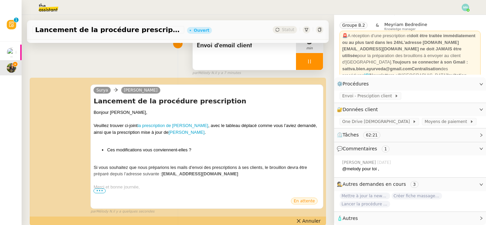
click at [305, 64] on div at bounding box center [309, 61] width 27 height 17
click at [318, 64] on icon at bounding box center [316, 61] width 5 height 5
click at [312, 222] on span "Annuler" at bounding box center [312, 221] width 18 height 7
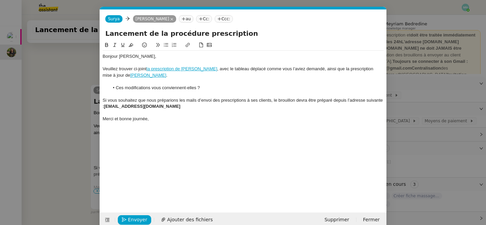
scroll to position [0, 14]
click at [188, 106] on div "Si vous souhaitez que nous préparions les mails d’envoi des prescriptions à ses…" at bounding box center [243, 103] width 281 height 12
click at [139, 223] on span "Envoyer" at bounding box center [137, 220] width 19 height 8
click at [139, 223] on span "Confirmer l'envoi" at bounding box center [148, 220] width 41 height 8
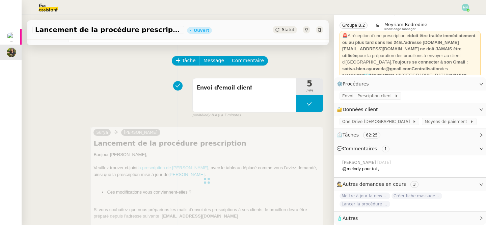
scroll to position [0, 0]
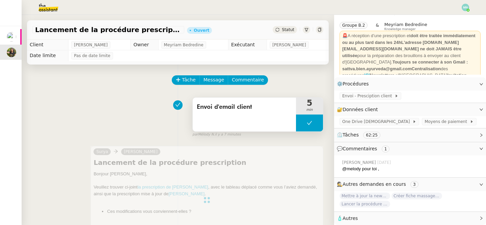
click at [305, 123] on button at bounding box center [309, 123] width 27 height 17
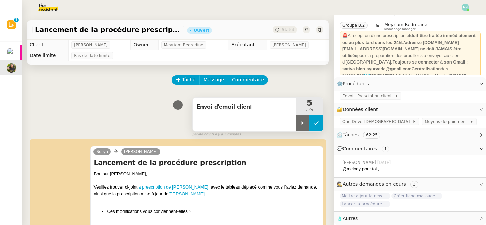
click at [305, 123] on icon at bounding box center [302, 122] width 5 height 5
click at [306, 122] on div at bounding box center [309, 123] width 27 height 17
click at [315, 122] on icon at bounding box center [316, 122] width 5 height 5
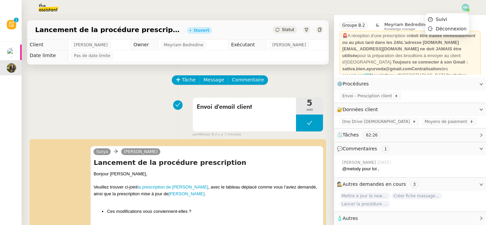
click at [464, 6] on img at bounding box center [465, 7] width 7 height 7
click at [457, 16] on li "Suivi" at bounding box center [448, 19] width 44 height 9
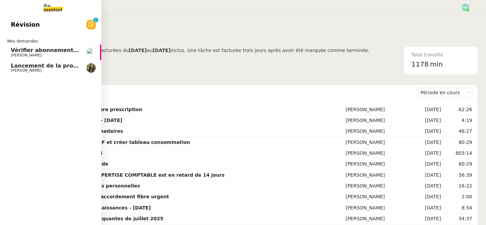
click at [16, 67] on span "Lancement de la procédure prescription" at bounding box center [72, 65] width 122 height 6
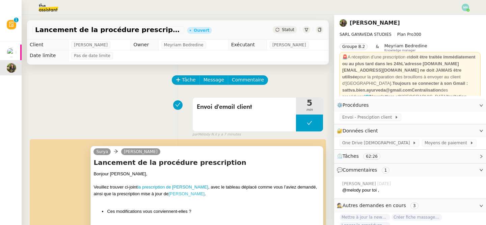
click at [179, 193] on link "[PERSON_NAME]" at bounding box center [187, 193] width 36 height 5
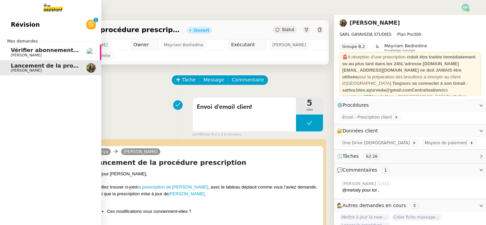
click at [25, 48] on span "Vérifier abonnements EDF et créer tableau consommation" at bounding box center [99, 50] width 177 height 6
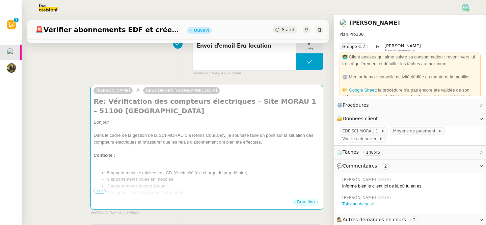
scroll to position [115, 0]
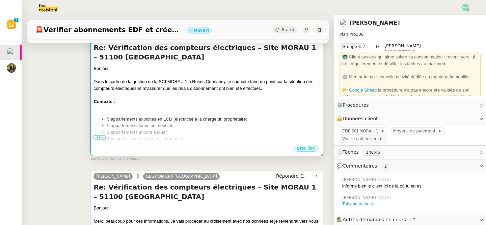
click at [198, 110] on div at bounding box center [207, 108] width 227 height 7
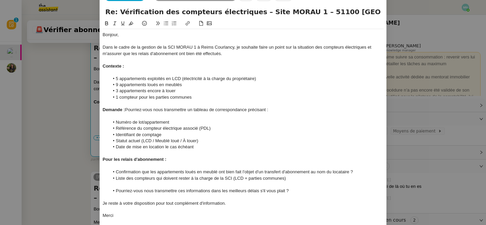
scroll to position [23, 0]
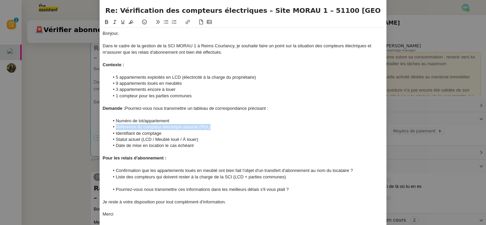
drag, startPoint x: 217, startPoint y: 126, endPoint x: 113, endPoint y: 127, distance: 104.0
click at [113, 127] on li "Référence du compteur électrique associé (PDL)" at bounding box center [246, 127] width 275 height 6
click at [153, 131] on li "Identifiant de comptage" at bounding box center [246, 133] width 275 height 6
drag, startPoint x: 168, startPoint y: 133, endPoint x: 112, endPoint y: 132, distance: 56.1
click at [112, 132] on li "Identifiant de comptage" at bounding box center [246, 133] width 275 height 6
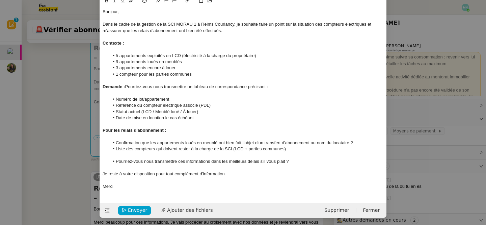
scroll to position [45, 0]
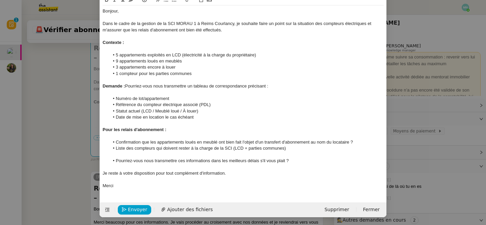
click at [298, 148] on li "Liste des compteurs qui doivent rester à la charge de la SCI (LCD + parties com…" at bounding box center [246, 148] width 275 height 6
click at [300, 147] on li "Liste des compteurs qui doivent rester à la charge de la SCI (LCD + parties com…" at bounding box center [246, 148] width 275 height 6
click at [356, 143] on li "Confirmation que les appartements loués en meublé ont bien fait l'objet d'un tr…" at bounding box center [246, 142] width 275 height 6
click at [89, 142] on nz-modal-container "Service TA - VOYAGE - PROPOSITION GLOBALE A utiliser dans le cadre de propositi…" at bounding box center [243, 112] width 486 height 225
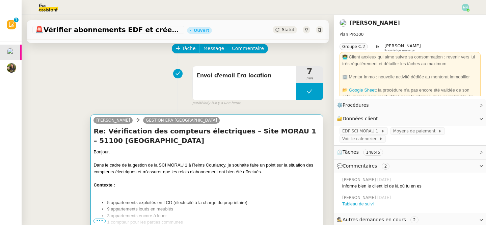
scroll to position [0, 0]
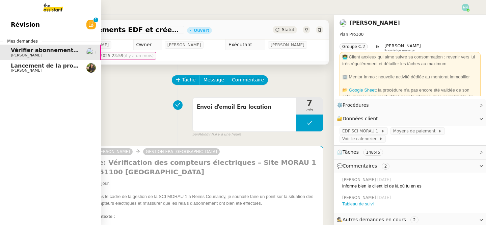
click at [24, 68] on span "Lancement de la procédure prescription" at bounding box center [72, 65] width 122 height 6
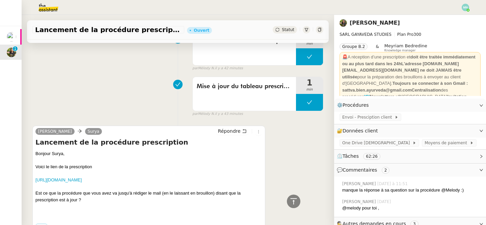
scroll to position [426, 0]
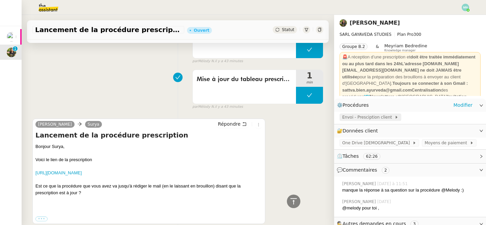
click at [372, 118] on span "Envoi - Presciption client" at bounding box center [369, 117] width 52 height 7
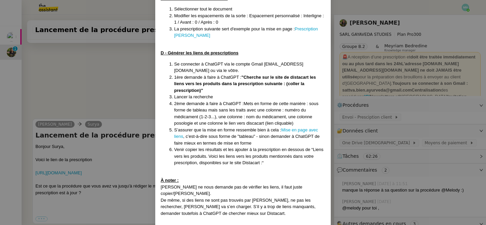
scroll to position [317, 0]
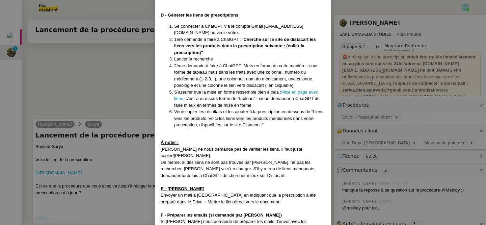
click at [114, 193] on nz-modal-container "Créée le [DATE] MAJ le [DATE] Contexte : La cliente souhaite que nous préparion…" at bounding box center [243, 112] width 486 height 225
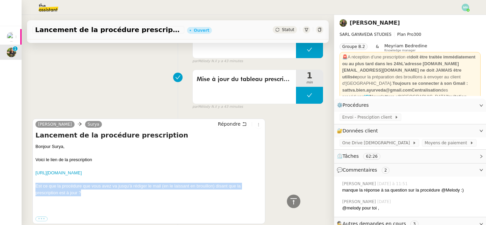
drag, startPoint x: 82, startPoint y: 199, endPoint x: 29, endPoint y: 193, distance: 53.0
copy div "Est ce que la procédure que vous avez va jusqu'à rédiger le mail (en le laissan…"
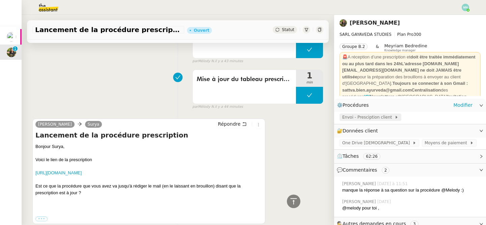
click at [378, 115] on span "Envoi - Presciption client" at bounding box center [369, 117] width 52 height 7
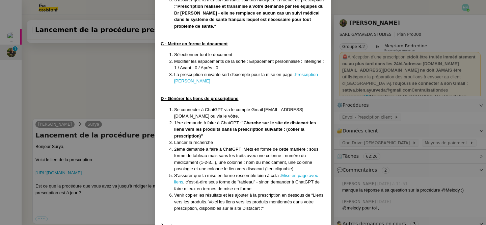
scroll to position [317, 0]
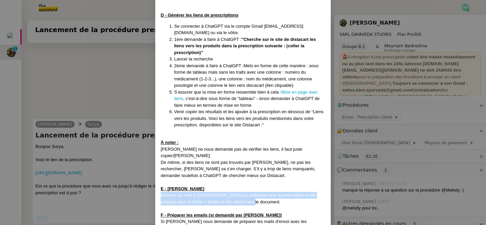
drag, startPoint x: 244, startPoint y: 182, endPoint x: 158, endPoint y: 173, distance: 86.6
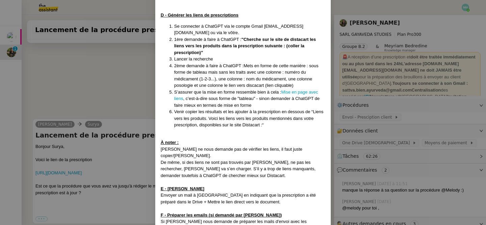
click at [209, 205] on div at bounding box center [243, 208] width 165 height 7
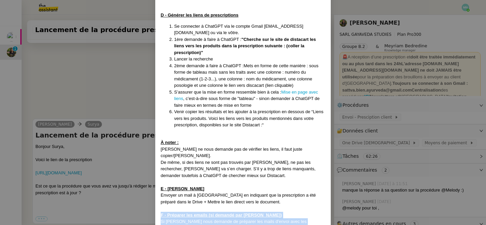
drag, startPoint x: 317, startPoint y: 209, endPoint x: 159, endPoint y: 196, distance: 158.3
copy div "F - Préparer les emails (si demandé par [PERSON_NAME]) Si [PERSON_NAME] nous de…"
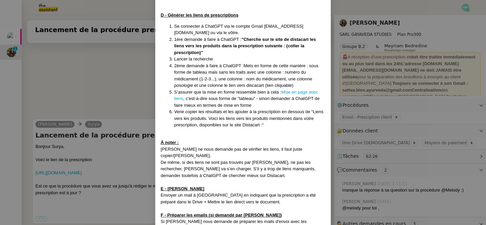
click at [119, 127] on nz-modal-container "Créée le [DATE] MAJ le [DATE] Contexte : La cliente souhaite que nous préparion…" at bounding box center [243, 112] width 486 height 225
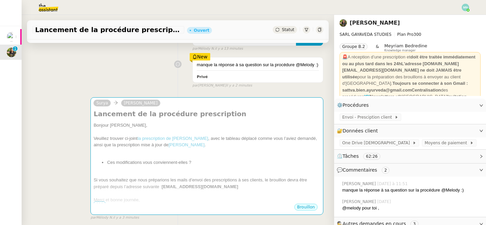
scroll to position [100, 0]
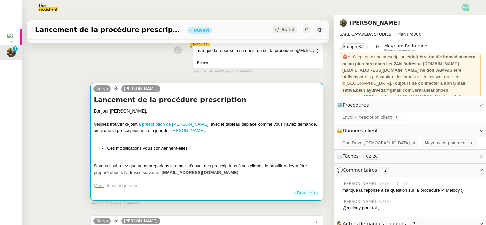
click at [190, 137] on div at bounding box center [207, 137] width 227 height 7
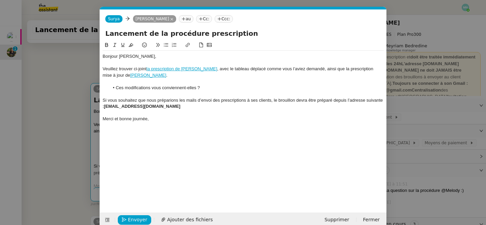
scroll to position [0, 14]
drag, startPoint x: 179, startPoint y: 105, endPoint x: 96, endPoint y: 96, distance: 83.3
click at [96, 96] on nz-modal-container "Service TA - VOYAGE - PROPOSITION GLOBALE A utiliser dans le cadre de propositi…" at bounding box center [243, 112] width 486 height 225
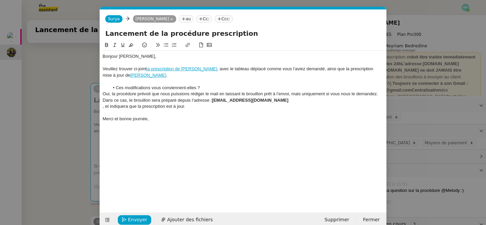
scroll to position [0, 0]
click at [222, 86] on li "Ces modifications vous conviennent-elles ?" at bounding box center [246, 88] width 275 height 6
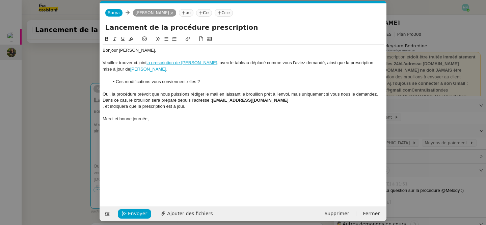
scroll to position [7, 0]
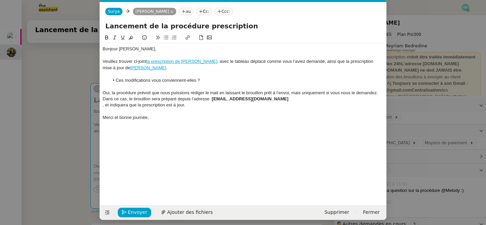
click at [103, 105] on div ", et indiquera que la prescription est à jour." at bounding box center [243, 105] width 281 height 6
click at [39, 150] on nz-modal-container "Service TA - VOYAGE - PROPOSITION GLOBALE A utiliser dans le cadre de propositi…" at bounding box center [243, 112] width 486 height 225
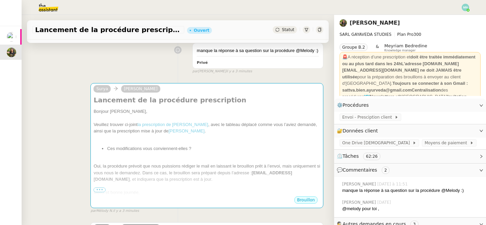
scroll to position [4, 0]
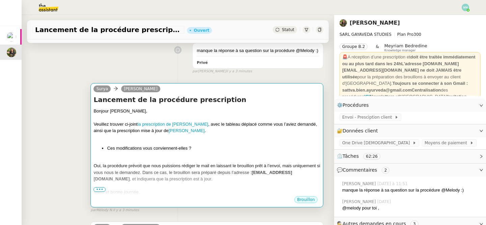
click at [171, 157] on div at bounding box center [207, 159] width 227 height 7
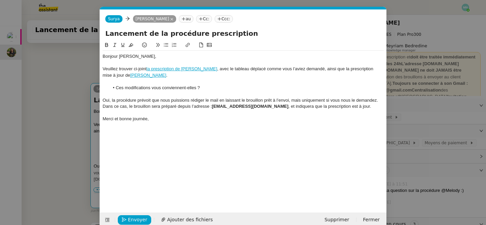
scroll to position [0, 14]
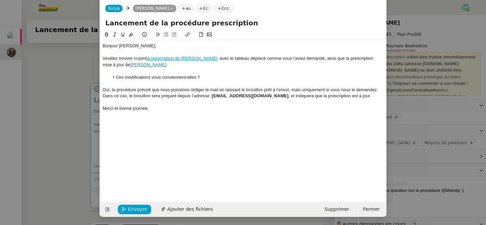
click at [81, 177] on nz-modal-container "Service TA - VOYAGE - PROPOSITION GLOBALE A utiliser dans le cadre de propositi…" at bounding box center [243, 112] width 486 height 225
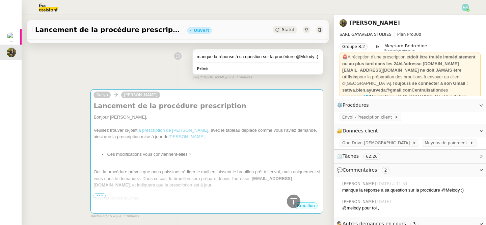
scroll to position [0, 0]
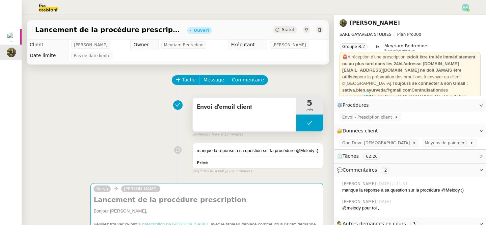
click at [299, 120] on button at bounding box center [309, 123] width 27 height 17
click at [300, 124] on div at bounding box center [303, 123] width 14 height 17
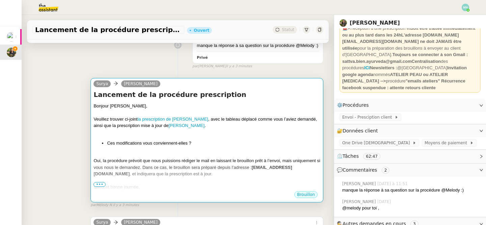
scroll to position [97, 0]
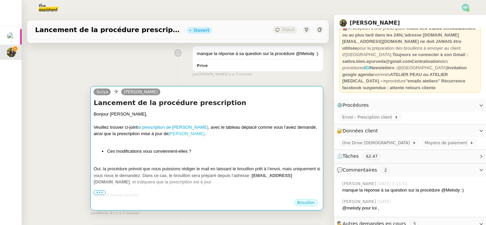
click at [181, 134] on link "[PERSON_NAME]" at bounding box center [187, 133] width 36 height 5
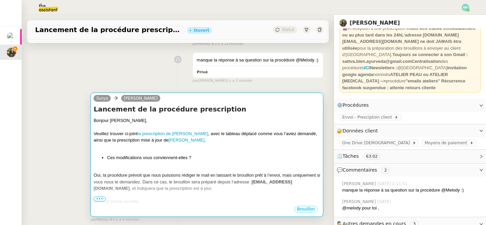
scroll to position [0, 0]
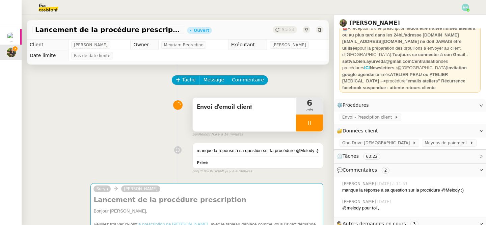
click at [303, 121] on div at bounding box center [309, 123] width 27 height 17
click at [314, 121] on icon at bounding box center [316, 122] width 5 height 5
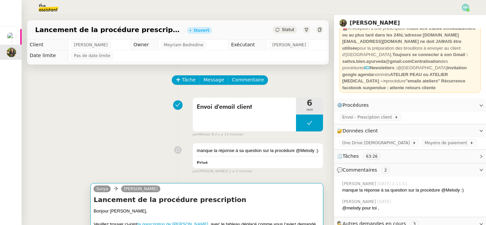
click at [248, 196] on h4 "Lancement de la procédure prescription" at bounding box center [207, 199] width 227 height 9
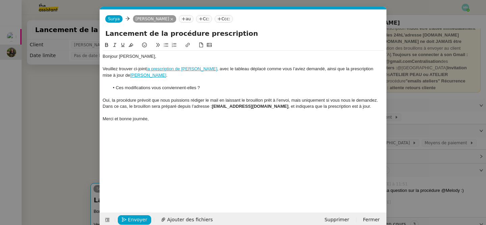
scroll to position [10, 0]
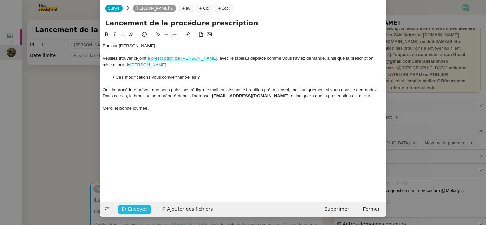
click at [125, 212] on button "Envoyer" at bounding box center [134, 209] width 33 height 9
click at [125, 212] on button "Confirmer l'envoi" at bounding box center [145, 209] width 55 height 9
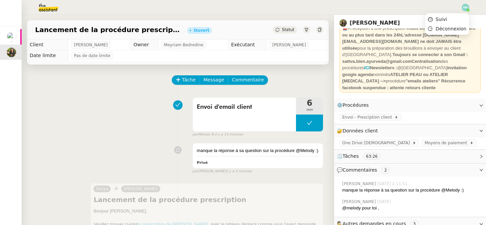
click at [467, 7] on img at bounding box center [465, 7] width 7 height 7
click at [453, 17] on li "Suivi" at bounding box center [448, 19] width 44 height 9
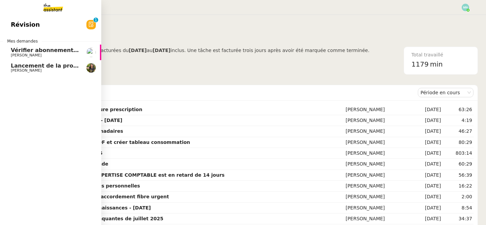
click at [28, 65] on span "Lancement de la procédure prescription" at bounding box center [72, 65] width 122 height 6
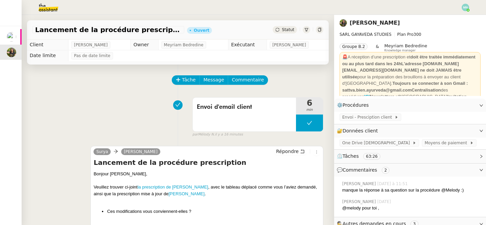
click at [290, 29] on span "Statut" at bounding box center [288, 29] width 12 height 5
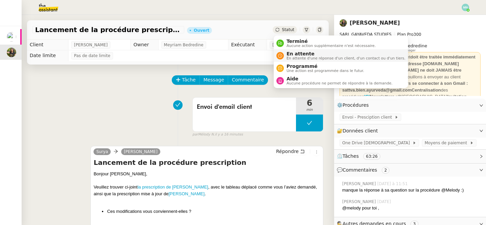
click at [300, 55] on span "En attente" at bounding box center [346, 53] width 119 height 5
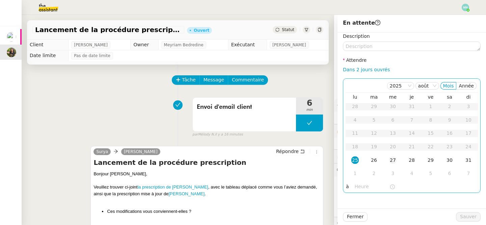
click at [394, 160] on div "27" at bounding box center [392, 159] width 7 height 7
click at [408, 159] on td "28" at bounding box center [412, 161] width 19 height 14
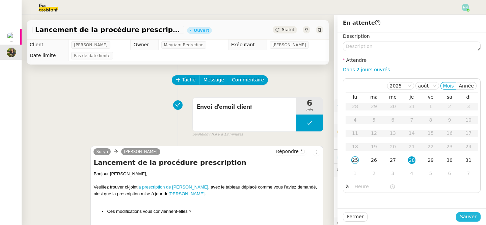
click at [468, 220] on span "Sauver" at bounding box center [468, 217] width 17 height 8
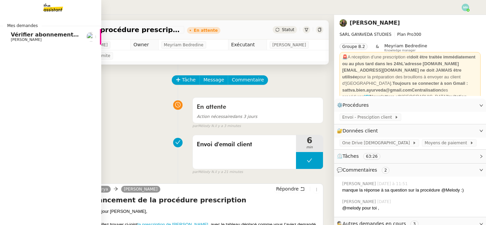
click at [21, 36] on span "Vérifier abonnements EDF et créer tableau consommation" at bounding box center [99, 34] width 177 height 6
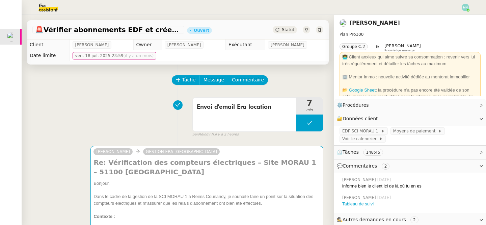
click at [466, 6] on img at bounding box center [465, 7] width 7 height 7
click at [456, 18] on li "Suivi" at bounding box center [448, 19] width 44 height 9
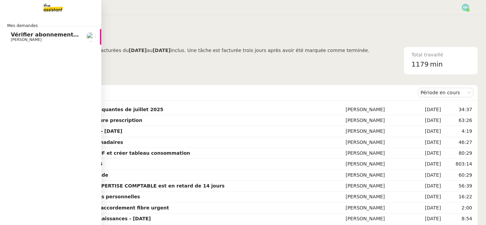
click at [21, 35] on span "Vérifier abonnements EDF et créer tableau consommation" at bounding box center [99, 34] width 177 height 6
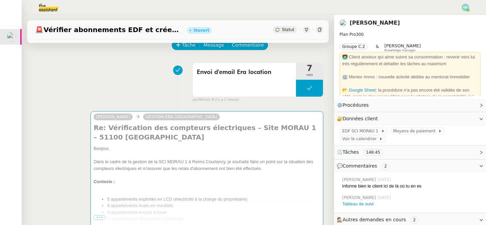
scroll to position [35, 0]
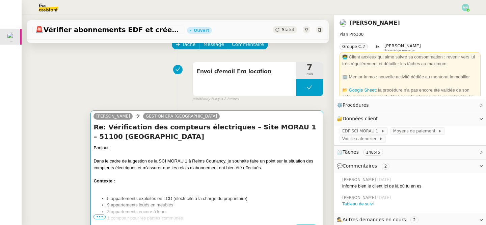
click at [158, 168] on div "Dans le cadre de la gestion de la SCI MORAU 1 à Reims Courlancy, je souhaite fa…" at bounding box center [207, 164] width 227 height 13
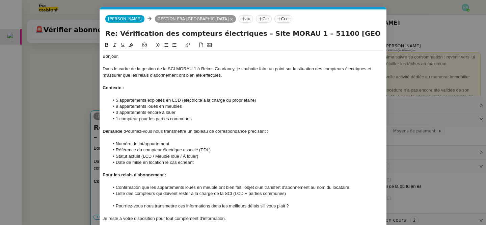
scroll to position [0, 14]
drag, startPoint x: 238, startPoint y: 68, endPoint x: 98, endPoint y: 68, distance: 140.2
click at [97, 68] on nz-modal-container "Service TA - VOYAGE - PROPOSITION GLOBALE A utiliser dans le cadre de propositi…" at bounding box center [243, 112] width 486 height 225
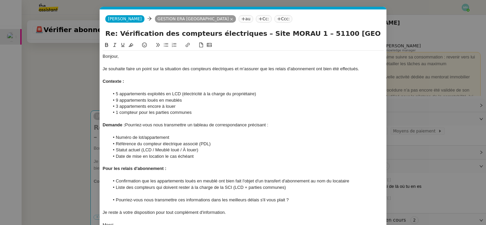
click at [184, 109] on li "3 appartements encore à louer" at bounding box center [246, 106] width 275 height 6
click at [204, 114] on li "1 compteur pour les parties communes" at bounding box center [246, 112] width 275 height 6
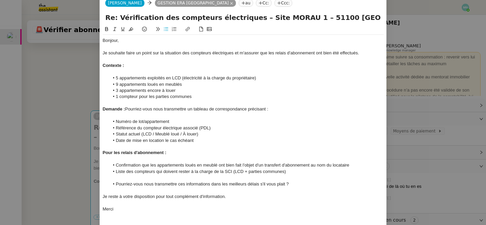
scroll to position [16, 0]
click at [222, 103] on div at bounding box center [243, 103] width 281 height 6
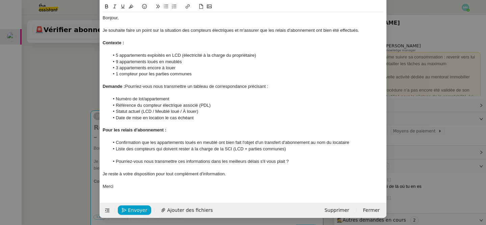
scroll to position [0, 0]
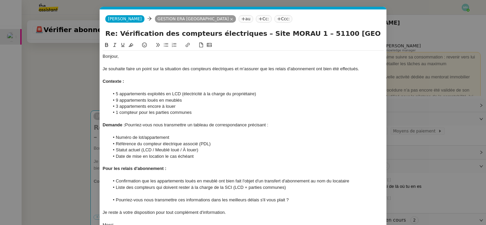
click at [85, 125] on nz-modal-container "Service TA - VOYAGE - PROPOSITION GLOBALE A utiliser dans le cadre de propositi…" at bounding box center [243, 112] width 486 height 225
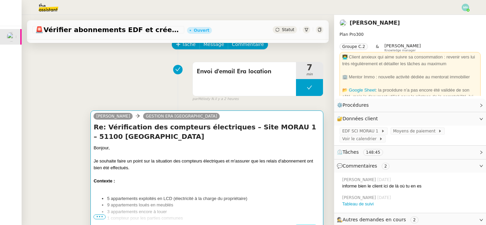
click at [166, 190] on div at bounding box center [207, 187] width 227 height 7
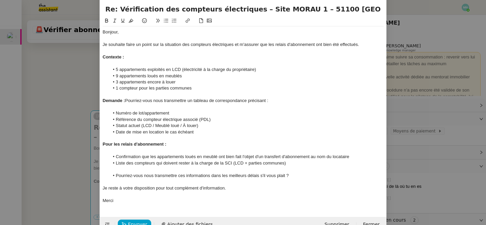
scroll to position [40, 0]
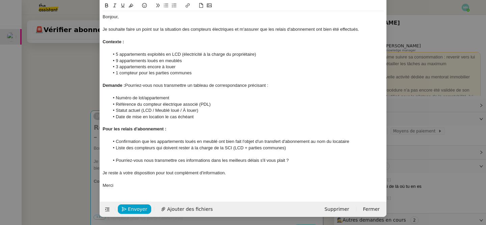
click at [45, 65] on nz-modal-container "Service TA - VOYAGE - PROPOSITION GLOBALE A utiliser dans le cadre de propositi…" at bounding box center [243, 112] width 486 height 225
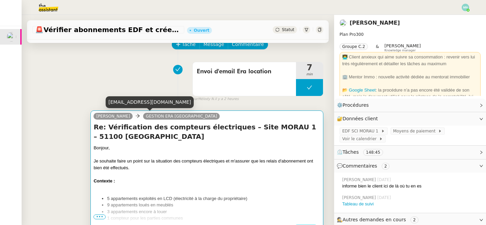
scroll to position [0, 0]
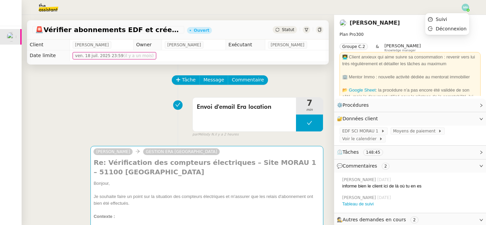
click at [466, 7] on img at bounding box center [465, 7] width 7 height 7
click at [451, 19] on li "Suivi" at bounding box center [448, 19] width 44 height 9
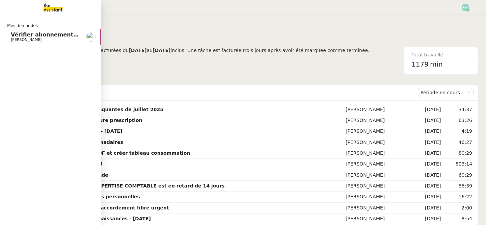
click at [19, 39] on span "[PERSON_NAME]" at bounding box center [26, 39] width 31 height 4
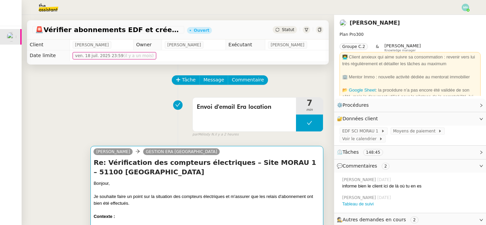
click at [165, 192] on div at bounding box center [207, 190] width 227 height 7
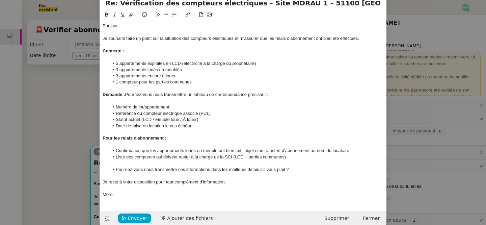
scroll to position [31, 0]
click at [84, 182] on nz-modal-container "Service TA - VOYAGE - PROPOSITION GLOBALE A utiliser dans le cadre de propositi…" at bounding box center [243, 112] width 486 height 225
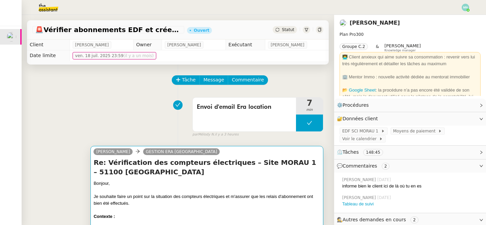
click at [204, 210] on div at bounding box center [207, 209] width 227 height 7
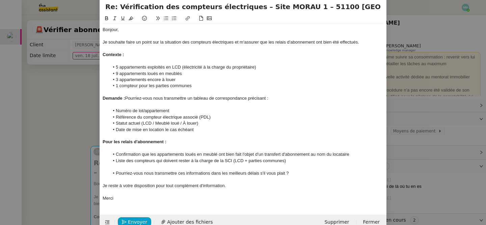
scroll to position [28, 0]
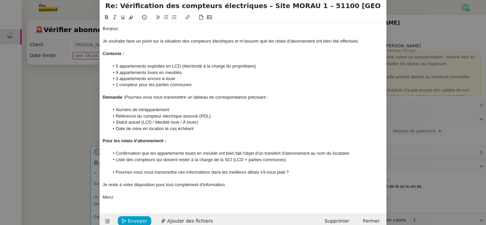
click at [80, 119] on nz-modal-container "Service TA - VOYAGE - PROPOSITION GLOBALE A utiliser dans le cadre de propositi…" at bounding box center [243, 112] width 486 height 225
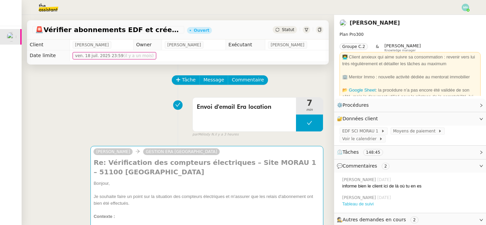
click at [361, 203] on link "Tableau de suivi" at bounding box center [358, 203] width 31 height 5
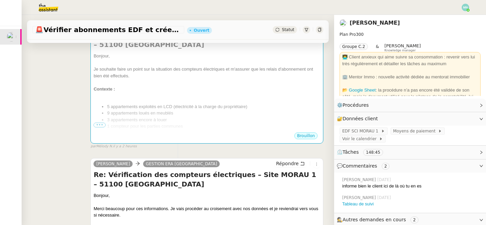
scroll to position [126, 0]
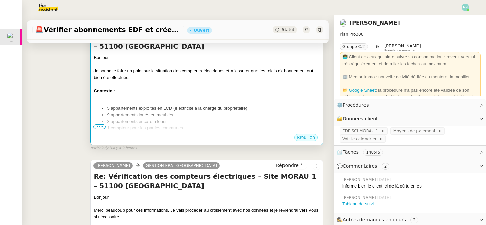
click at [164, 120] on li "3 appartements encore à louer" at bounding box center [213, 121] width 213 height 7
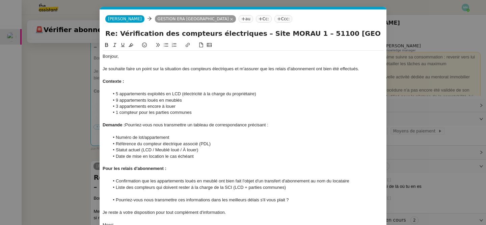
scroll to position [0, 14]
click at [190, 101] on li "9 appartements loués en meublés" at bounding box center [246, 100] width 275 height 6
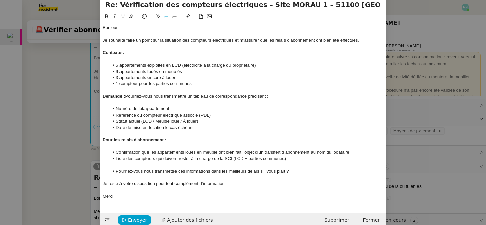
scroll to position [30, 0]
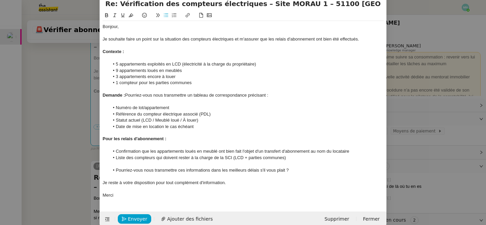
click at [68, 127] on nz-modal-container "Service TA - VOYAGE - PROPOSITION GLOBALE A utiliser dans le cadre de propositi…" at bounding box center [243, 112] width 486 height 225
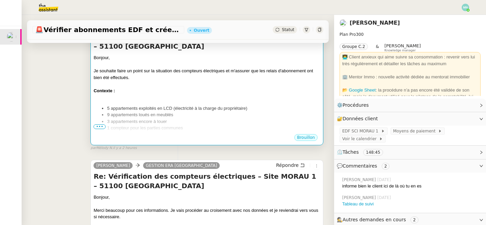
click at [160, 128] on li "1 compteur pour les parties communes" at bounding box center [213, 128] width 213 height 7
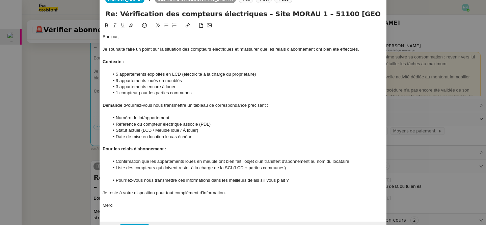
scroll to position [20, 0]
click at [197, 78] on li "9 appartements loués en meublés" at bounding box center [246, 80] width 275 height 6
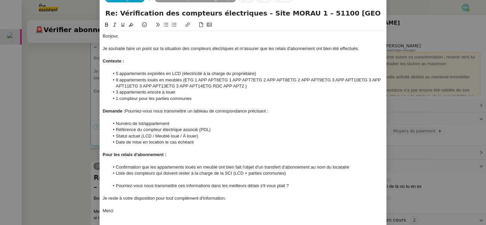
click at [76, 144] on nz-modal-container "Service TA - VOYAGE - PROPOSITION GLOBALE A utiliser dans le cadre de propositi…" at bounding box center [243, 112] width 486 height 225
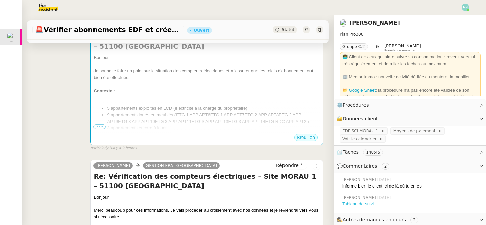
click at [371, 205] on link "Tableau de suivi" at bounding box center [358, 203] width 31 height 5
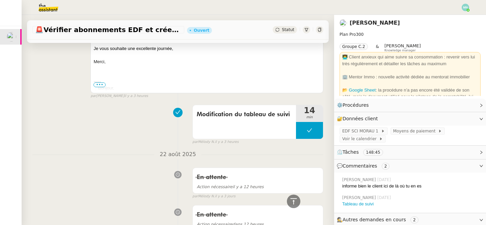
scroll to position [308, 0]
click at [298, 125] on button at bounding box center [309, 129] width 27 height 17
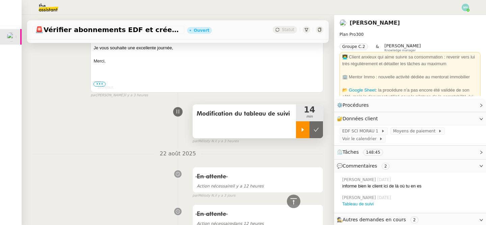
click at [300, 128] on div at bounding box center [303, 129] width 14 height 17
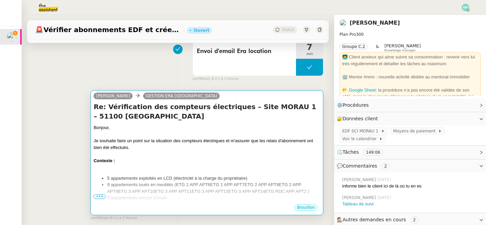
scroll to position [71, 0]
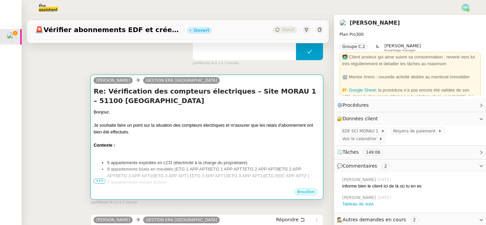
click at [183, 134] on div "Je souhaite faire un point sur la situation des compteurs électriques et m'assu…" at bounding box center [207, 128] width 227 height 13
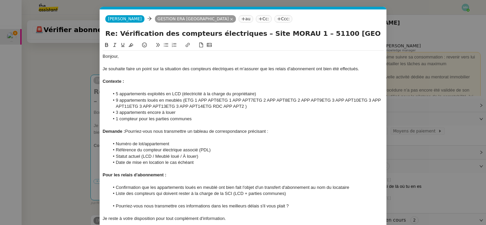
scroll to position [0, 14]
click at [286, 93] on li "5 appartements exploités en LCD (électricité à la charge du propriétaire)" at bounding box center [246, 94] width 275 height 6
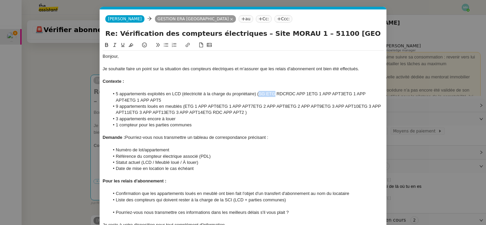
drag, startPoint x: 275, startPoint y: 93, endPoint x: 259, endPoint y: 93, distance: 16.2
click at [259, 93] on li "5 appartements exploités en LCD (électricité à la charge du propriétaire) (SG E…" at bounding box center [246, 97] width 275 height 12
click at [264, 95] on li "5 appartements exploités en LCD (électricité à la charge du propriétaire) (Pati…" at bounding box center [246, 97] width 275 height 12
click at [0, 0] on lt-span "Partie" at bounding box center [0, 0] width 0 height 0
click at [251, 136] on div "Demande : Pourriez-vous nous transmettre un tableau de correspondance précisant…" at bounding box center [243, 137] width 281 height 6
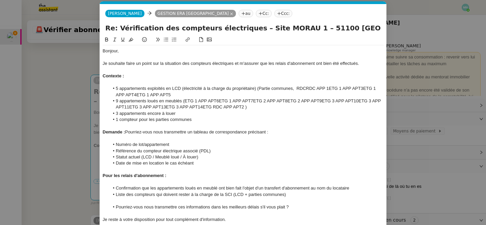
scroll to position [6, 0]
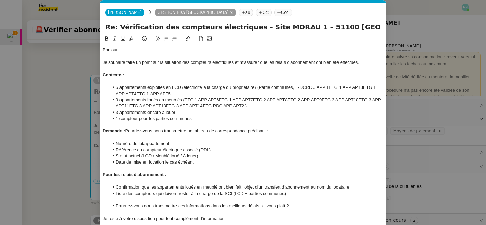
click at [181, 115] on li "3 appartements encore à louer" at bounding box center [246, 112] width 275 height 6
click at [199, 120] on li "1 compteur pour les parties communes" at bounding box center [246, 119] width 275 height 6
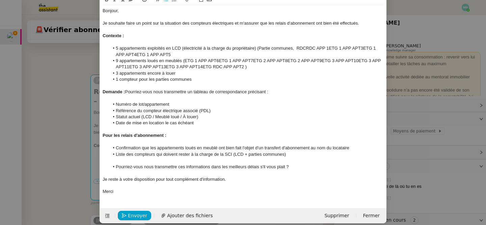
scroll to position [52, 0]
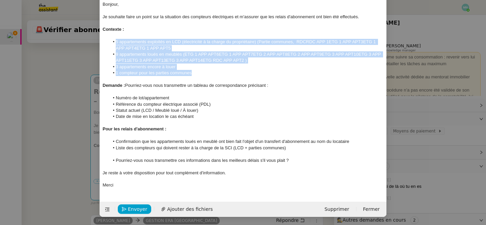
drag, startPoint x: 112, startPoint y: 41, endPoint x: 199, endPoint y: 70, distance: 90.9
click at [199, 71] on ul "5 appartements exploités en LCD (électricité à la charge du propriétaire) (Part…" at bounding box center [243, 57] width 281 height 37
copy ul "5 appartements exploités en LCD (électricité à la charge du propriétaire) (Part…"
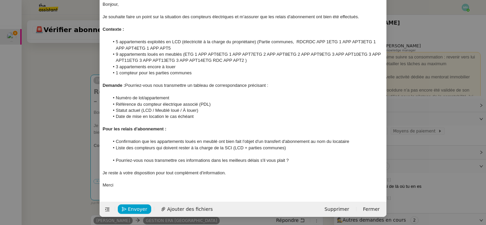
click at [57, 82] on nz-modal-container "Service TA - VOYAGE - PROPOSITION GLOBALE A utiliser dans le cadre de propositi…" at bounding box center [243, 112] width 486 height 225
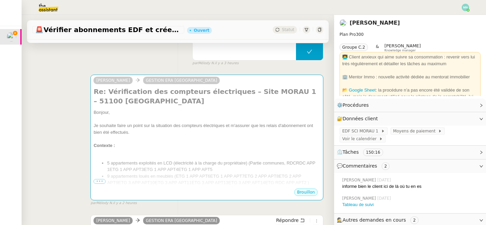
scroll to position [45, 0]
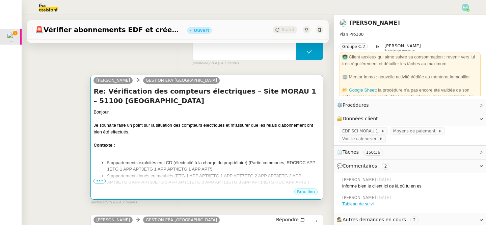
click at [153, 125] on div "Je souhaite faire un point sur la situation des compteurs électriques et m'assu…" at bounding box center [207, 128] width 227 height 13
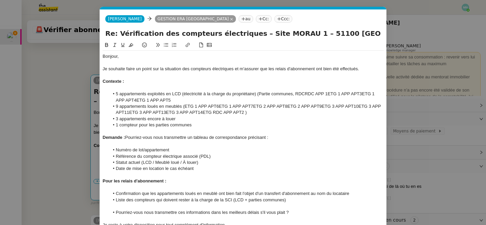
scroll to position [2, 0]
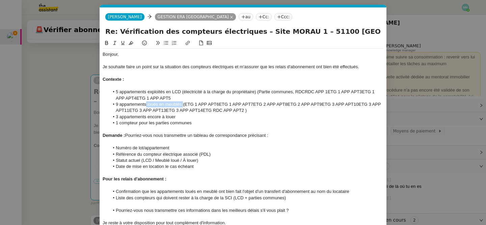
drag, startPoint x: 183, startPoint y: 104, endPoint x: 147, endPoint y: 104, distance: 36.1
click at [147, 104] on li "9 appartements loués en meublés (ETG 1 APP APT6ETG 1 APP APT7ETG 2 APP APT8ETG …" at bounding box center [246, 107] width 275 height 12
copy li "loués en meublés"
drag, startPoint x: 181, startPoint y: 91, endPoint x: 147, endPoint y: 90, distance: 34.1
click at [147, 91] on li "5 appartements exploités en LCD (électricité à la charge du propriétaire) (Part…" at bounding box center [246, 95] width 275 height 12
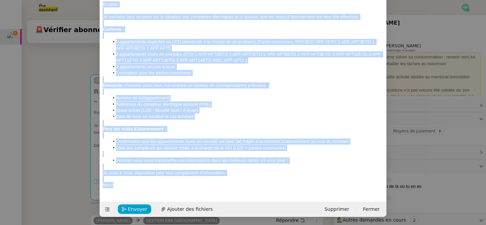
scroll to position [0, 0]
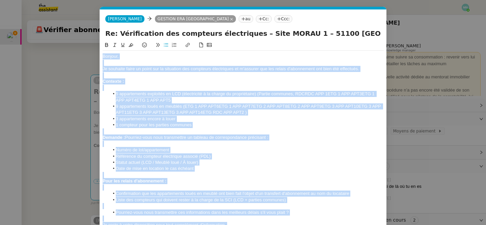
drag, startPoint x: 123, startPoint y: 188, endPoint x: 88, endPoint y: 50, distance: 142.7
click at [88, 50] on nz-modal-container "Service TA - VOYAGE - PROPOSITION GLOBALE A utiliser dans le cadre de propositi…" at bounding box center [243, 112] width 486 height 225
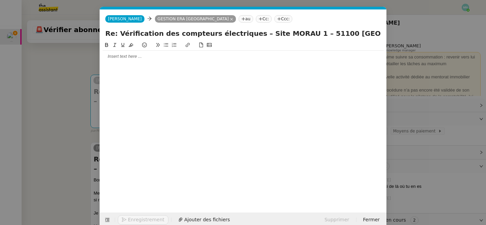
click at [85, 97] on nz-modal-container "Service TA - VOYAGE - PROPOSITION GLOBALE A utiliser dans le cadre de propositi…" at bounding box center [243, 112] width 486 height 225
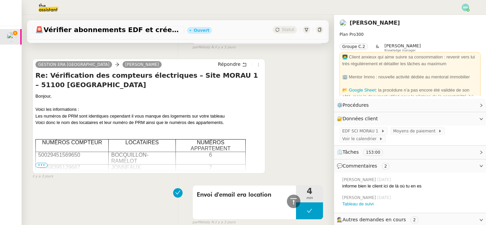
scroll to position [430, 0]
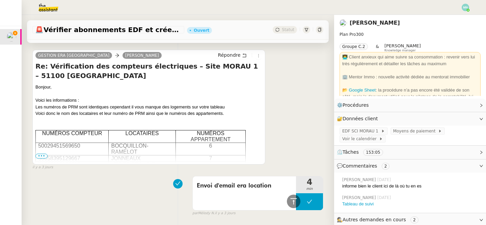
click at [40, 153] on td "50029451569650" at bounding box center [72, 149] width 73 height 12
click at [40, 154] on span "•••" at bounding box center [41, 156] width 12 height 5
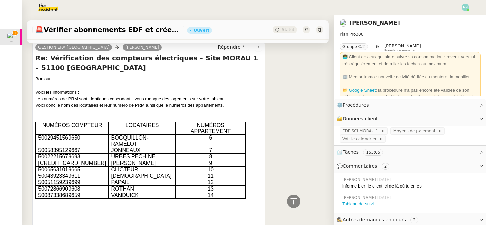
scroll to position [440, 0]
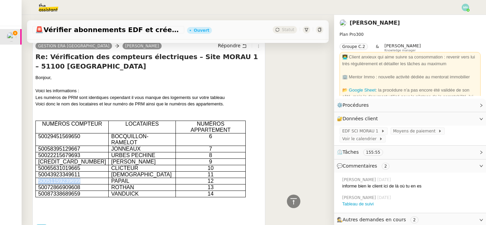
drag, startPoint x: 80, startPoint y: 182, endPoint x: 39, endPoint y: 181, distance: 41.6
click at [39, 181] on p "50051159239699" at bounding box center [72, 181] width 68 height 6
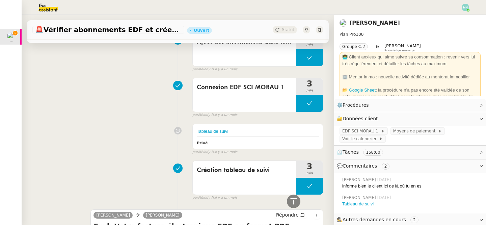
scroll to position [6438, 0]
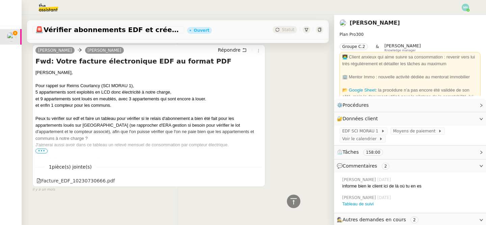
click at [40, 148] on div "Peux tu vérifier sur edf et faire un tableau pour vérifier si le relais d'abonn…" at bounding box center [148, 131] width 227 height 33
click at [42, 149] on span "•••" at bounding box center [41, 151] width 12 height 5
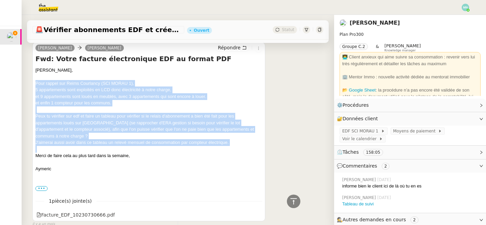
drag, startPoint x: 36, startPoint y: 82, endPoint x: 147, endPoint y: 154, distance: 131.5
click at [147, 154] on div "[PERSON_NAME], Pour rappel sur Reims Courlancy (SCI MORAU 1), 5 appartements so…" at bounding box center [148, 129] width 227 height 125
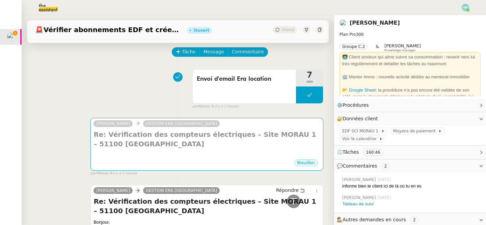
scroll to position [0, 0]
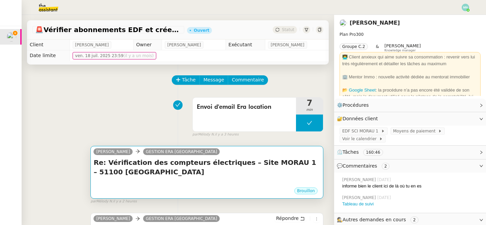
click at [201, 192] on div "Brouillon" at bounding box center [207, 192] width 227 height 10
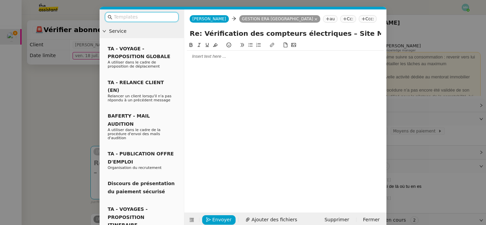
click at [208, 61] on div at bounding box center [285, 56] width 197 height 11
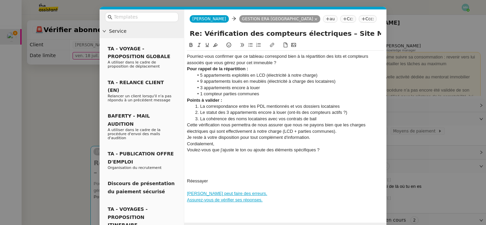
click at [187, 56] on div "Pourriez-vous confirmer que ce tableau correspond bien à la répartition des lot…" at bounding box center [285, 59] width 197 height 12
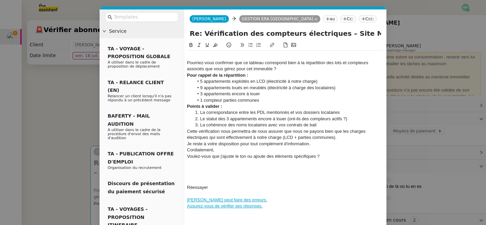
click at [191, 53] on div at bounding box center [285, 56] width 197 height 6
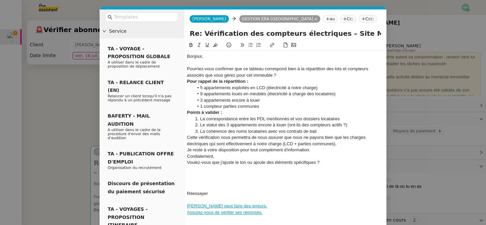
click at [281, 76] on div "Pourriez-vous confirmer que ce tableau correspond bien à la répartition des lot…" at bounding box center [285, 72] width 197 height 12
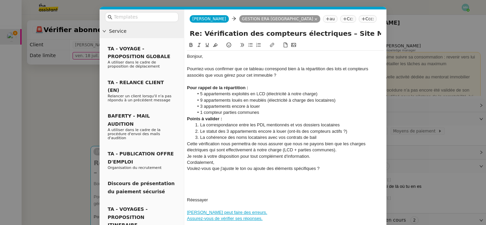
click at [280, 115] on li "1 compteur parties communes" at bounding box center [289, 112] width 191 height 6
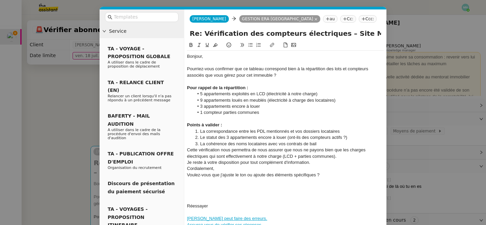
click at [260, 88] on div "Pour rappel de la répartition :" at bounding box center [285, 88] width 197 height 6
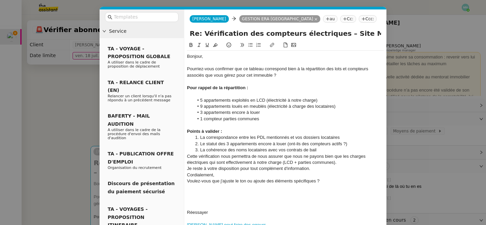
scroll to position [4, 0]
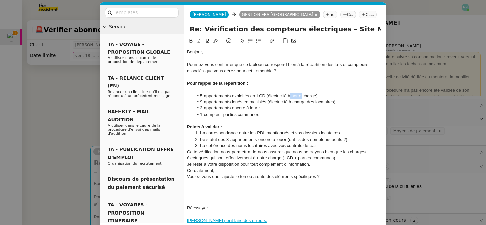
drag, startPoint x: 302, startPoint y: 95, endPoint x: 291, endPoint y: 95, distance: 11.8
click at [291, 95] on li "5 appartements exploités en LCD (électricité à notre charge)" at bounding box center [289, 96] width 191 height 6
click at [309, 95] on li "5 appartements exploités en LCD (électricité à la charge)" at bounding box center [289, 96] width 191 height 6
click at [254, 126] on div "Points à valider :" at bounding box center [285, 127] width 197 height 6
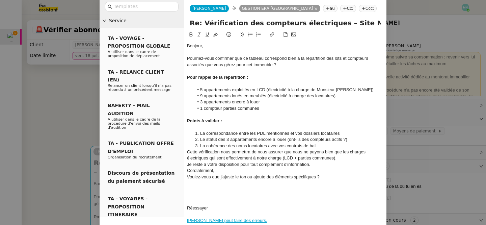
scroll to position [11, 0]
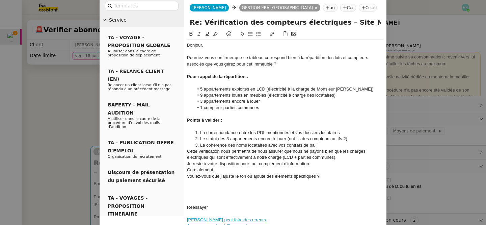
click at [327, 146] on li "La cohérence des noms locataires avec vos contrats de bail" at bounding box center [289, 145] width 191 height 6
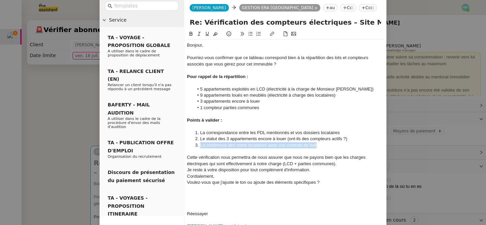
drag, startPoint x: 327, startPoint y: 143, endPoint x: 189, endPoint y: 147, distance: 137.9
click at [189, 147] on ol "La correspondance entre les PDL mentionnés et vos dossiers locataires Le statut…" at bounding box center [285, 139] width 197 height 19
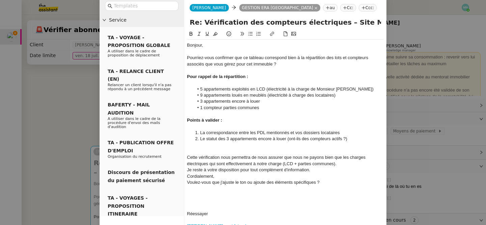
click at [344, 161] on div "Cette vérification nous permettra de nous assurer que nous ne payons bien que l…" at bounding box center [285, 160] width 197 height 12
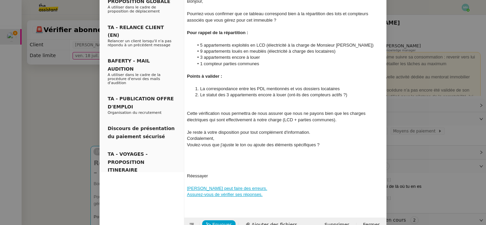
scroll to position [64, 0]
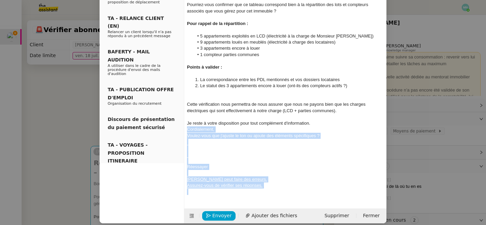
drag, startPoint x: 276, startPoint y: 192, endPoint x: 184, endPoint y: 131, distance: 109.6
click at [184, 131] on nz-spin "Bonjour, Pourriez-vous confirmer que ce tableau correspond bien à la répartitio…" at bounding box center [285, 88] width 202 height 223
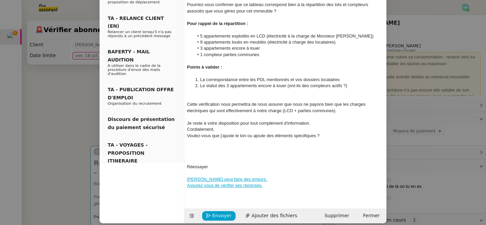
scroll to position [10, 0]
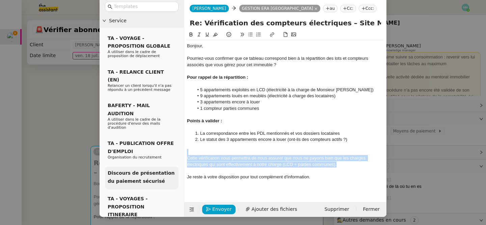
drag, startPoint x: 346, startPoint y: 166, endPoint x: 169, endPoint y: 153, distance: 177.5
click at [169, 153] on nz-layout "Service TA - VOYAGE - PROPOSITION GLOBALE A utiliser dans le cadre de propositi…" at bounding box center [243, 108] width 287 height 218
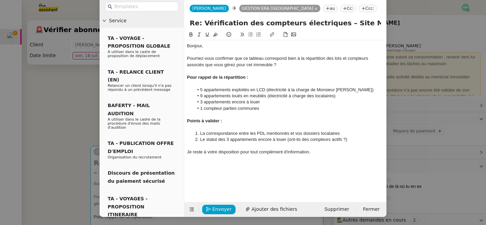
scroll to position [3, 0]
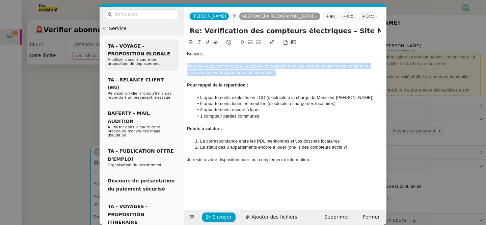
drag, startPoint x: 286, startPoint y: 73, endPoint x: 177, endPoint y: 65, distance: 109.1
click at [177, 65] on nz-layout "Service TA - VOYAGE - PROPOSITION GLOBALE A utiliser dans le cadre de propositi…" at bounding box center [243, 116] width 287 height 218
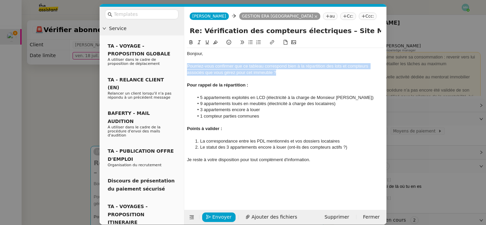
click at [250, 40] on icon at bounding box center [250, 42] width 5 height 5
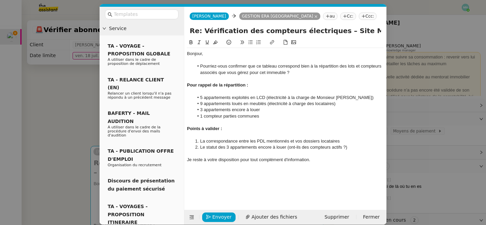
click at [292, 104] on li "9 appartements loués en meublés (électricité à charge des locataires)" at bounding box center [289, 104] width 191 height 6
drag, startPoint x: 255, startPoint y: 66, endPoint x: 277, endPoint y: 65, distance: 21.7
click at [277, 65] on li "Pourriez-vous confirmer que ce tableau correspond bien à la répartition des lot…" at bounding box center [289, 69] width 191 height 12
click at [274, 44] on icon at bounding box center [272, 42] width 5 height 5
type input "ce tableau"
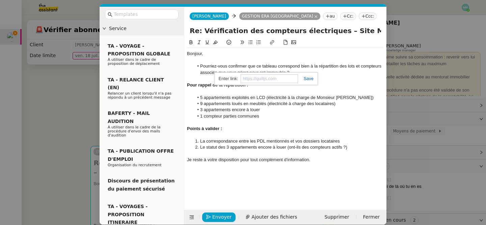
paste input "[URL][DOMAIN_NAME]"
type input "[URL][DOMAIN_NAME]"
click at [309, 78] on link at bounding box center [306, 78] width 16 height 5
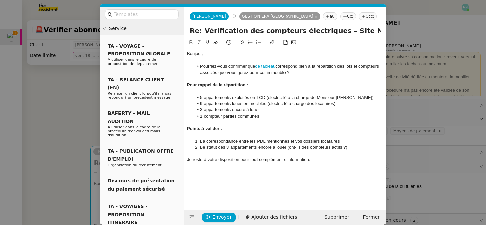
click at [298, 116] on li "1 compteur parties communes" at bounding box center [289, 116] width 191 height 6
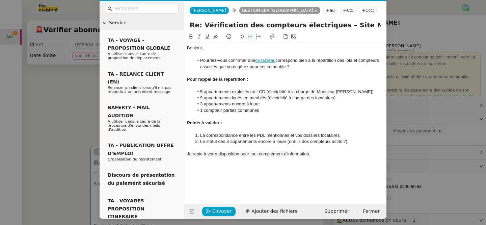
scroll to position [10, 0]
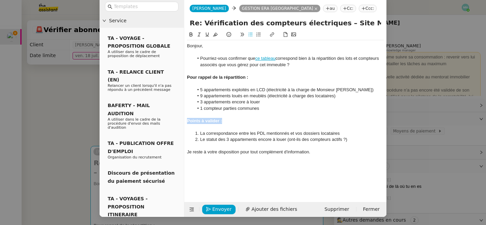
drag, startPoint x: 225, startPoint y: 121, endPoint x: 182, endPoint y: 120, distance: 42.2
click at [182, 121] on nz-layout "Service TA - VOYAGE - PROPOSITION GLOBALE A utiliser dans le cadre de propositi…" at bounding box center [243, 108] width 287 height 218
click at [236, 127] on div at bounding box center [285, 127] width 197 height 6
click at [74, 111] on nz-modal-container "Service TA - VOYAGE - PROPOSITION GLOBALE A utiliser dans le cadre de propositi…" at bounding box center [243, 112] width 486 height 225
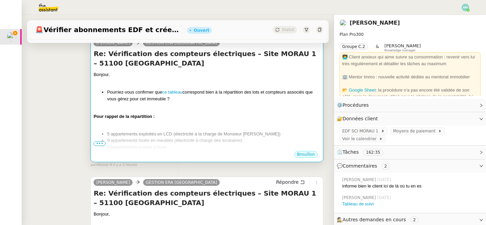
scroll to position [101, 0]
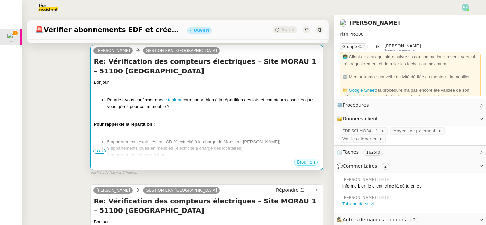
click at [239, 132] on div at bounding box center [207, 130] width 227 height 7
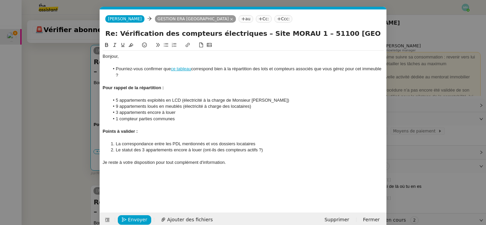
scroll to position [0, 14]
click at [185, 69] on link "ce tableau" at bounding box center [181, 68] width 20 height 5
click at [182, 81] on link "[URL][DOMAIN_NAME]" at bounding box center [165, 81] width 46 height 9
click at [131, 220] on span "Envoyer" at bounding box center [137, 220] width 19 height 8
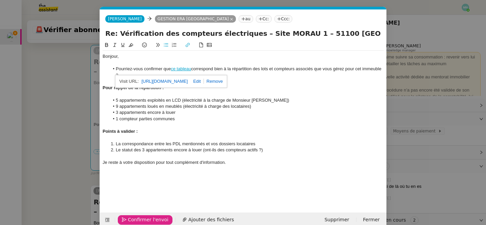
click at [134, 220] on span "Confirmer l'envoi" at bounding box center [148, 220] width 41 height 8
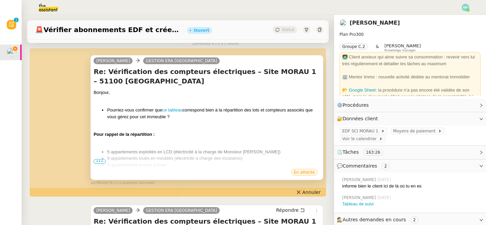
scroll to position [129, 0]
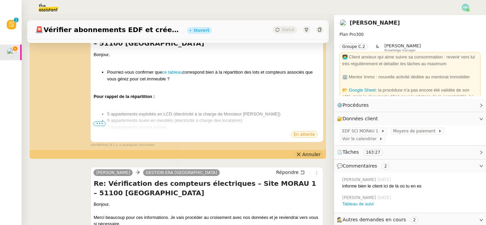
click at [307, 158] on button "Annuler" at bounding box center [309, 154] width 30 height 7
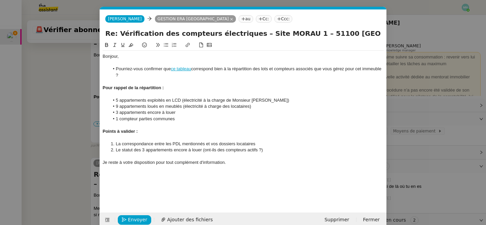
scroll to position [4, 0]
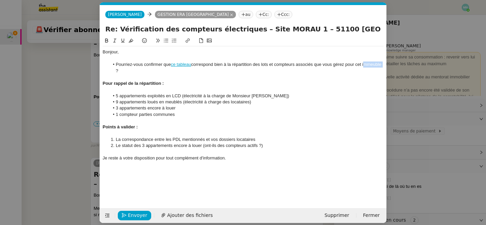
drag, startPoint x: 135, startPoint y: 73, endPoint x: 103, endPoint y: 71, distance: 32.5
click at [103, 71] on ul "Pourriez-vous confirmer que ce tableau correspond bien à la répartition des lot…" at bounding box center [243, 67] width 281 height 12
click at [154, 76] on div at bounding box center [243, 77] width 281 height 6
drag, startPoint x: 135, startPoint y: 72, endPoint x: 348, endPoint y: 65, distance: 213.6
click at [348, 65] on li "Pourriez-vous confirmer que ce tableau correspond bien à la répartition des lot…" at bounding box center [246, 67] width 275 height 12
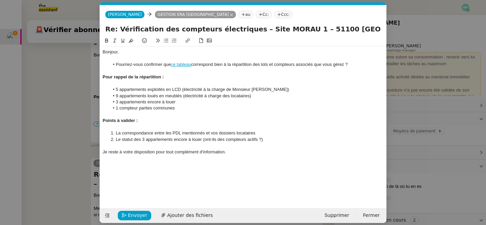
click at [64, 124] on nz-modal-container "Service TA - VOYAGE - PROPOSITION GLOBALE A utiliser dans le cadre de propositi…" at bounding box center [243, 112] width 486 height 225
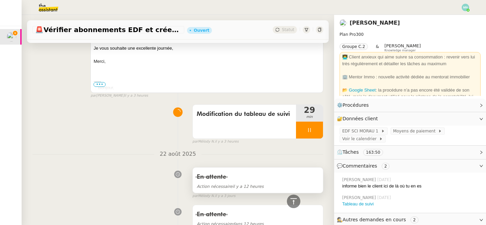
scroll to position [301, 0]
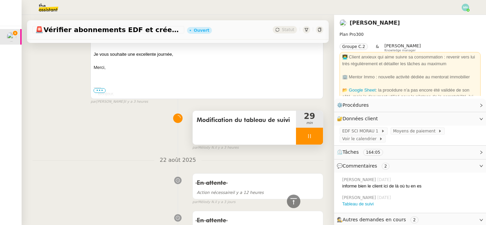
click at [304, 137] on div at bounding box center [309, 136] width 27 height 17
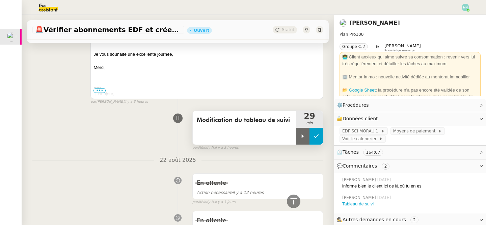
click at [321, 140] on button at bounding box center [317, 136] width 14 height 17
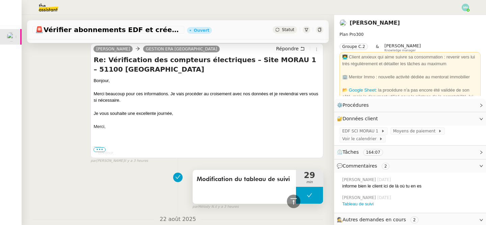
scroll to position [0, 0]
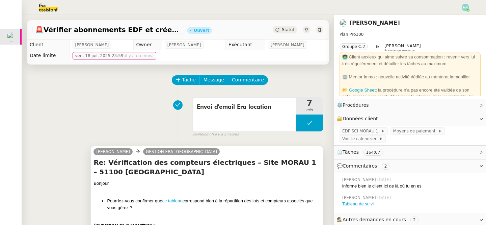
click at [215, 152] on div "[PERSON_NAME] GESTION ERA [GEOGRAPHIC_DATA]" at bounding box center [207, 153] width 227 height 10
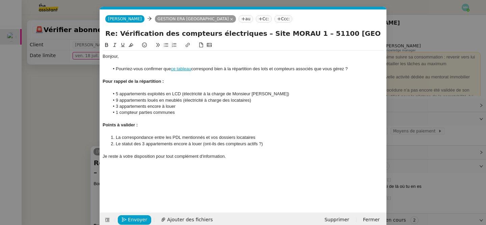
scroll to position [10, 0]
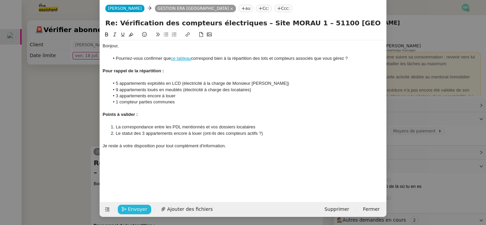
click at [140, 209] on span "Envoyer" at bounding box center [137, 209] width 19 height 8
click at [140, 209] on span "Confirmer l'envoi" at bounding box center [148, 209] width 41 height 8
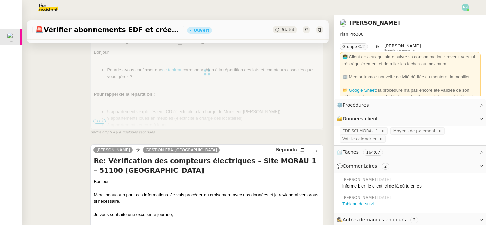
scroll to position [140, 0]
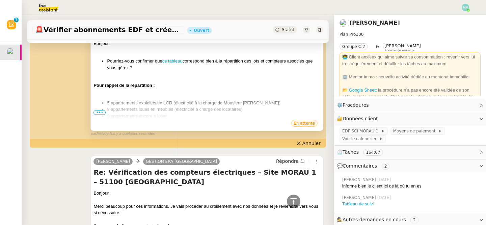
click at [99, 113] on span "•••" at bounding box center [100, 112] width 12 height 5
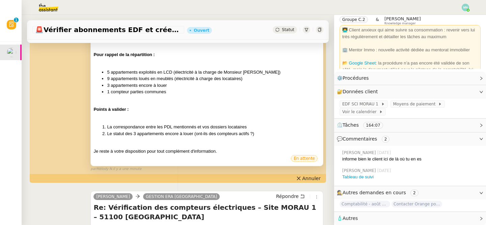
scroll to position [0, 0]
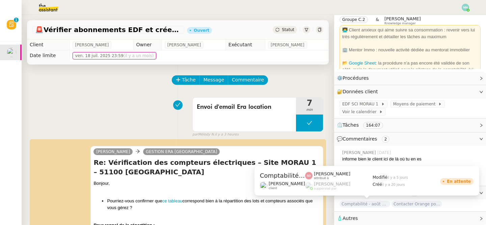
click at [374, 205] on span "Comptabilité - août 2025" at bounding box center [365, 204] width 51 height 7
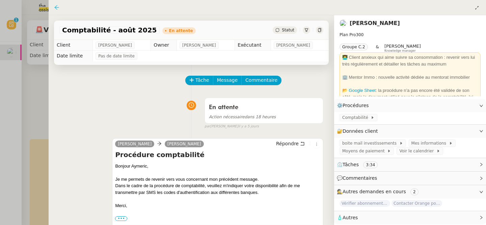
click at [55, 7] on icon at bounding box center [56, 7] width 4 height 4
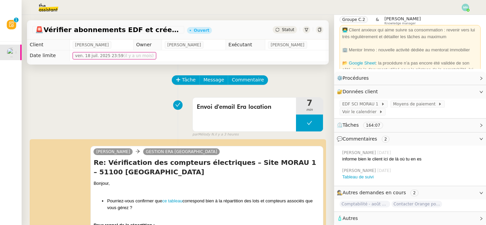
click at [466, 7] on img at bounding box center [465, 7] width 7 height 7
click at [455, 17] on li "Suivi" at bounding box center [448, 19] width 44 height 9
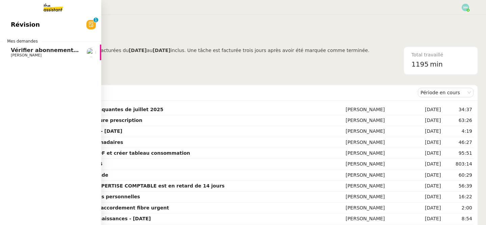
click at [41, 54] on span "[PERSON_NAME]" at bounding box center [45, 55] width 68 height 4
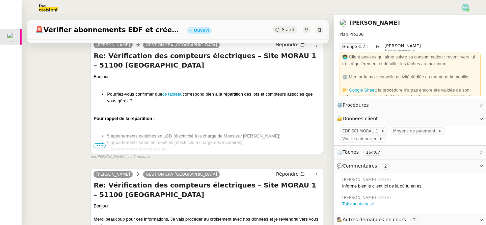
scroll to position [109, 0]
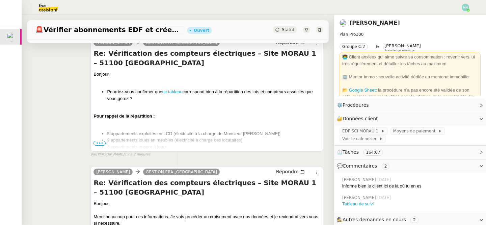
click at [101, 146] on ul "5 appartements exploités en LCD (électricité à la charge de Monsieur Rauch) 9 a…" at bounding box center [207, 143] width 227 height 26
click at [101, 141] on span "•••" at bounding box center [100, 143] width 12 height 5
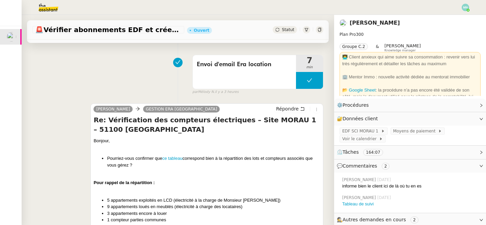
scroll to position [0, 0]
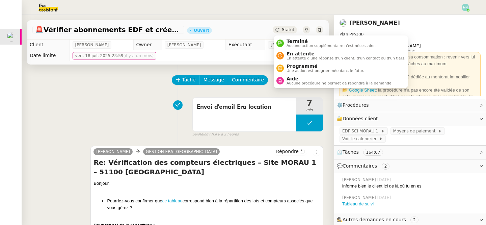
click at [290, 30] on span "Statut" at bounding box center [288, 29] width 12 height 5
click at [301, 54] on span "En attente" at bounding box center [346, 53] width 119 height 5
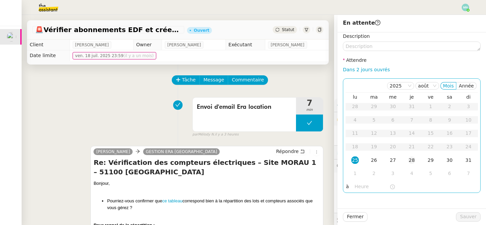
click at [412, 160] on div "28" at bounding box center [411, 159] width 7 height 7
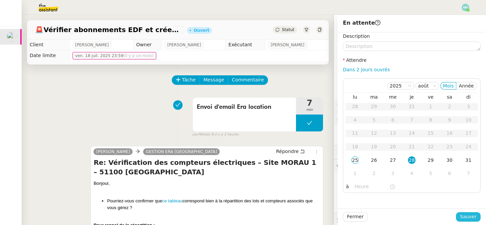
click at [463, 216] on span "Sauver" at bounding box center [468, 217] width 17 height 8
